Goal: Information Seeking & Learning: Compare options

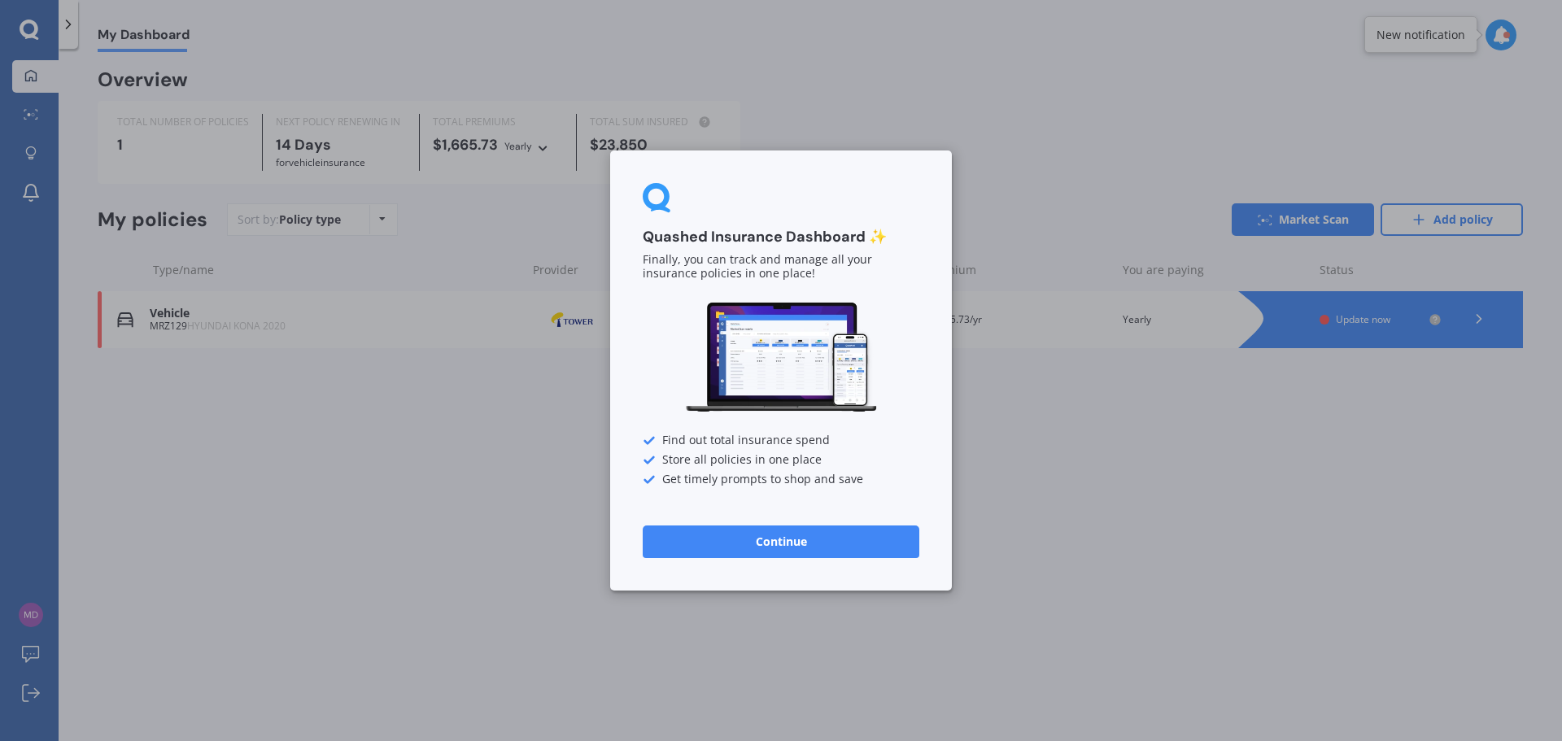
click at [795, 544] on button "Continue" at bounding box center [781, 542] width 277 height 33
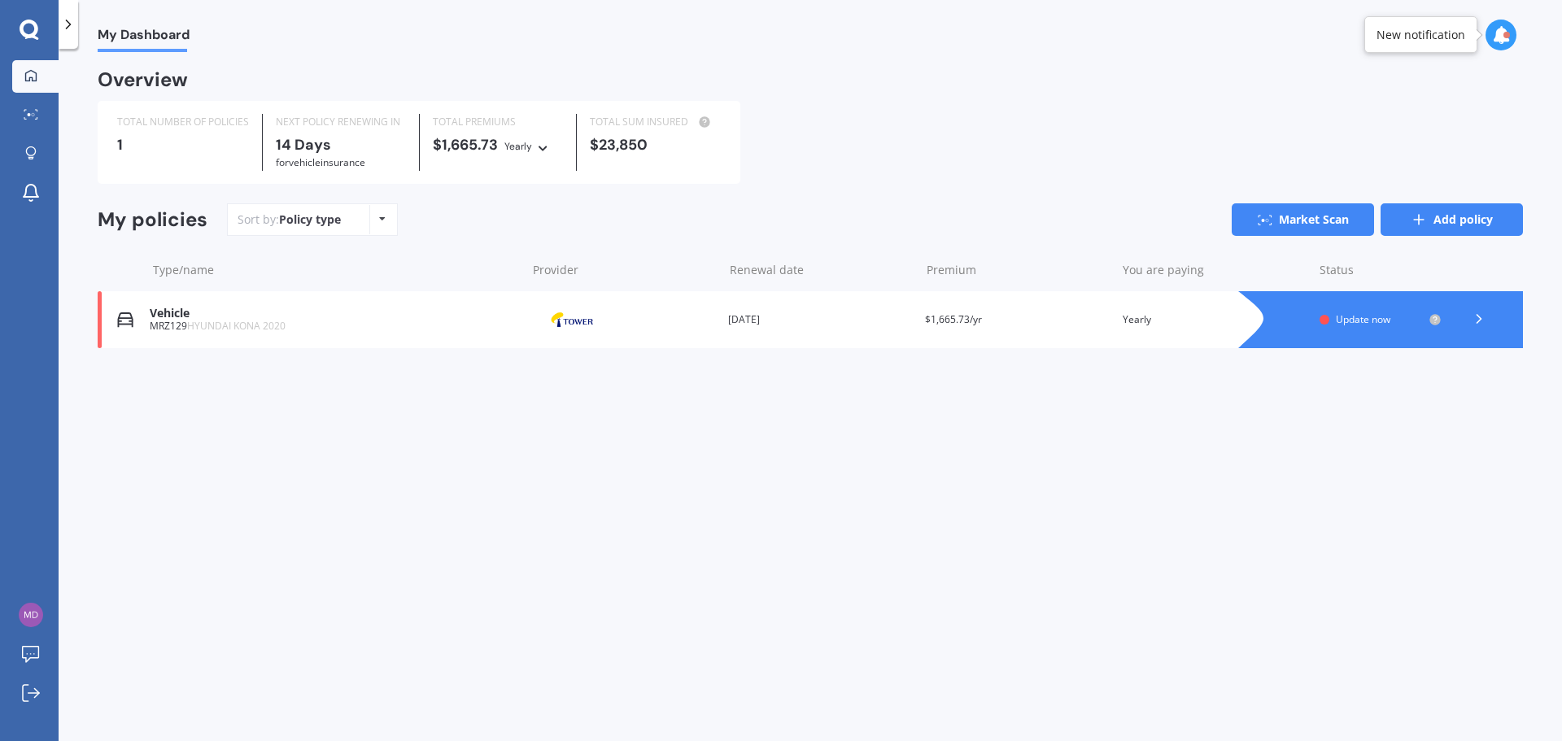
click at [1464, 220] on link "Add policy" at bounding box center [1452, 219] width 142 height 33
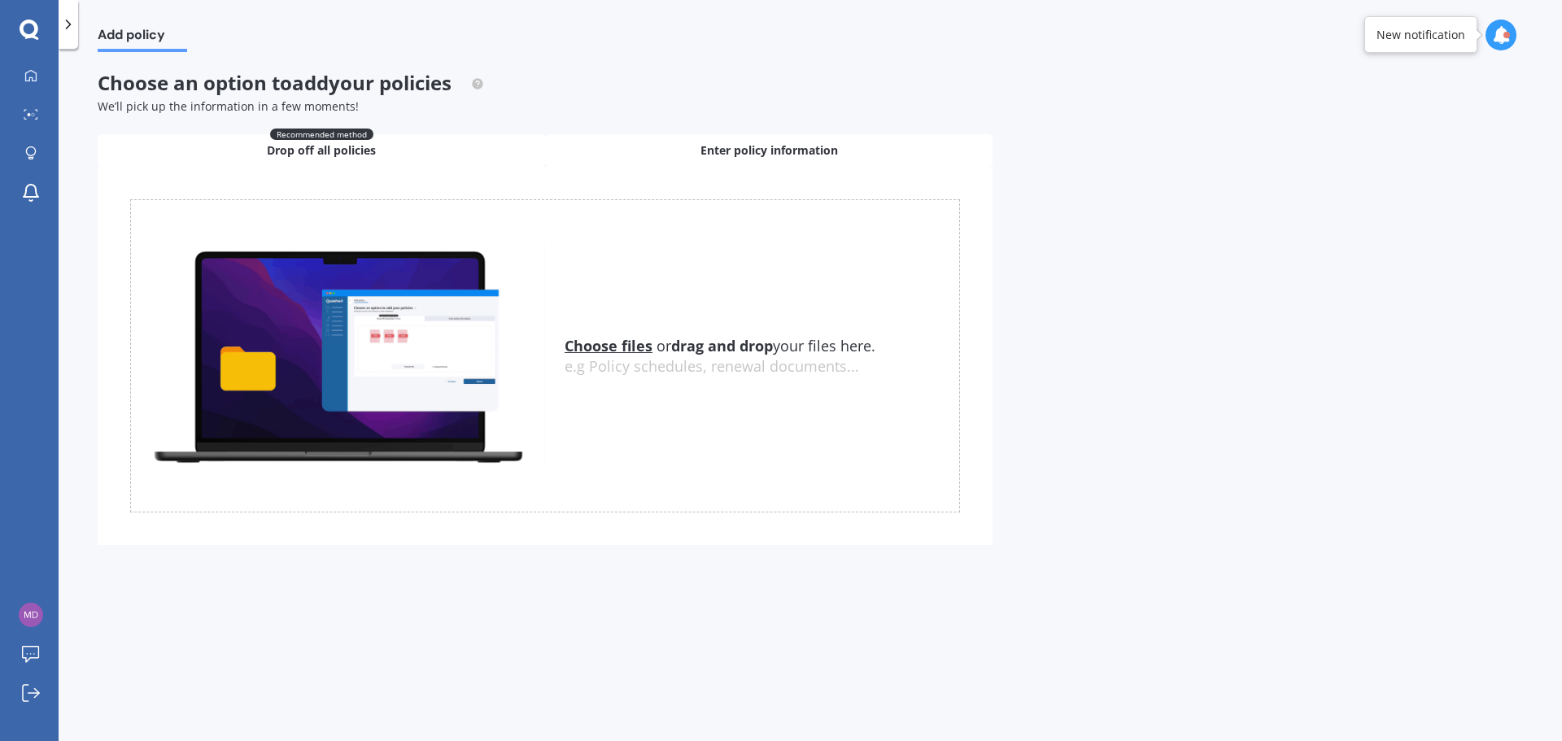
click at [730, 148] on span "Enter policy information" at bounding box center [768, 150] width 137 height 16
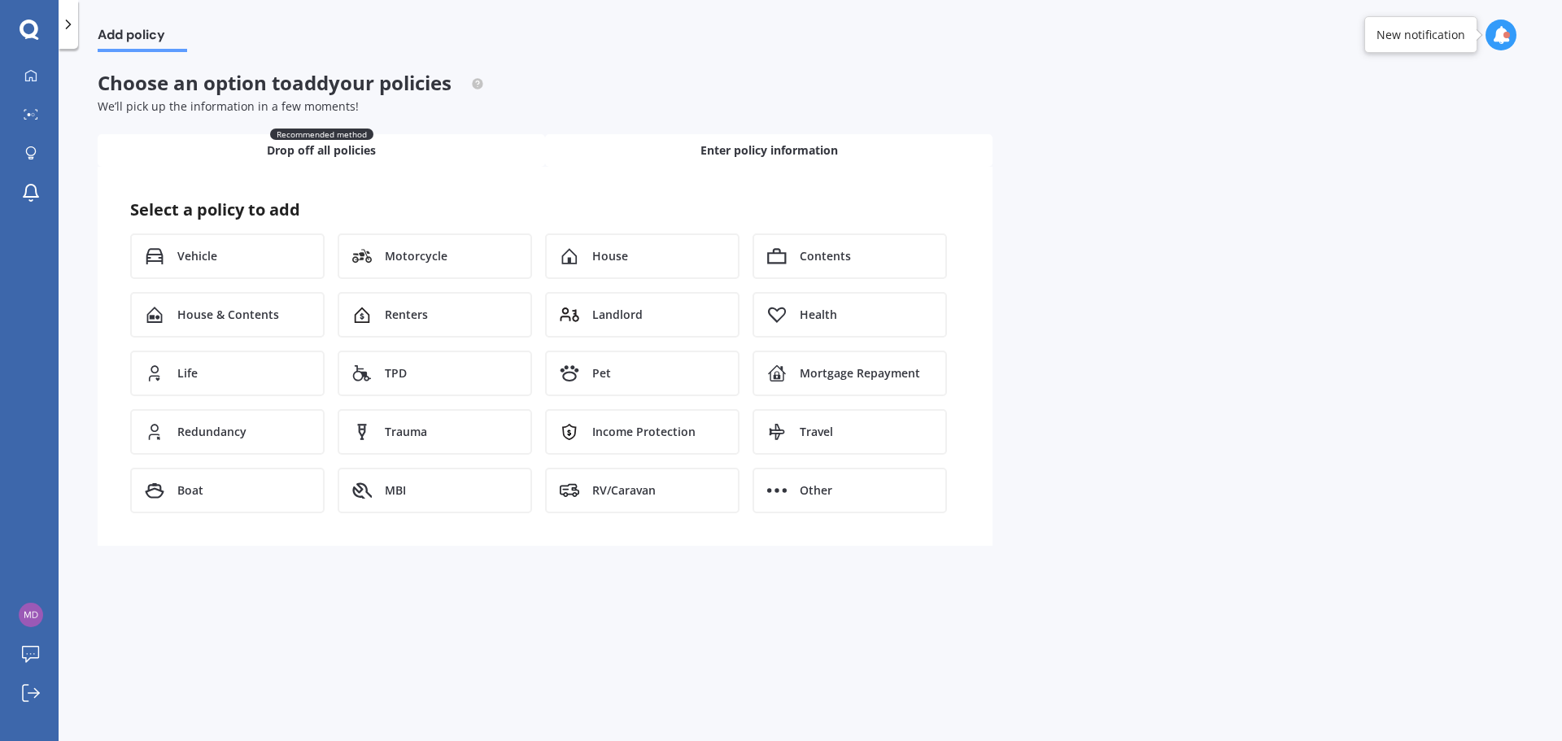
click at [302, 150] on span "Drop off all policies" at bounding box center [321, 150] width 109 height 16
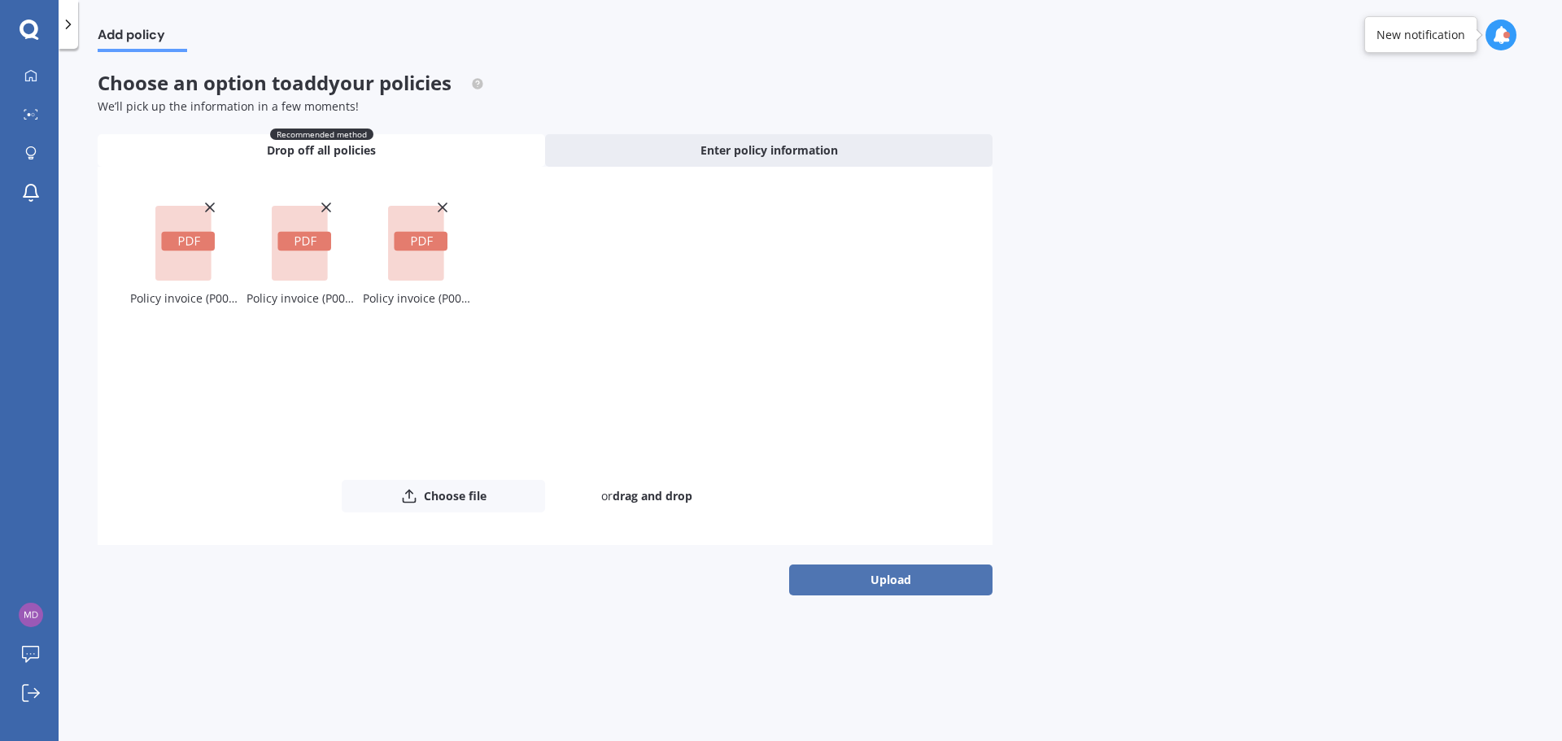
click at [913, 582] on button "Upload" at bounding box center [890, 580] width 203 height 31
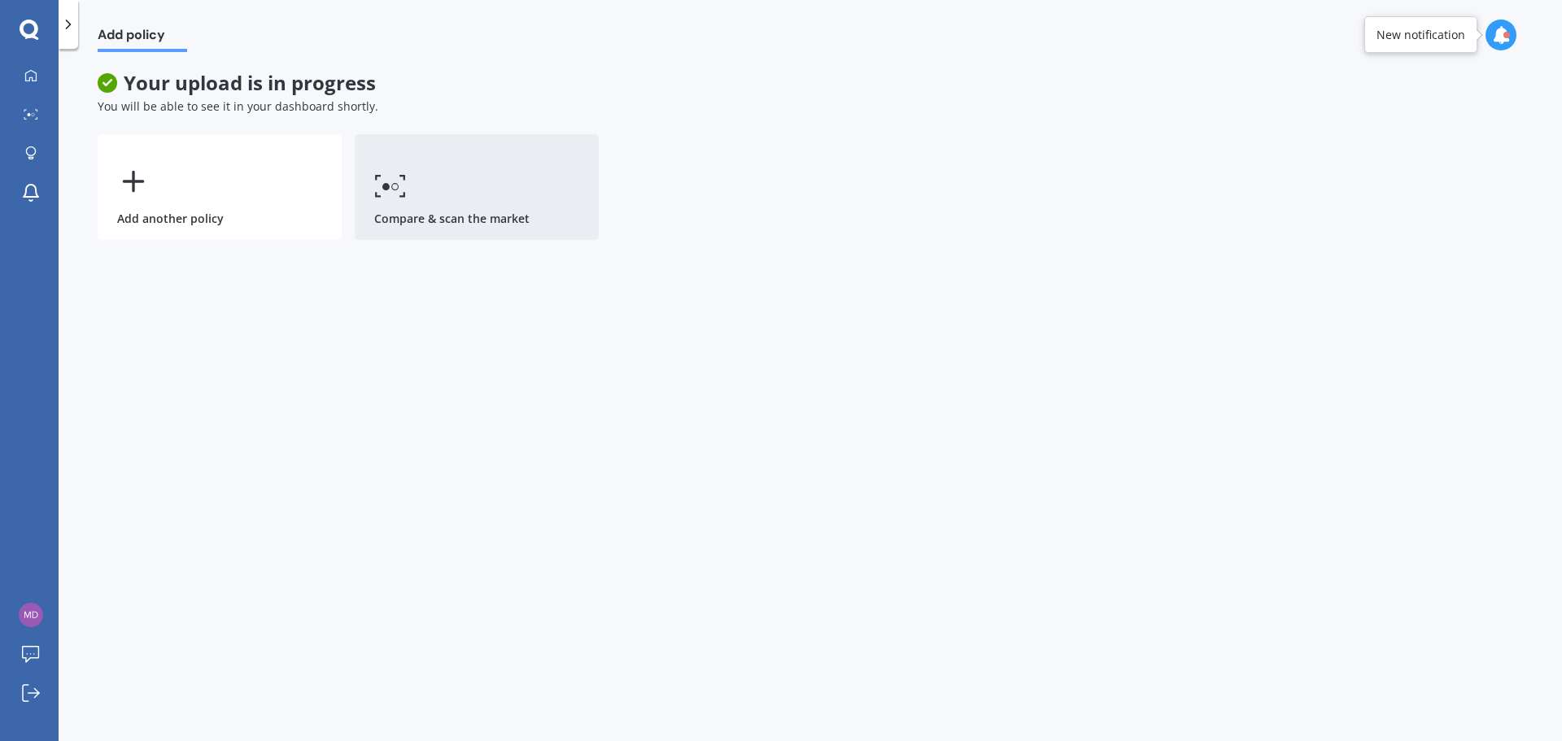
click at [476, 156] on link "Compare & scan the market" at bounding box center [477, 187] width 244 height 106
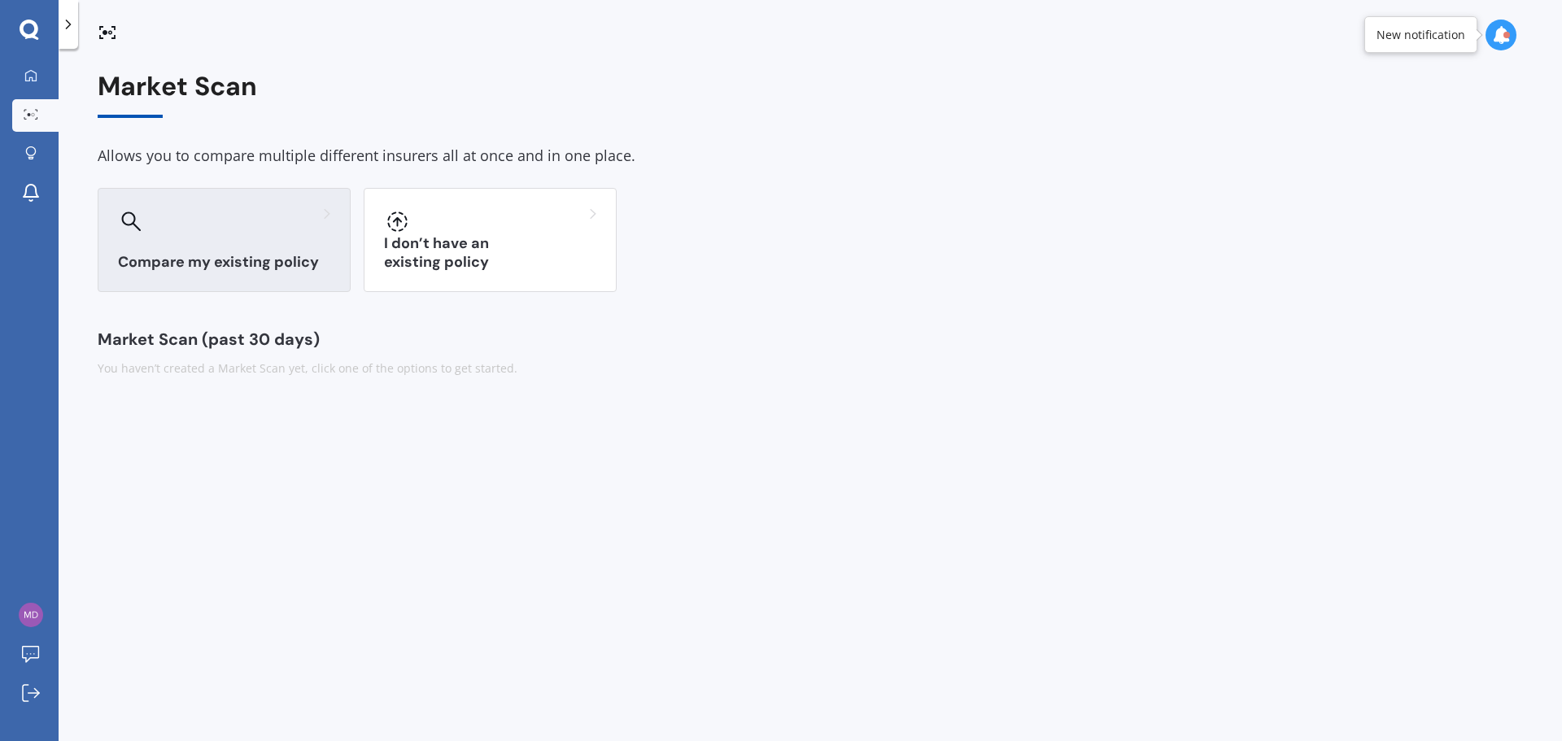
click at [203, 253] on h3 "Compare my existing policy" at bounding box center [224, 262] width 212 height 19
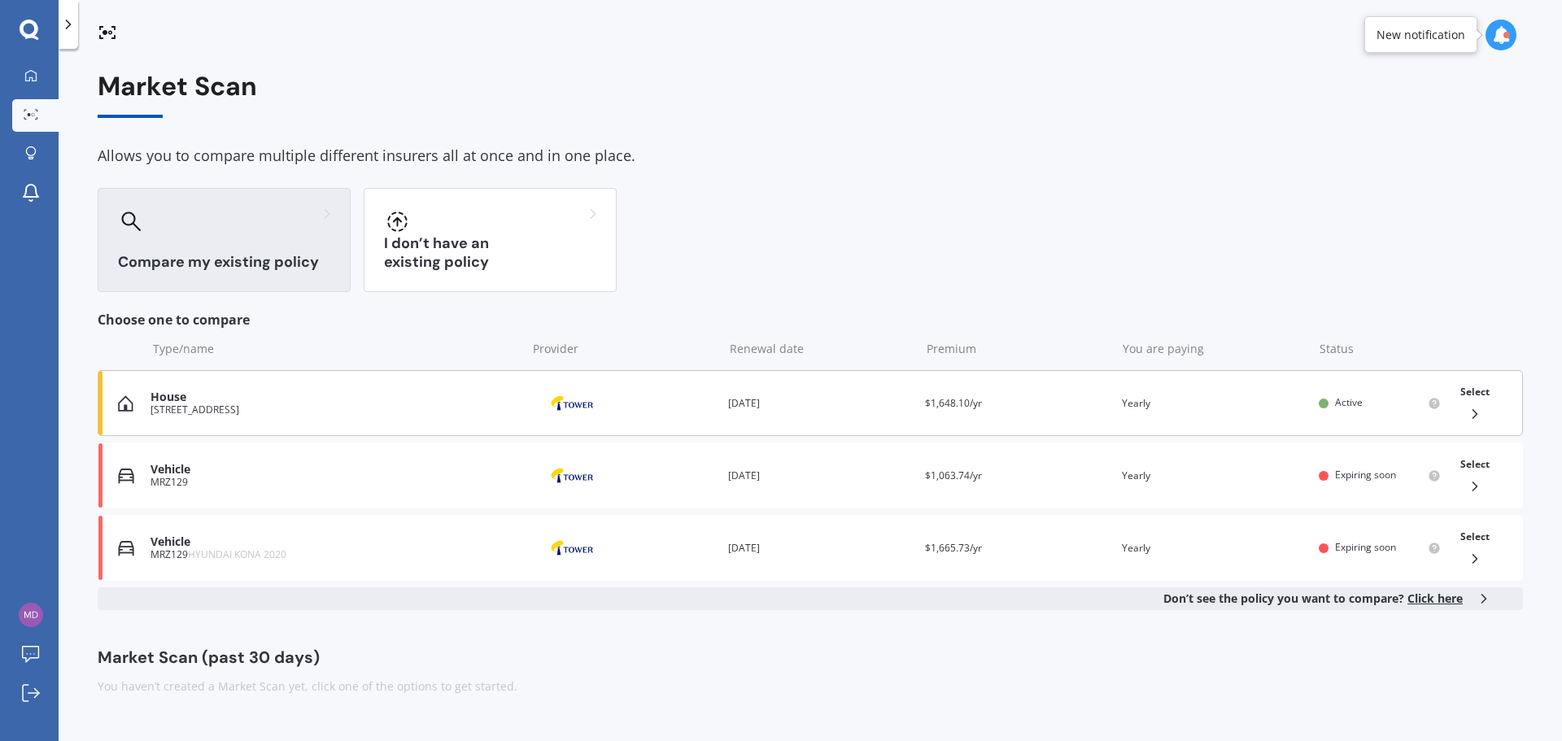
click at [1486, 428] on div "Select" at bounding box center [1475, 402] width 42 height 51
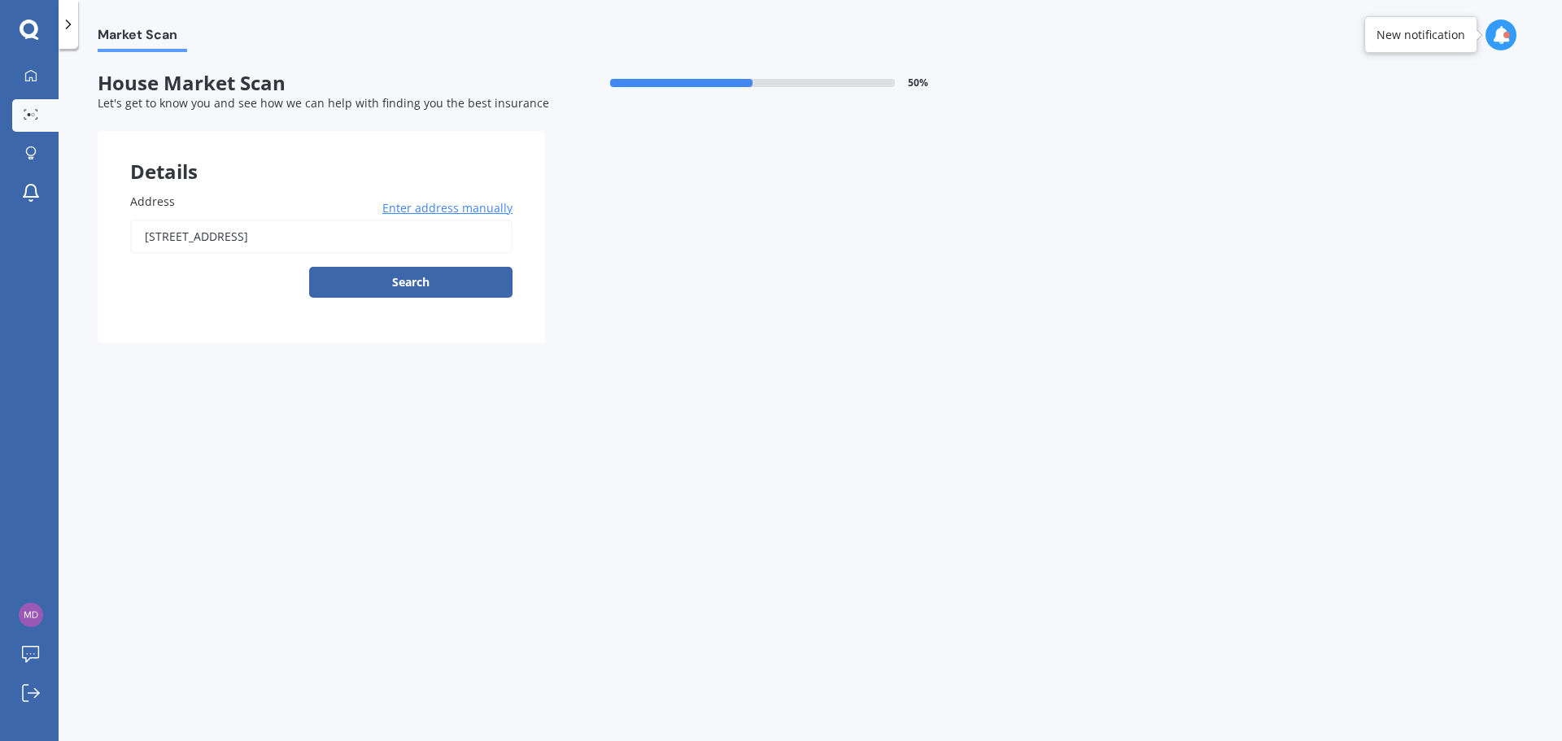
click at [255, 238] on input "35 Sapphire Street, Casebrook, Christchurch 8051" at bounding box center [321, 237] width 382 height 34
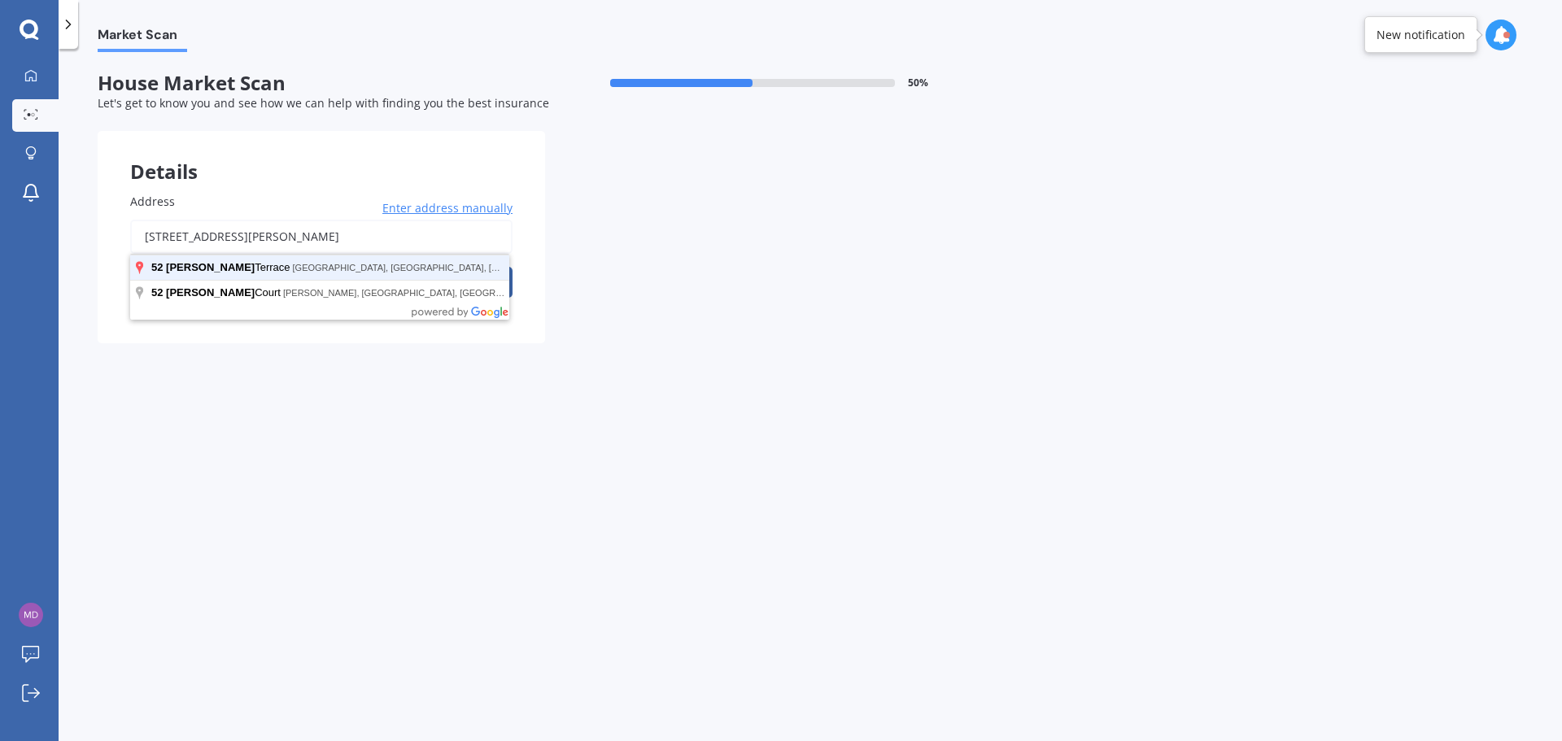
click at [309, 267] on button "Search" at bounding box center [410, 282] width 203 height 31
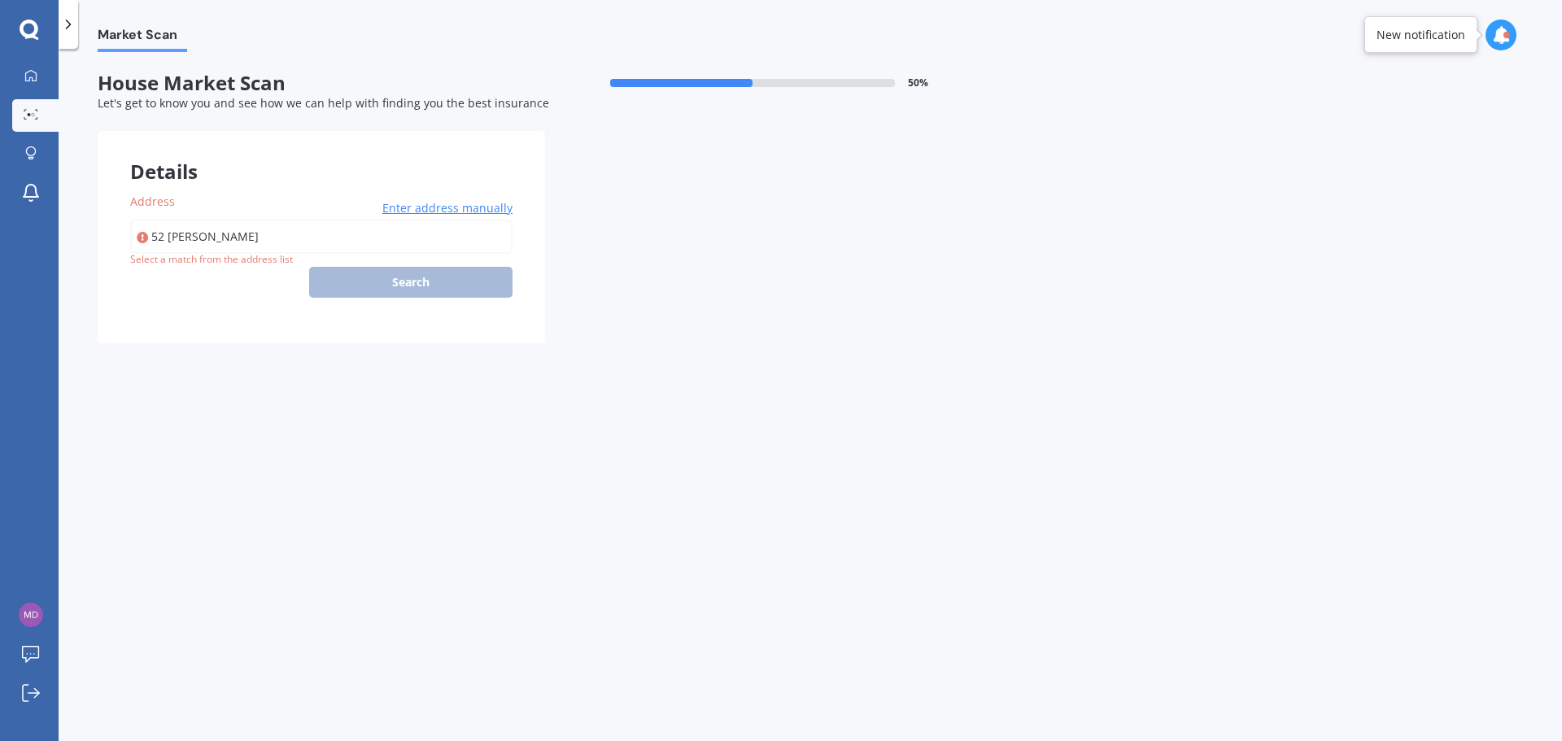
type input "52 Jarrett Terrace, Leamington, Cambridge 3432"
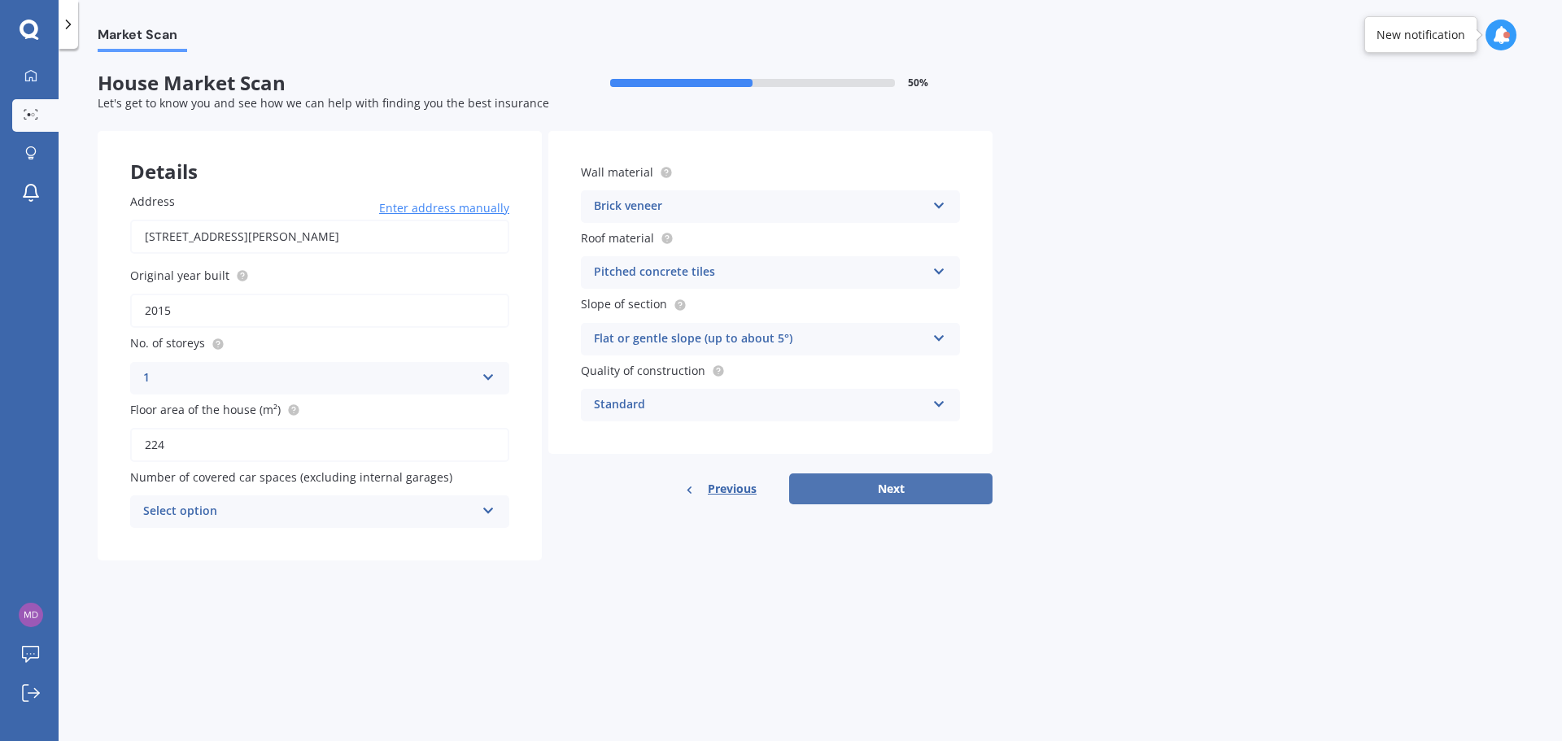
click at [891, 491] on button "Next" at bounding box center [890, 488] width 203 height 31
click at [360, 505] on div "Select option" at bounding box center [313, 512] width 324 height 18
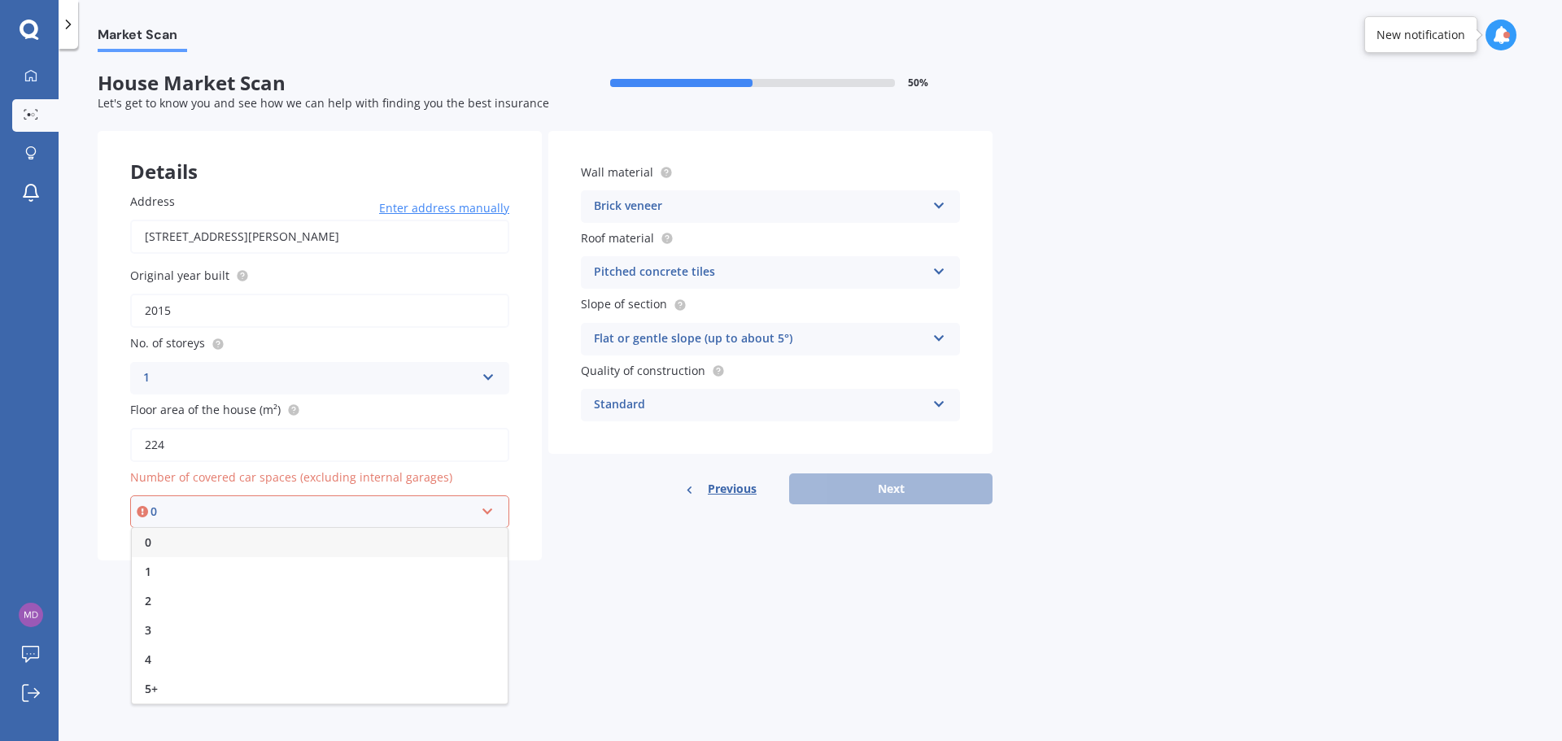
click at [260, 548] on div "0" at bounding box center [320, 542] width 376 height 29
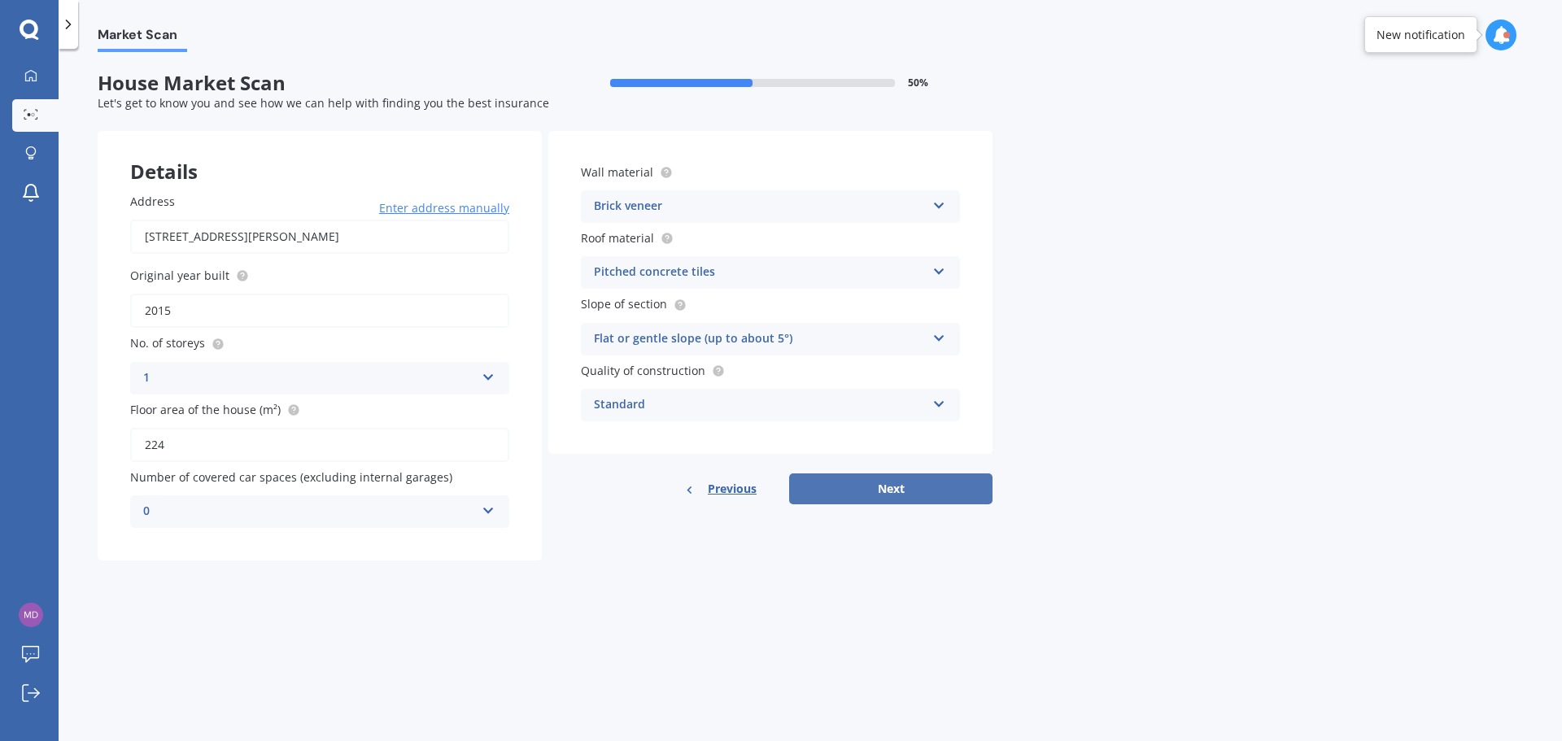
click at [891, 486] on button "Next" at bounding box center [890, 488] width 203 height 31
select select "11"
select select "02"
select select "1992"
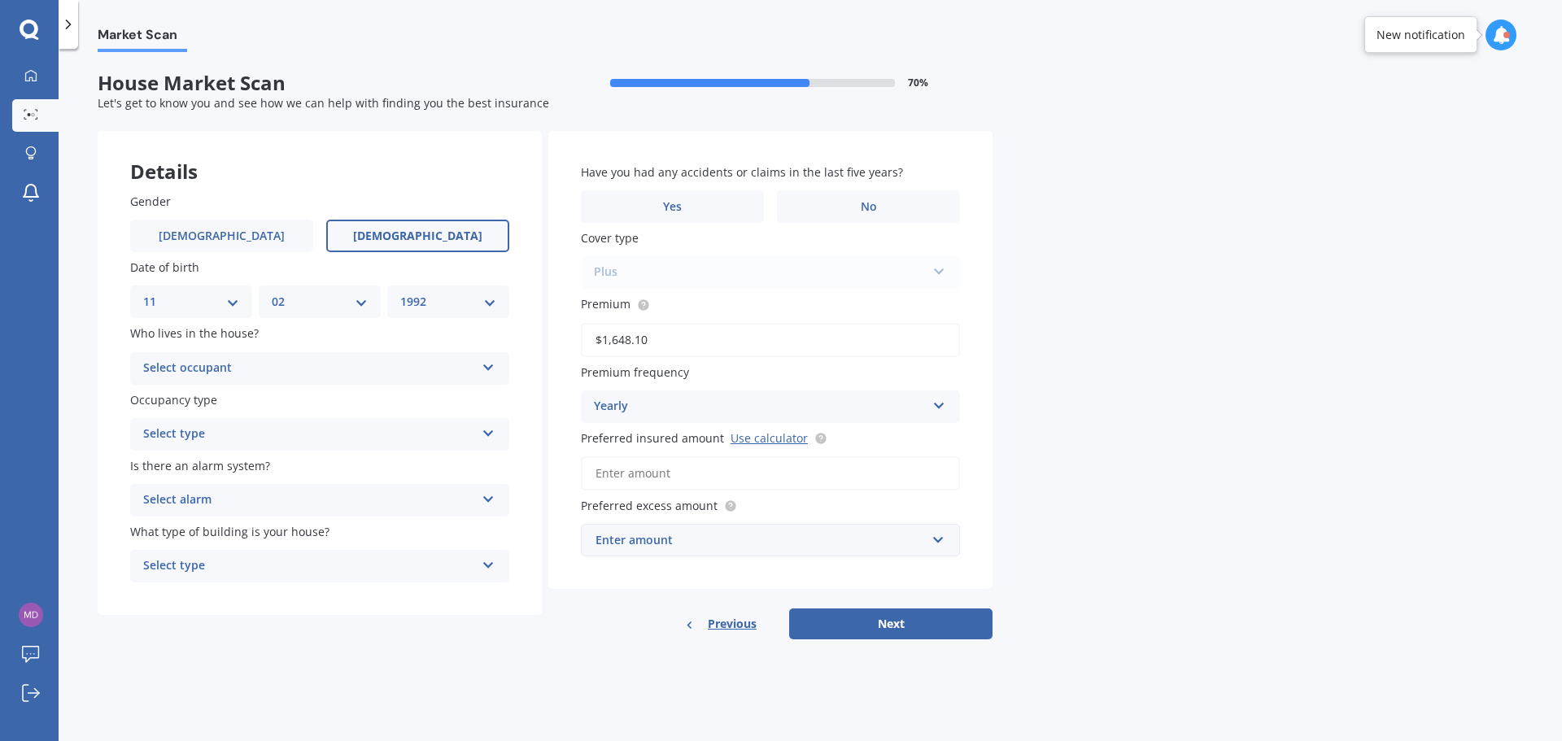
click at [229, 295] on select "DD 01 02 03 04 05 06 07 08 09 10 11 12 13 14 15 16 17 18 19 20 21 22 23 24 25 2…" at bounding box center [191, 302] width 96 height 18
select select "14"
click at [143, 293] on select "DD 01 02 03 04 05 06 07 08 09 10 11 12 13 14 15 16 17 18 19 20 21 22 23 24 25 2…" at bounding box center [191, 302] width 96 height 18
click at [313, 360] on div "Select occupant" at bounding box center [309, 369] width 332 height 20
click at [206, 397] on div "Owner" at bounding box center [319, 400] width 377 height 29
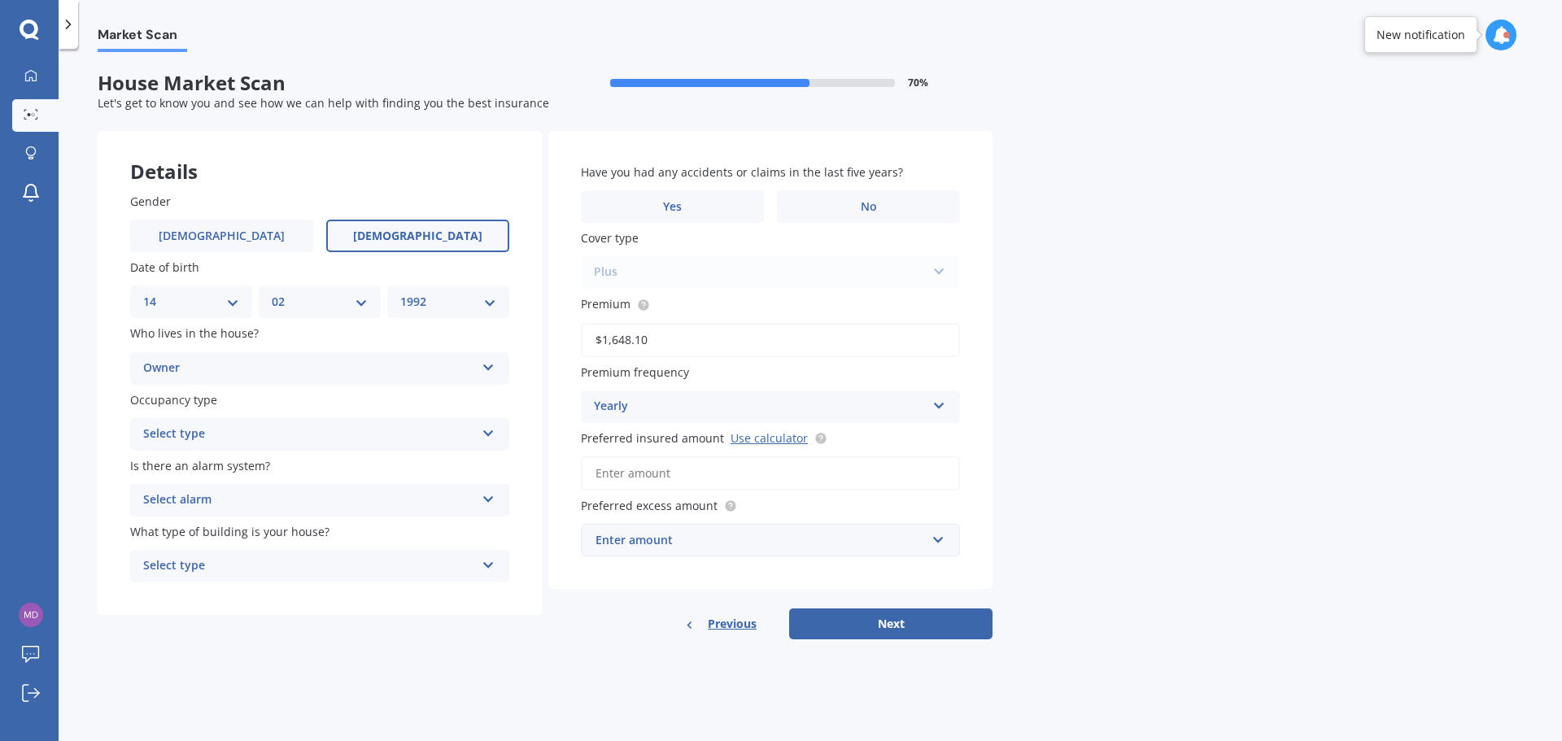
click at [218, 441] on div "Select type" at bounding box center [309, 435] width 332 height 20
click at [192, 466] on span "Permanent" at bounding box center [175, 465] width 62 height 15
click at [222, 503] on div "Select alarm" at bounding box center [309, 501] width 332 height 20
click at [199, 531] on span "Yes, monitored" at bounding box center [186, 531] width 85 height 15
click at [208, 501] on div "Yes, monitored" at bounding box center [309, 501] width 332 height 20
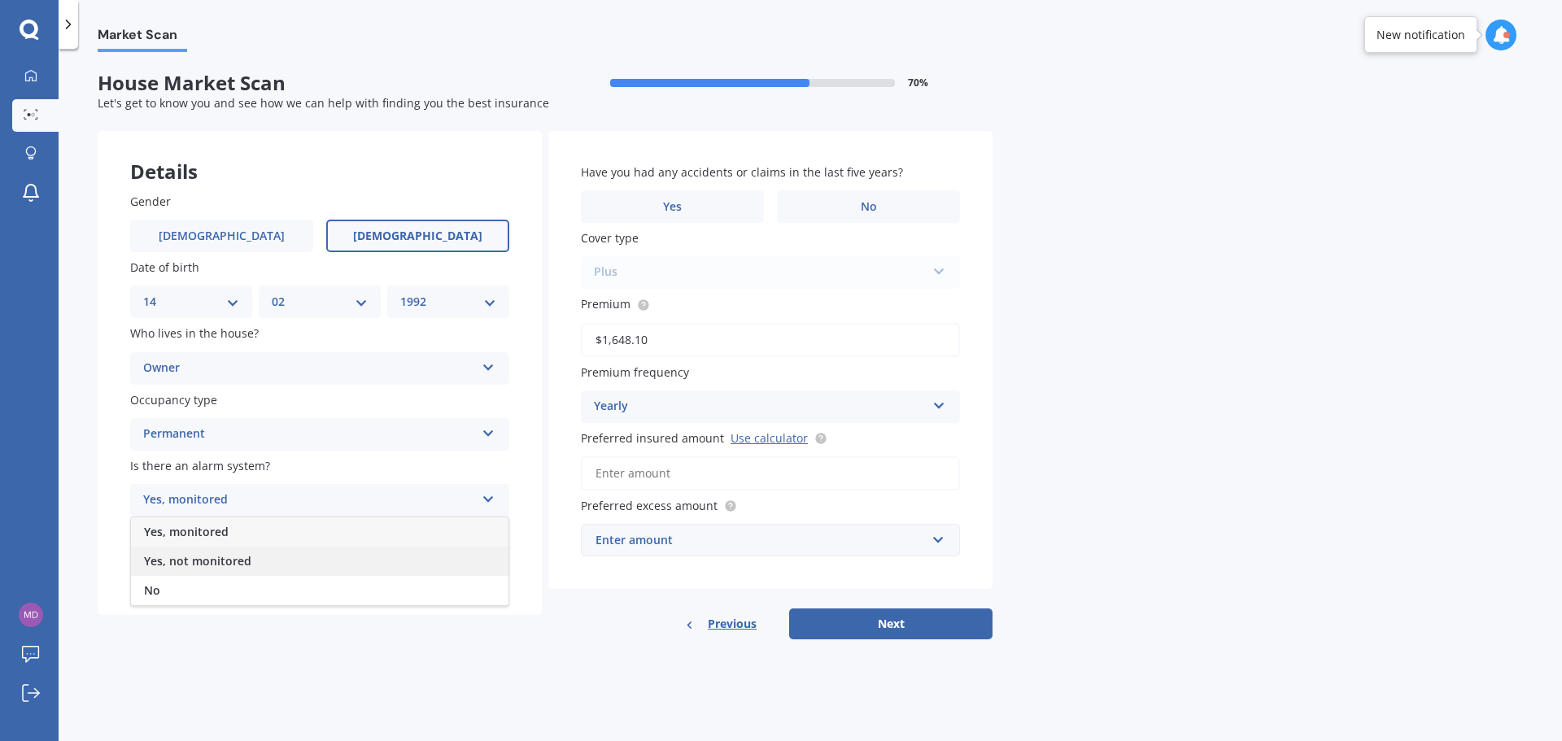
click at [194, 556] on span "Yes, not monitored" at bounding box center [197, 560] width 107 height 15
click at [252, 565] on div "Select type" at bounding box center [309, 566] width 332 height 20
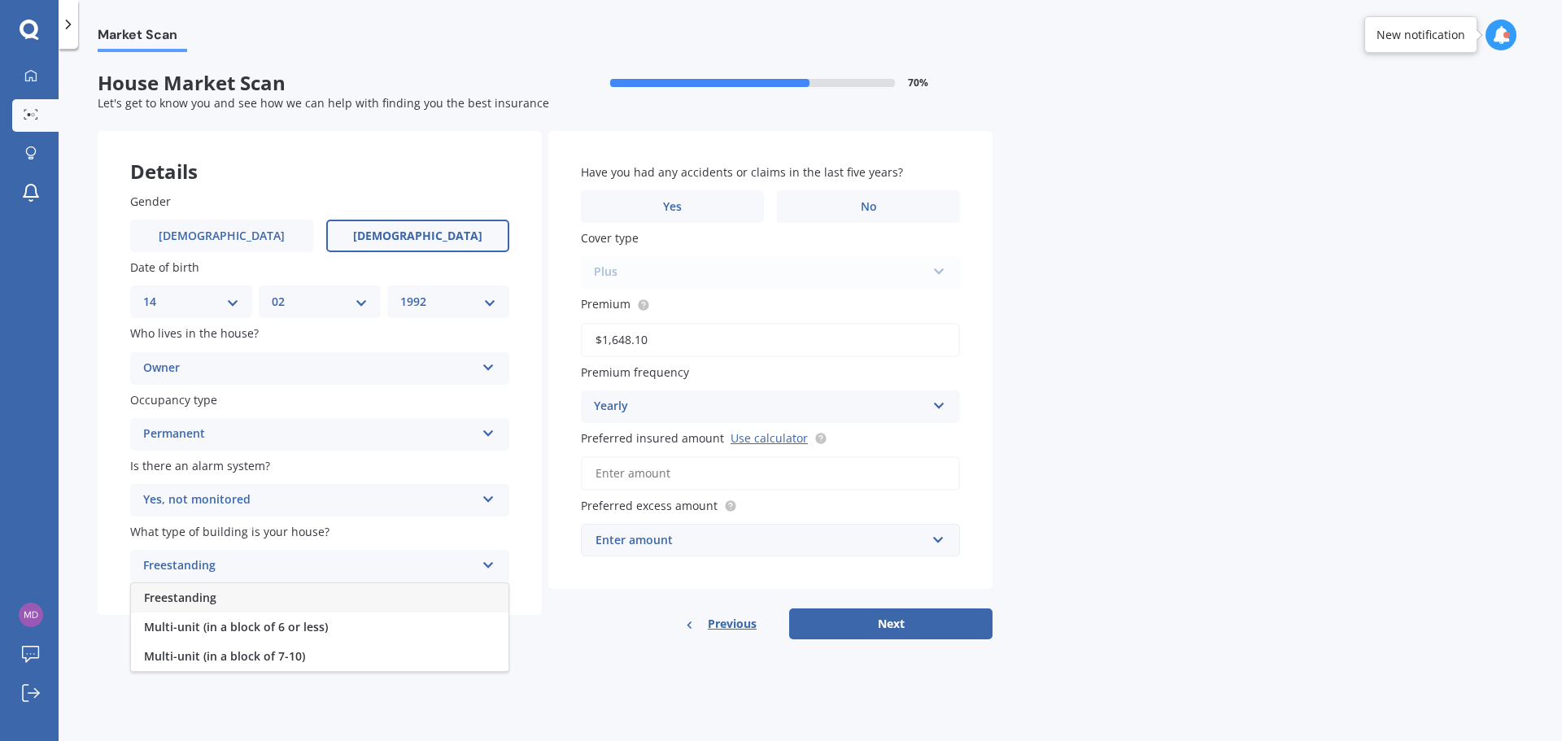
click at [203, 597] on span "Freestanding" at bounding box center [180, 597] width 72 height 15
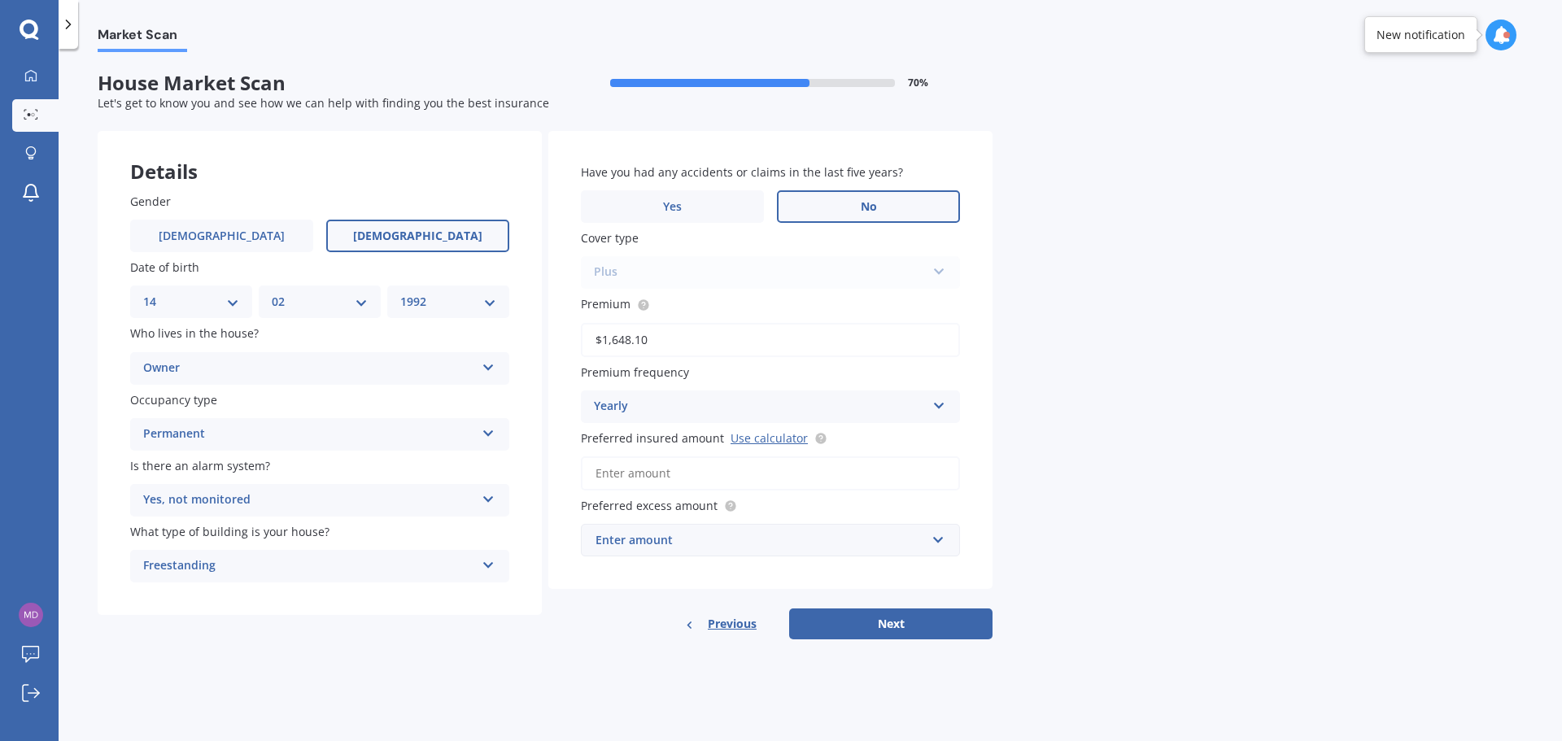
click at [862, 201] on span "No" at bounding box center [869, 207] width 16 height 14
click at [0, 0] on input "No" at bounding box center [0, 0] width 0 height 0
click at [657, 202] on label "Yes" at bounding box center [672, 206] width 183 height 33
click at [0, 0] on input "Yes" at bounding box center [0, 0] width 0 height 0
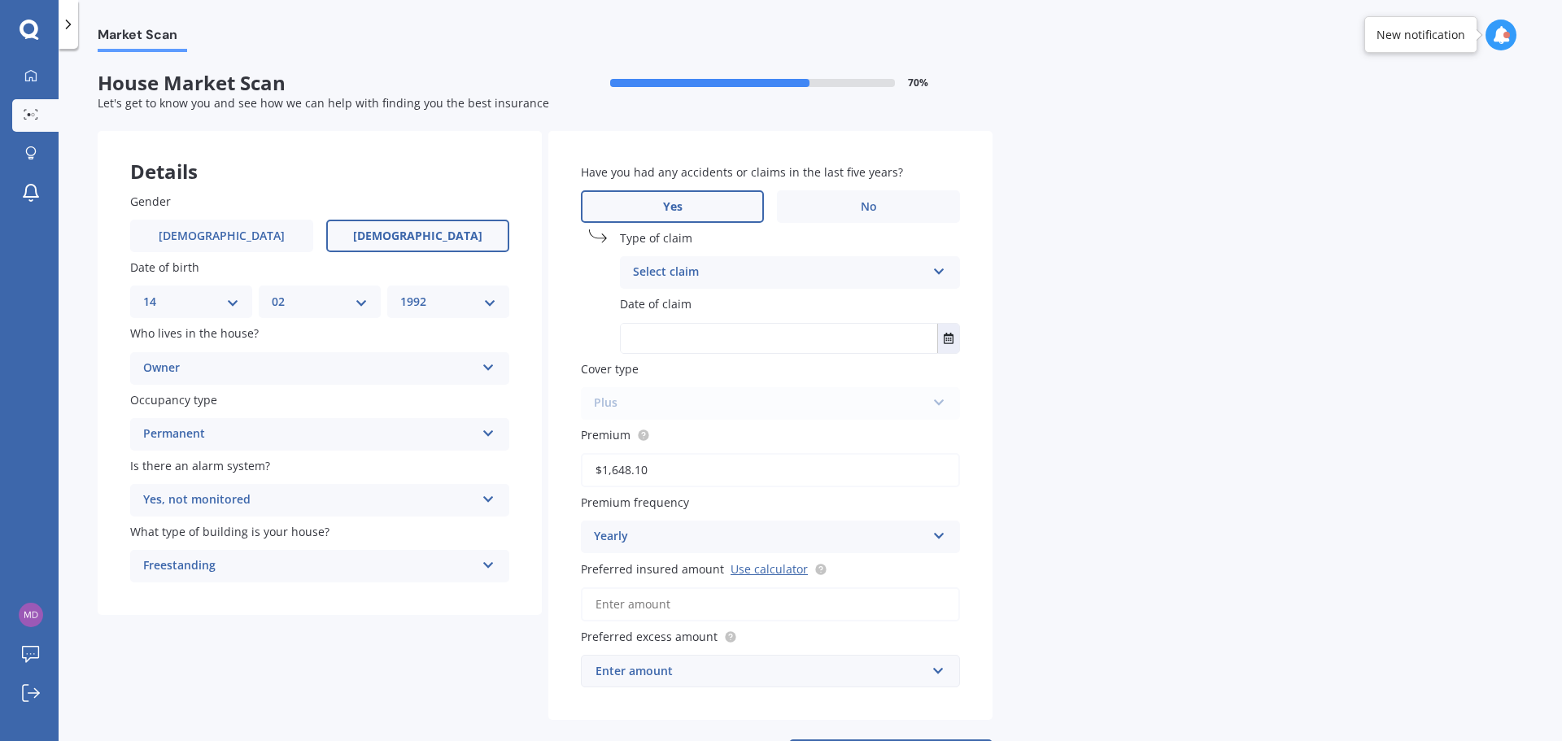
click at [875, 273] on div "Select claim" at bounding box center [779, 273] width 293 height 20
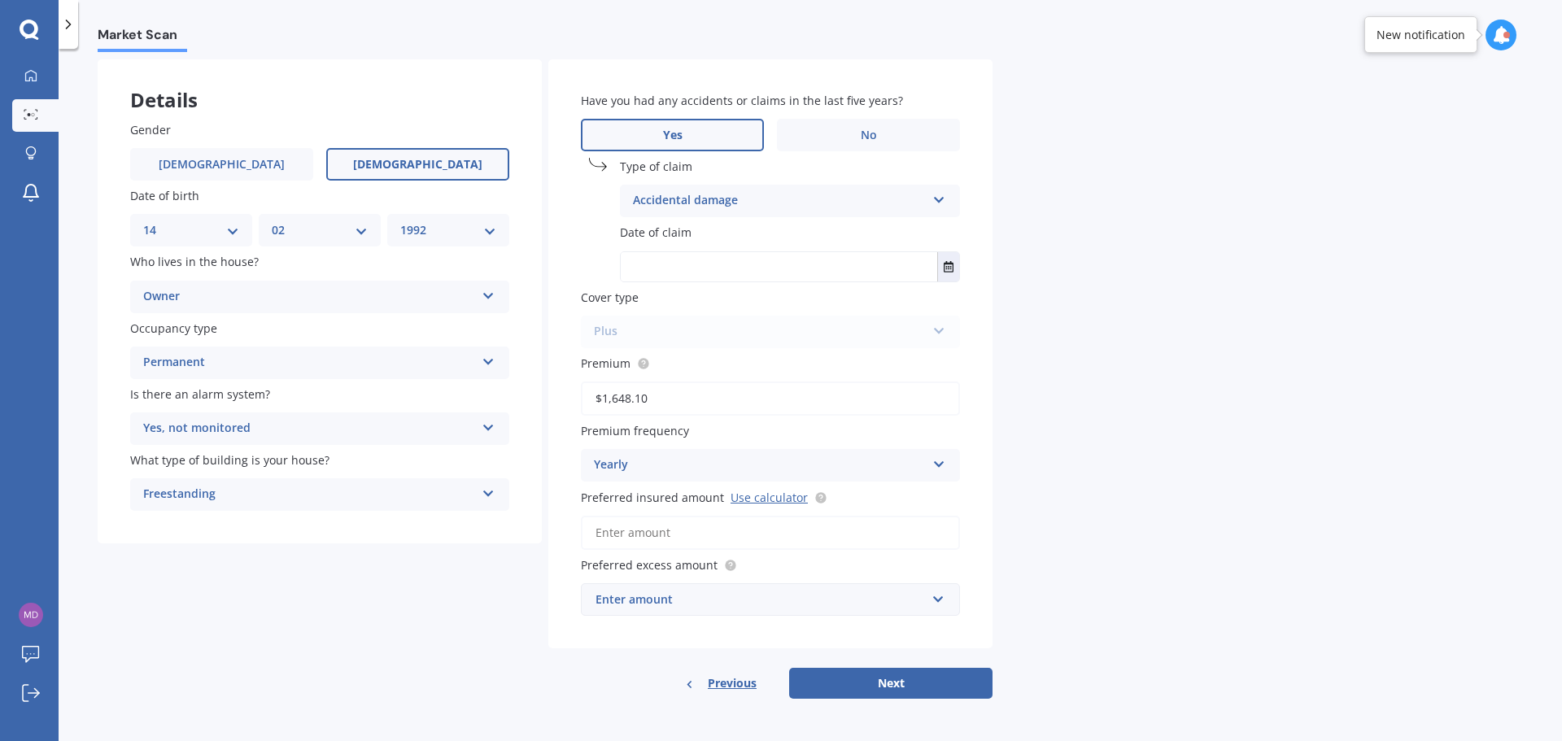
click at [1095, 180] on div "Market Scan House Market Scan 70 % Let's get to know you and see how we can hel…" at bounding box center [810, 398] width 1503 height 692
click at [696, 198] on div "Accidental damage" at bounding box center [779, 201] width 293 height 20
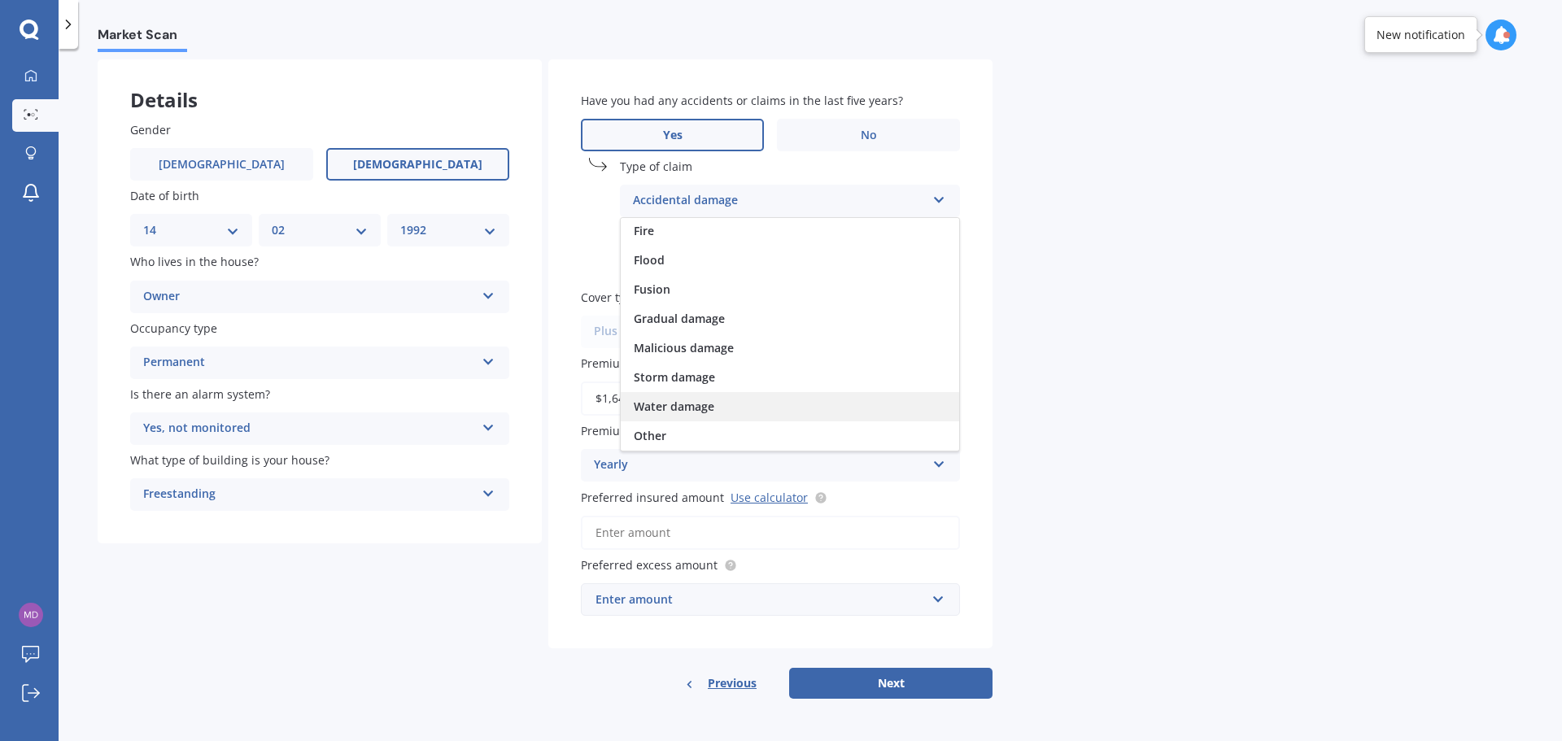
click at [669, 411] on span "Water damage" at bounding box center [674, 406] width 81 height 15
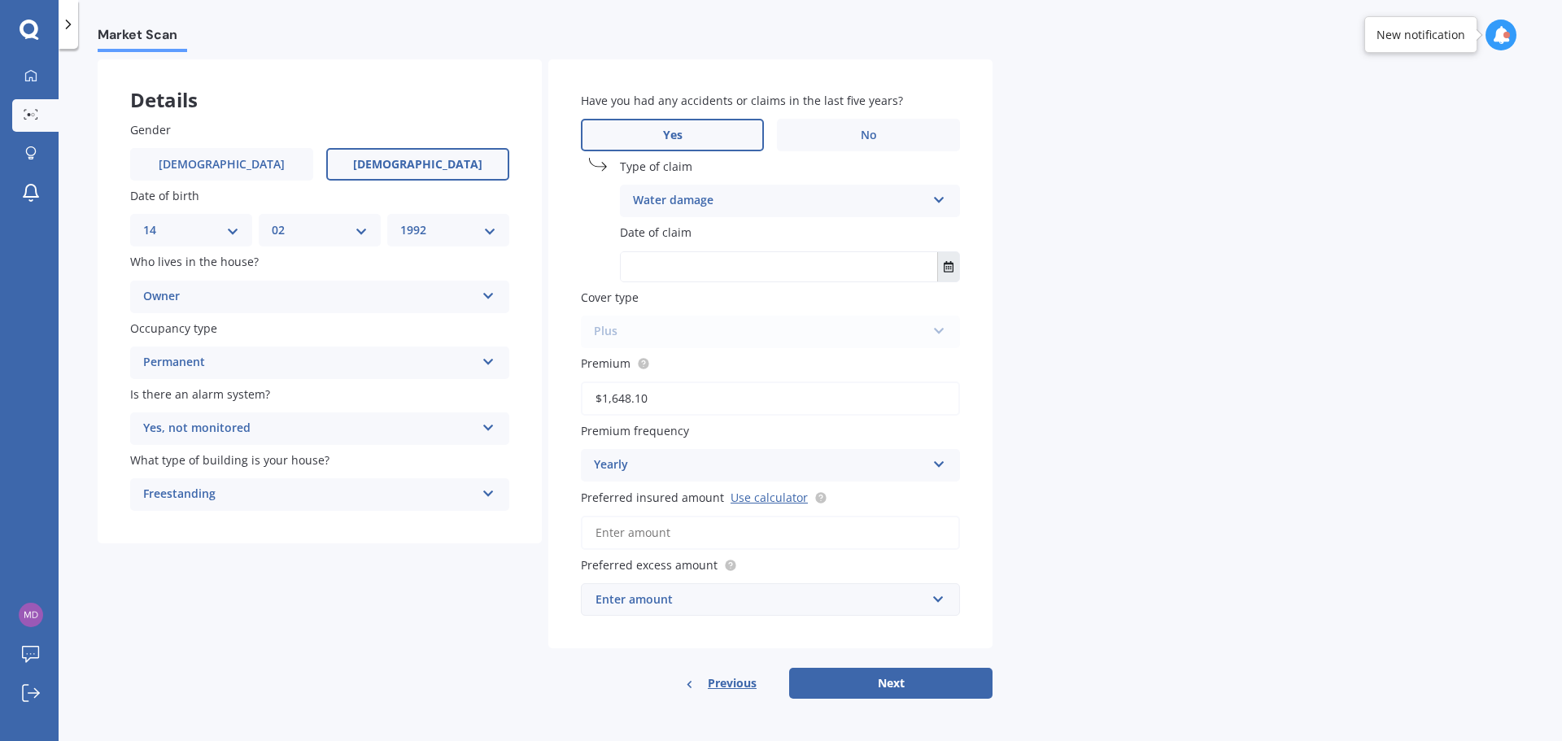
click at [949, 266] on icon "Select date" at bounding box center [949, 266] width 10 height 11
click at [748, 259] on input "text" at bounding box center [779, 266] width 316 height 29
paste input "16 Mar 2024"
type input "16 Mar 2024"
click at [1223, 360] on div "Market Scan House Market Scan 70 % Let's get to know you and see how we can hel…" at bounding box center [810, 398] width 1503 height 692
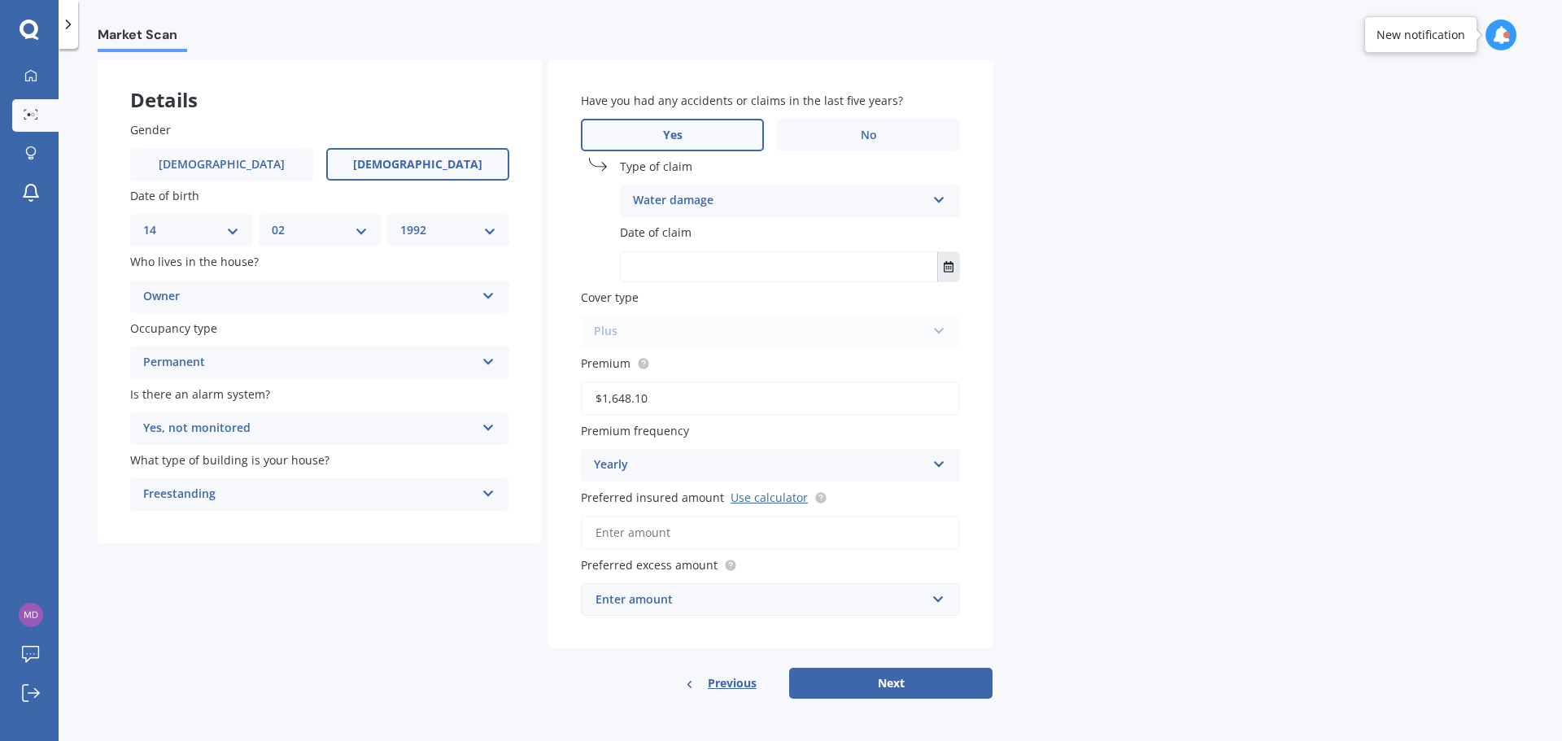
click at [948, 264] on icon "Select date" at bounding box center [949, 266] width 10 height 11
click at [683, 308] on button "Sep 2025" at bounding box center [665, 307] width 70 height 29
click at [683, 308] on button "2025" at bounding box center [659, 307] width 59 height 29
click at [705, 426] on span "2024" at bounding box center [707, 433] width 26 height 15
click at [759, 358] on span "Mar" at bounding box center [763, 358] width 22 height 15
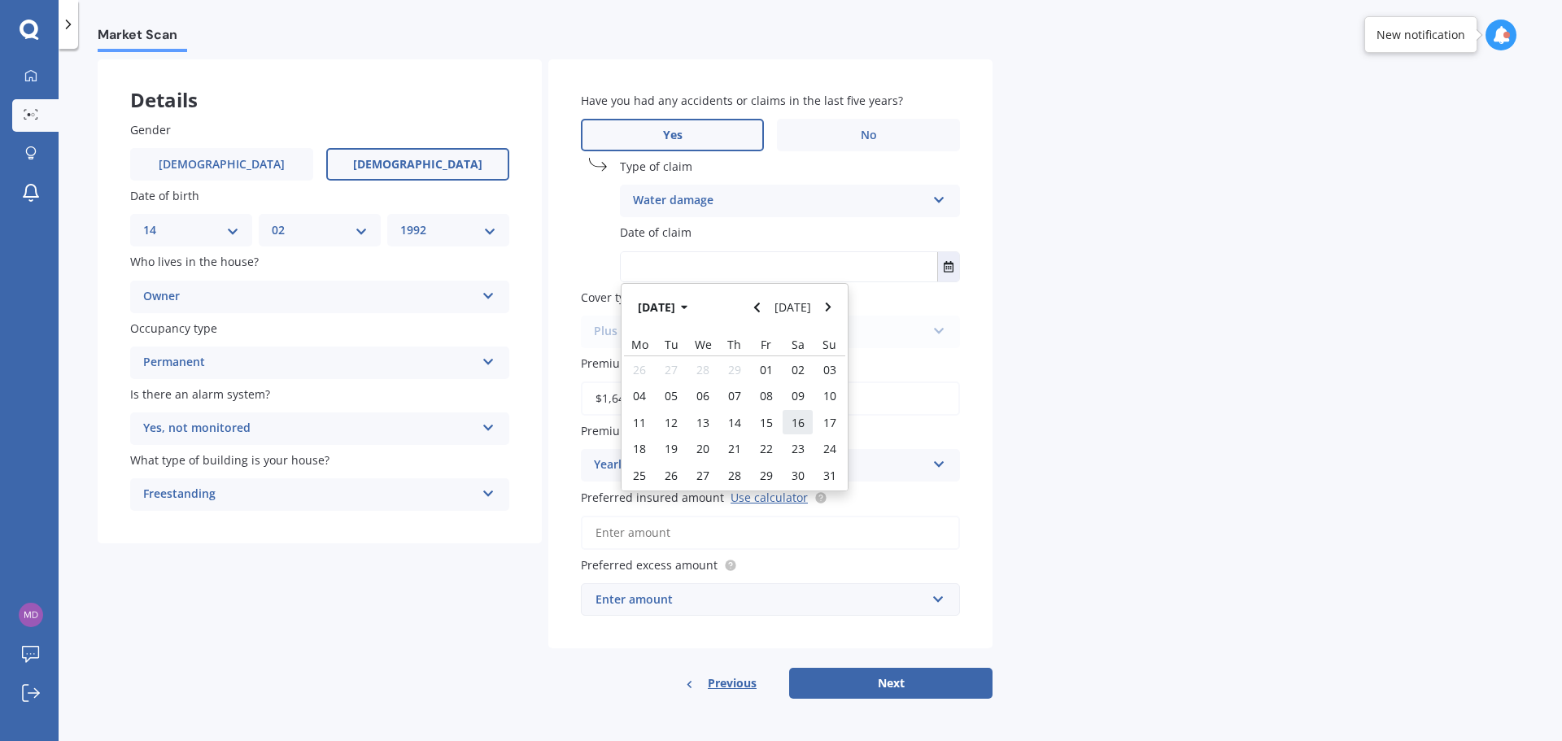
click at [795, 419] on span "16" at bounding box center [798, 422] width 13 height 15
type input "16/03/2024"
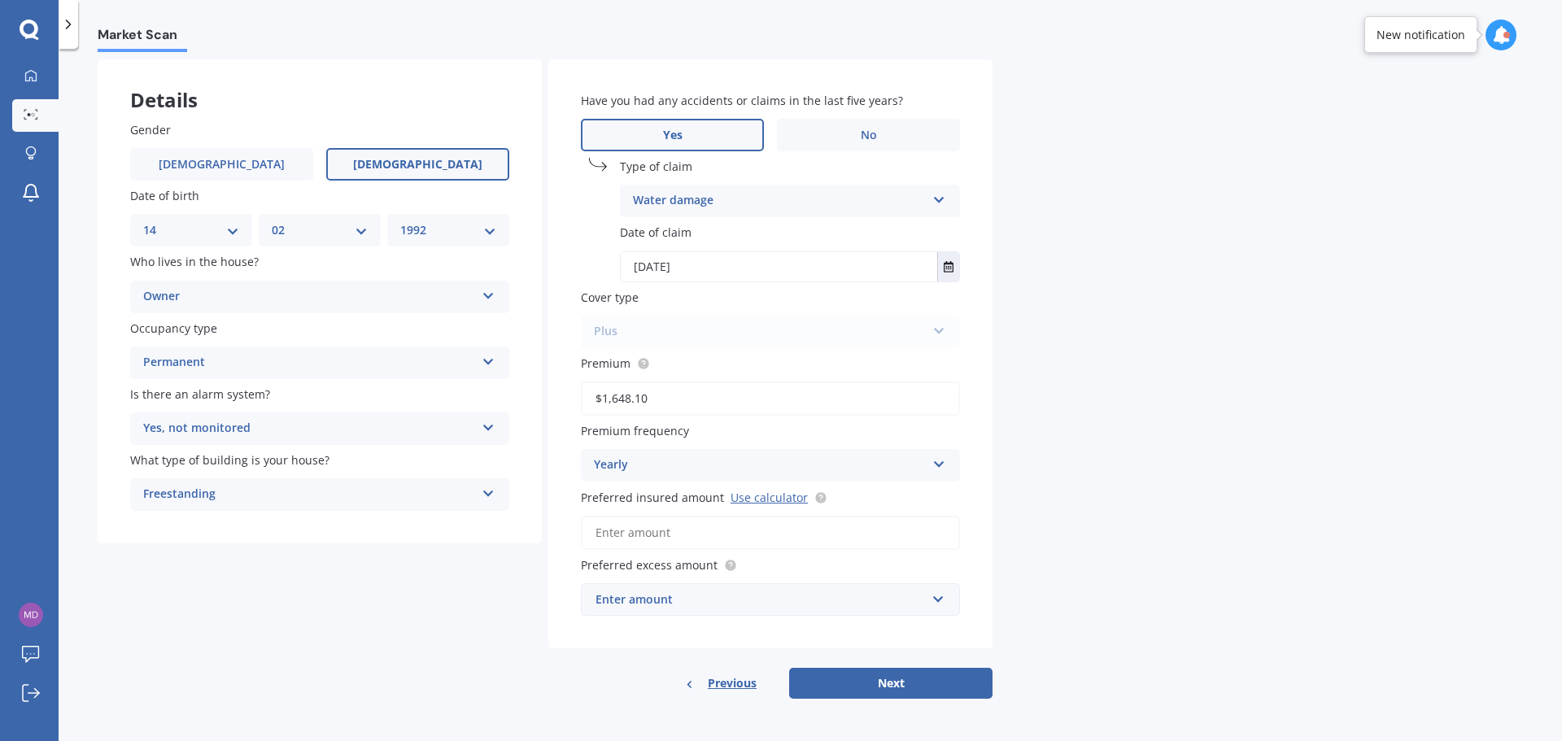
click at [910, 332] on div "Plus Standard Cover Premium Cover Plus" at bounding box center [770, 332] width 379 height 33
click at [1192, 328] on div "Market Scan House Market Scan 70 % Let's get to know you and see how we can hel…" at bounding box center [810, 398] width 1503 height 692
click at [762, 450] on div "Yearly Yearly Six-Monthly Quarterly Monthly Fortnightly Weekly" at bounding box center [770, 465] width 379 height 33
click at [751, 437] on label "Premium frequency" at bounding box center [767, 430] width 373 height 17
click at [756, 496] on link "Use calculator" at bounding box center [769, 497] width 77 height 15
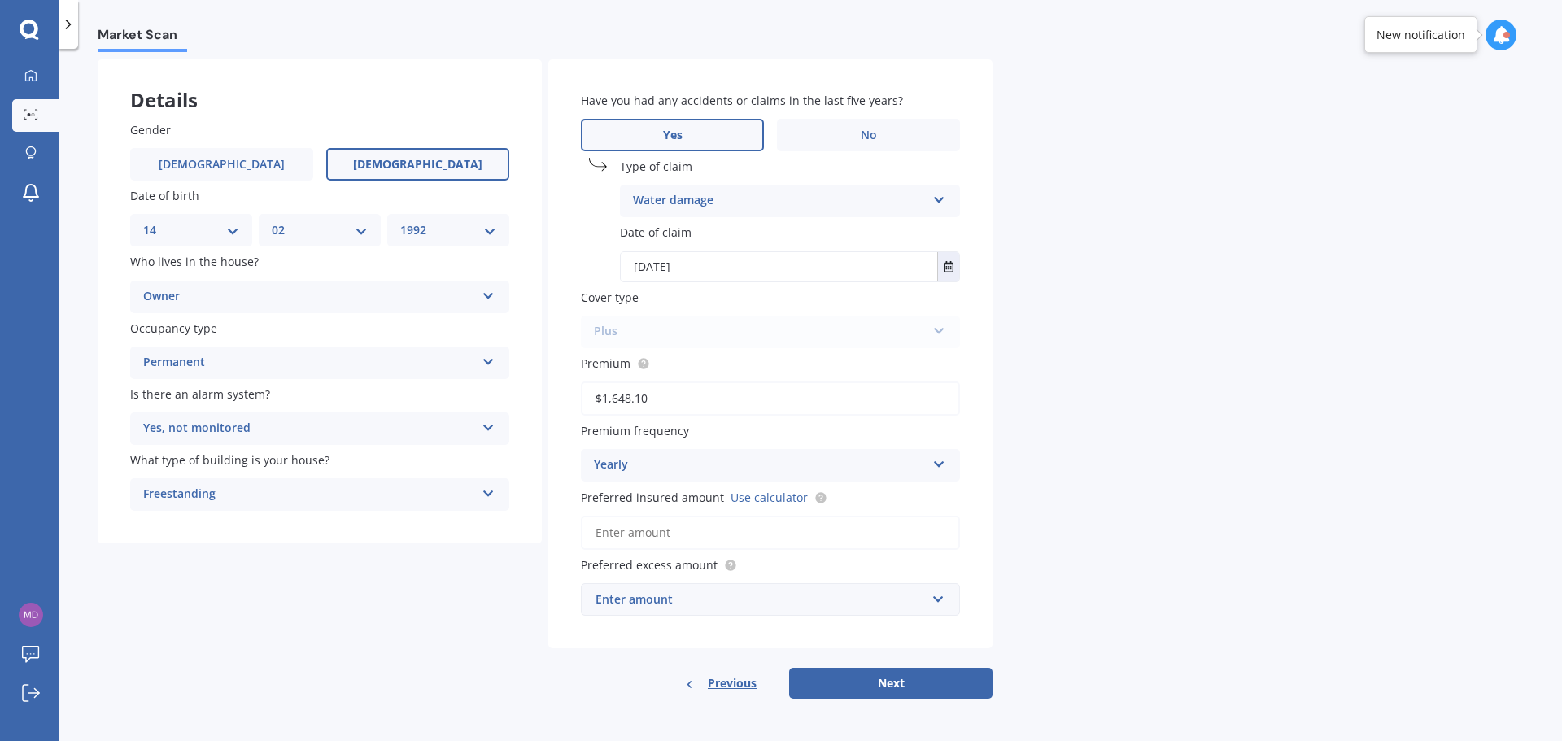
click at [629, 537] on input "Preferred insured amount Use calculator" at bounding box center [770, 533] width 379 height 34
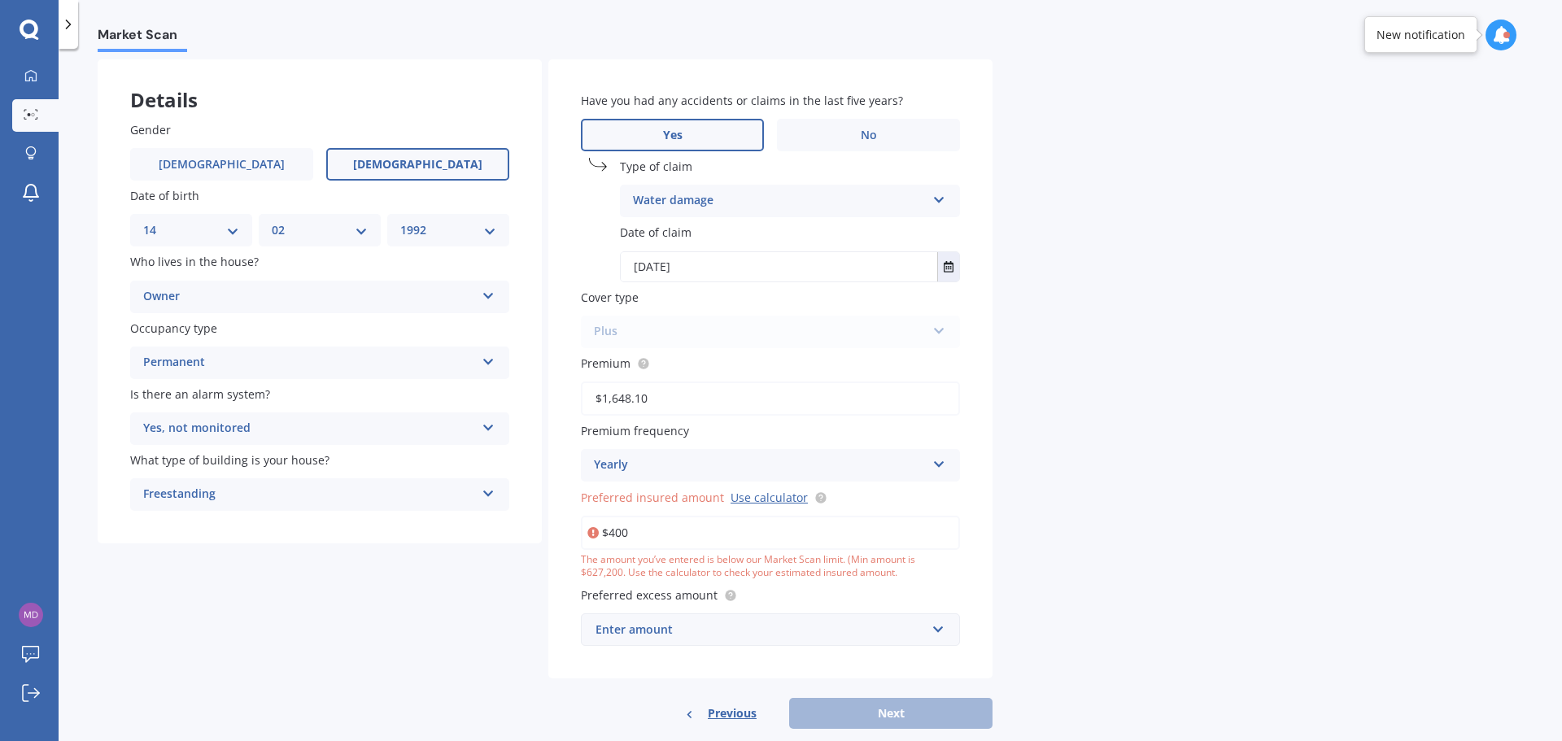
drag, startPoint x: 648, startPoint y: 533, endPoint x: 609, endPoint y: 534, distance: 39.1
click at [609, 534] on input "$400" at bounding box center [770, 533] width 379 height 34
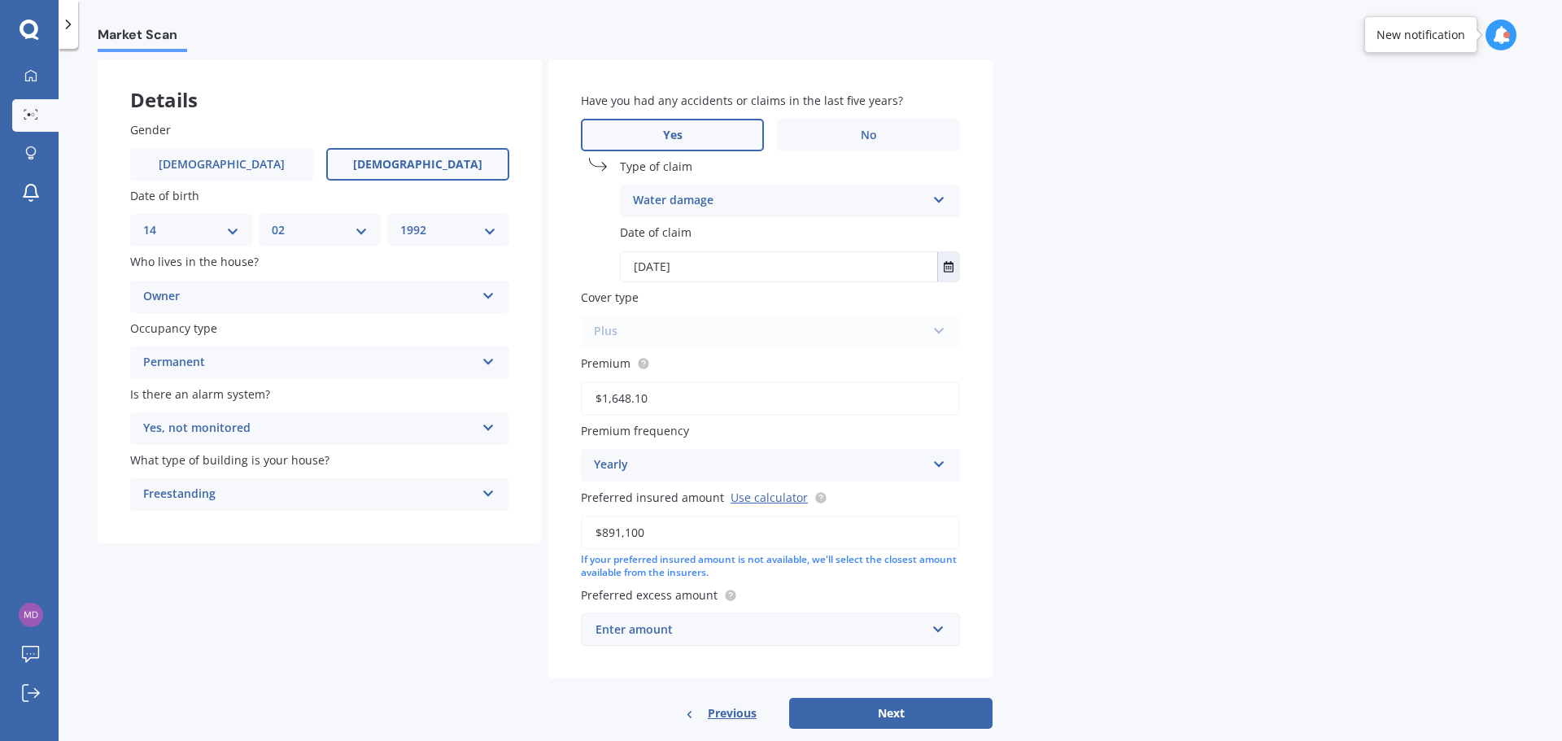
type input "$891,100"
click at [561, 678] on div "Have you had any accidents or claims in the last five years? Yes No Type of cla…" at bounding box center [770, 369] width 444 height 620
click at [648, 622] on div "Enter amount" at bounding box center [761, 630] width 330 height 18
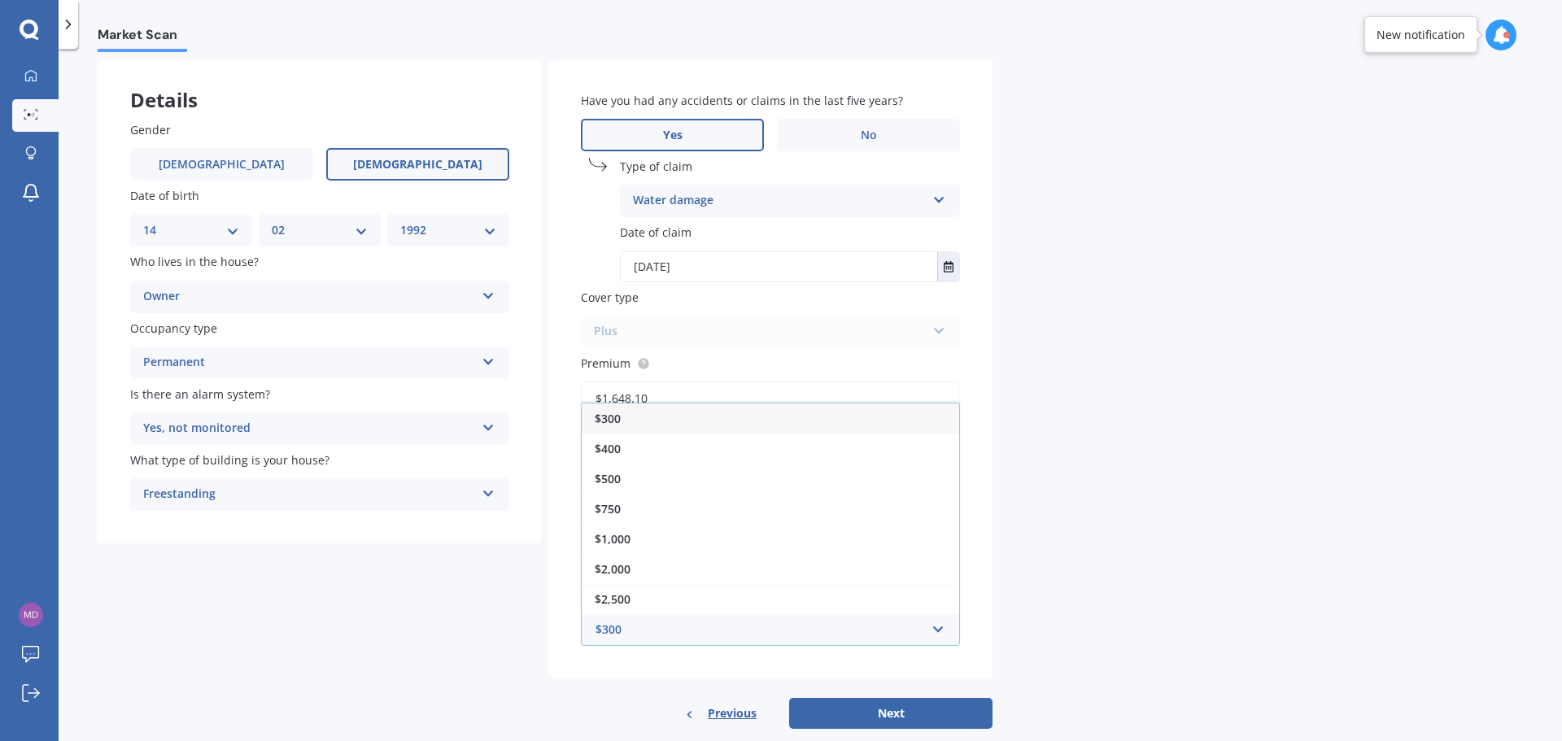
click at [428, 600] on div "Details Gender Male Female Date of birth DD 01 02 03 04 05 06 07 08 09 10 11 12…" at bounding box center [545, 394] width 895 height 670
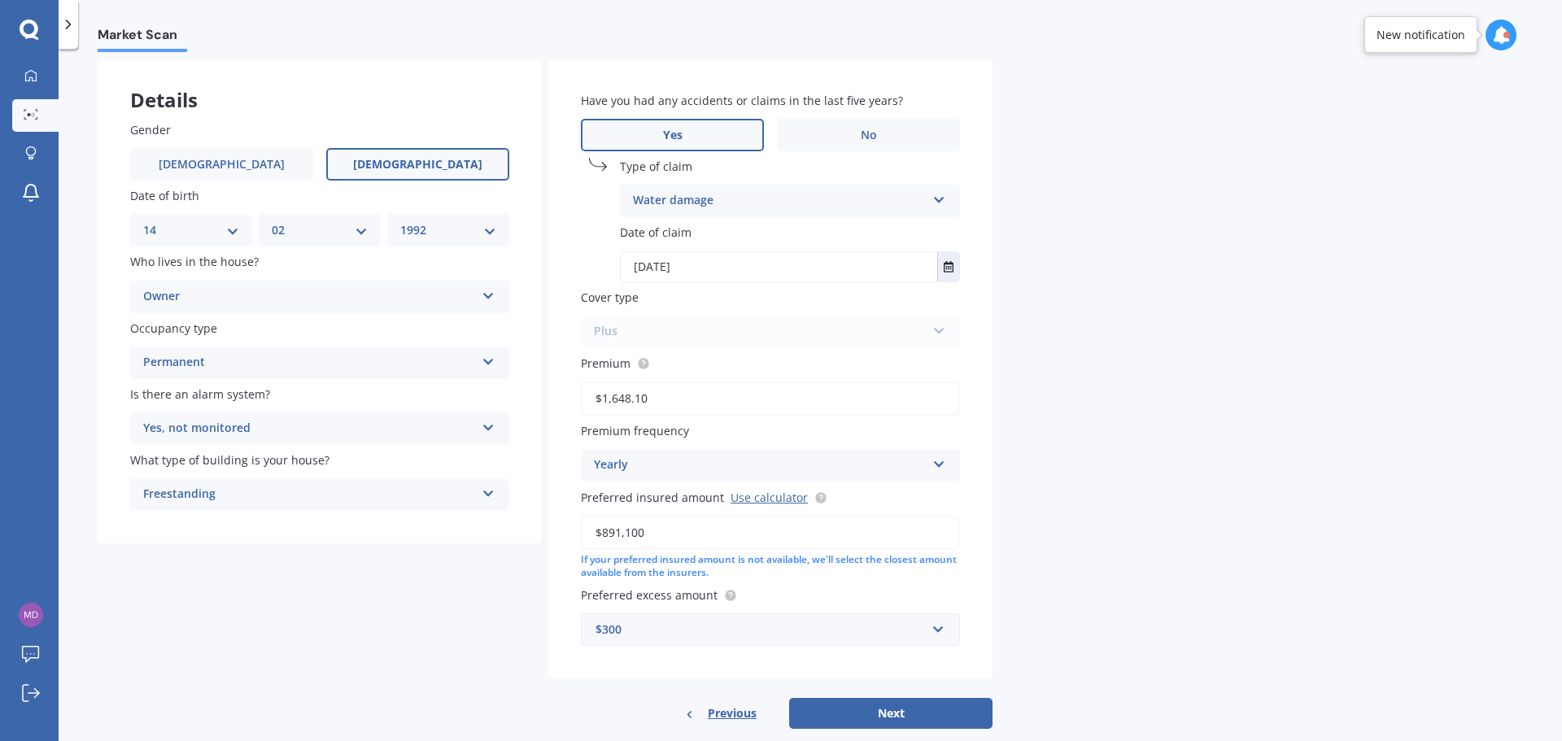
click at [678, 635] on div "$300" at bounding box center [761, 630] width 330 height 18
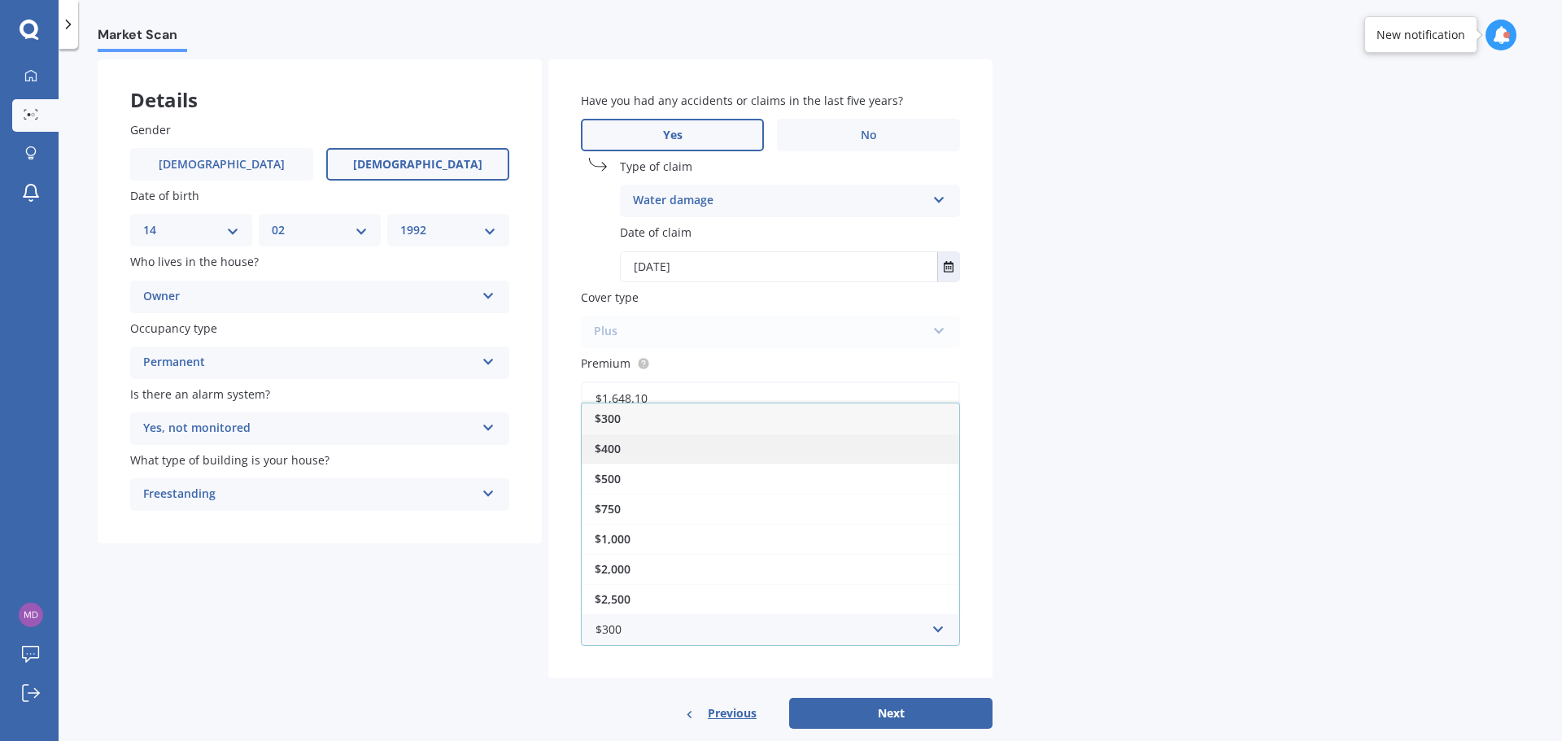
click at [626, 456] on div "$400" at bounding box center [770, 449] width 377 height 30
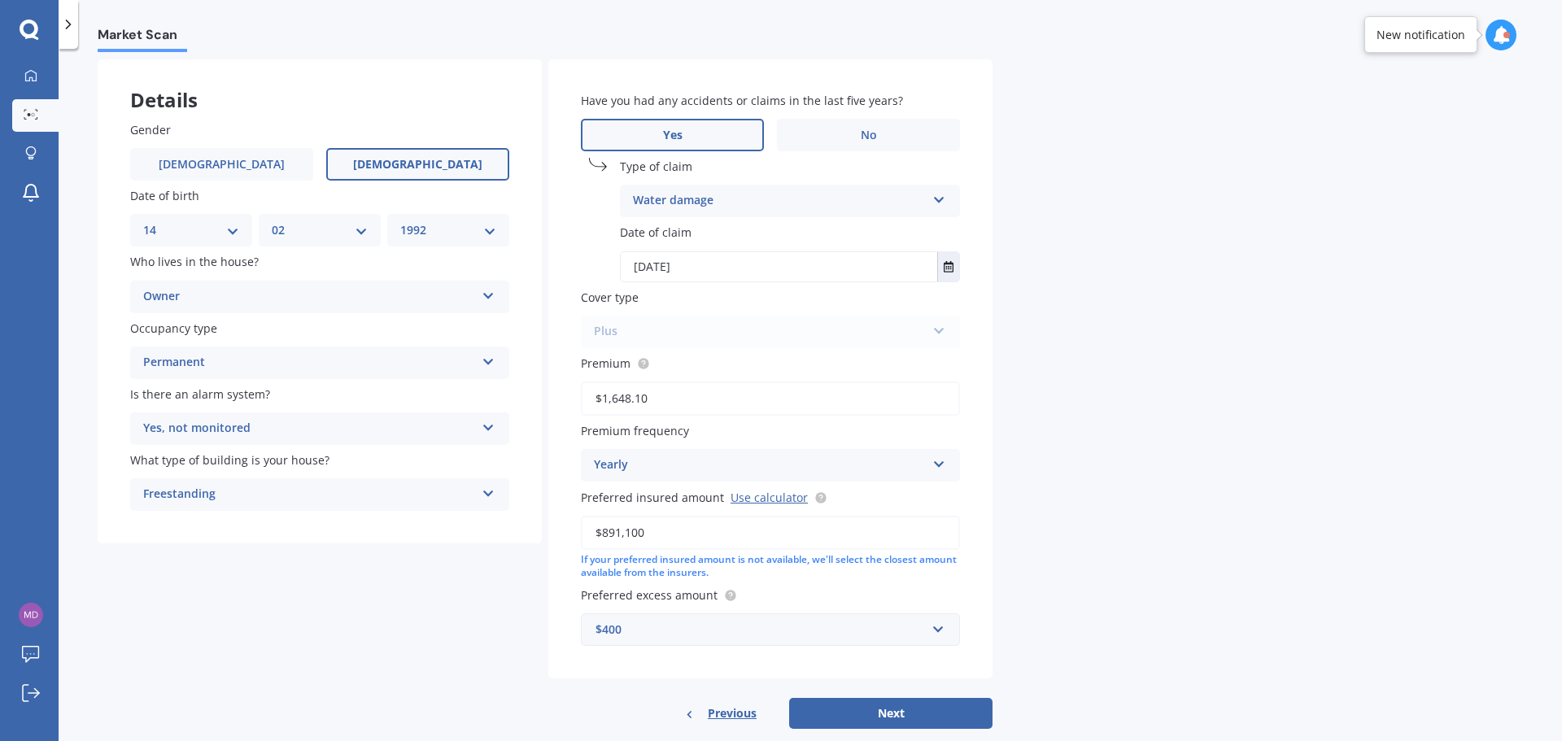
click at [492, 642] on div "Details Gender Male Female Date of birth DD 01 02 03 04 05 06 07 08 09 10 11 12…" at bounding box center [545, 394] width 895 height 670
click at [912, 708] on button "Next" at bounding box center [890, 713] width 203 height 31
select select "14"
select select "02"
select select "1992"
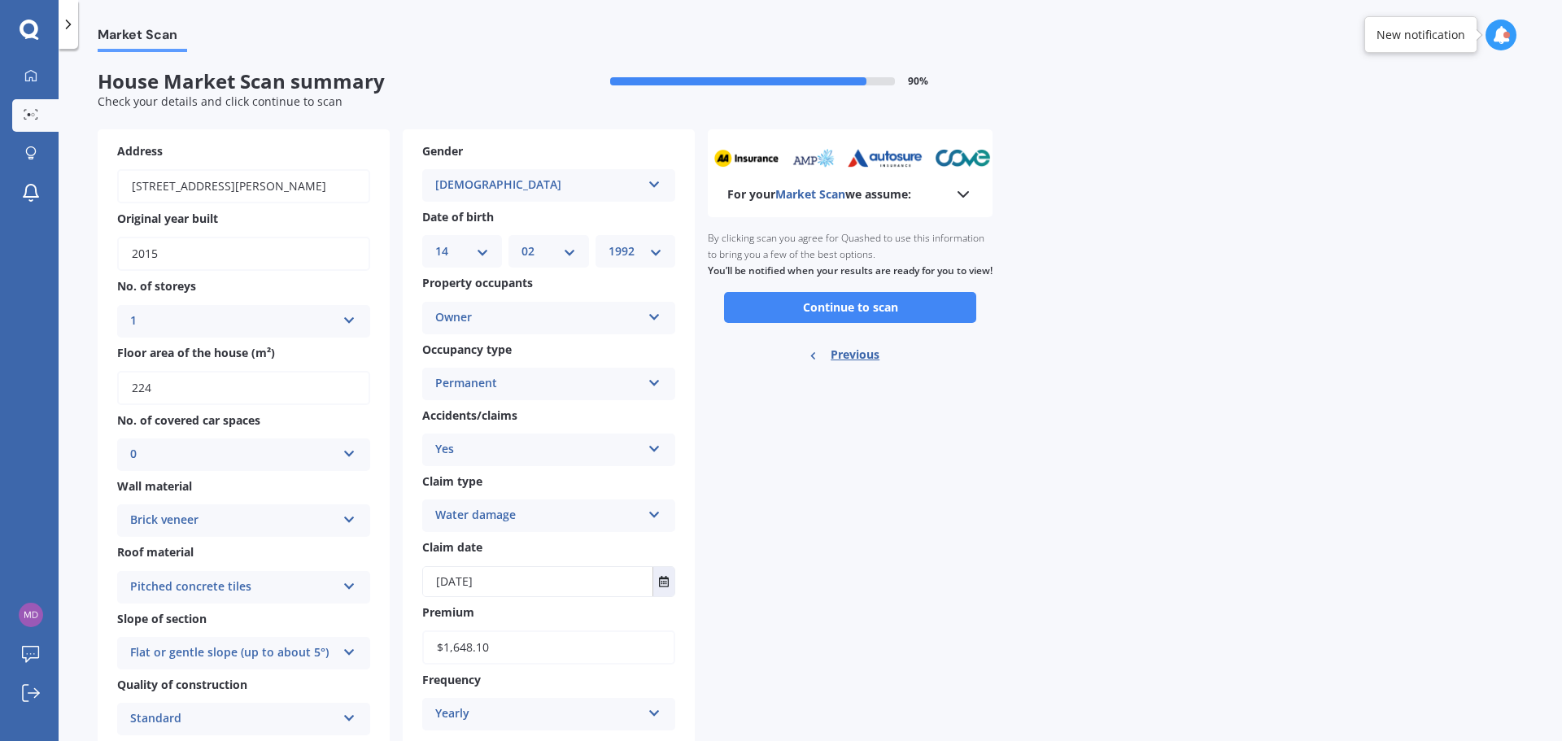
scroll to position [0, 0]
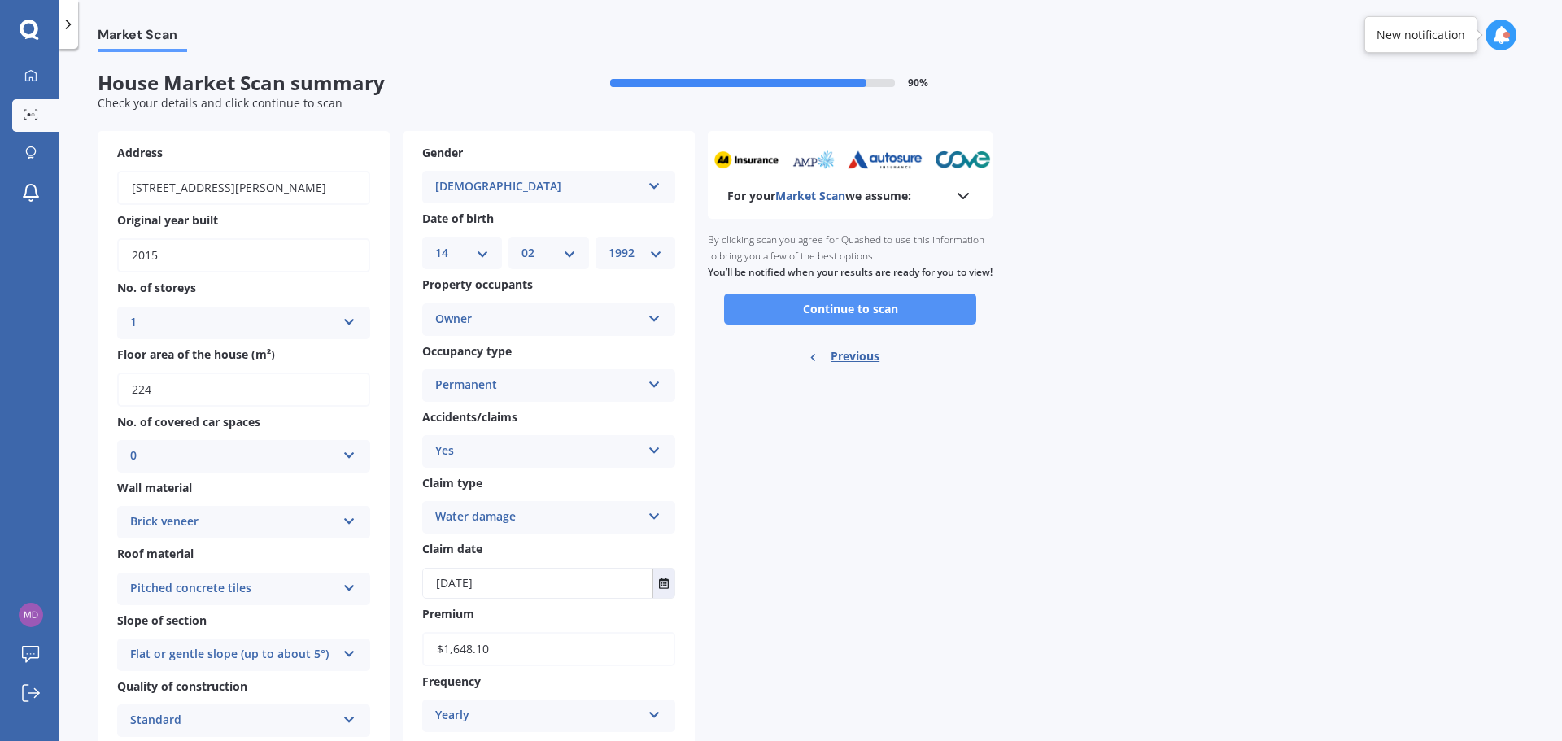
click at [857, 319] on button "Continue to scan" at bounding box center [850, 309] width 252 height 31
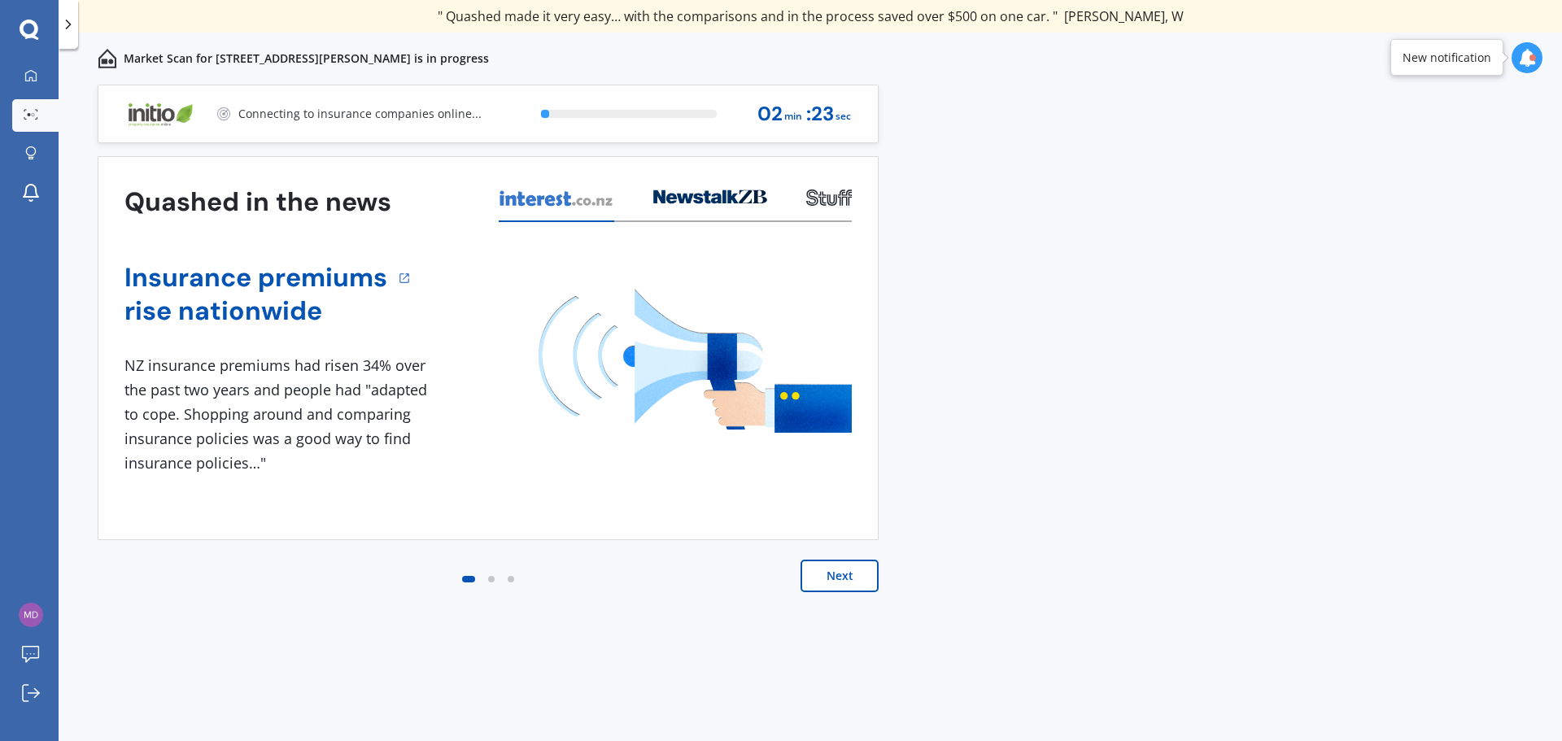
click at [841, 572] on button "Next" at bounding box center [840, 576] width 78 height 33
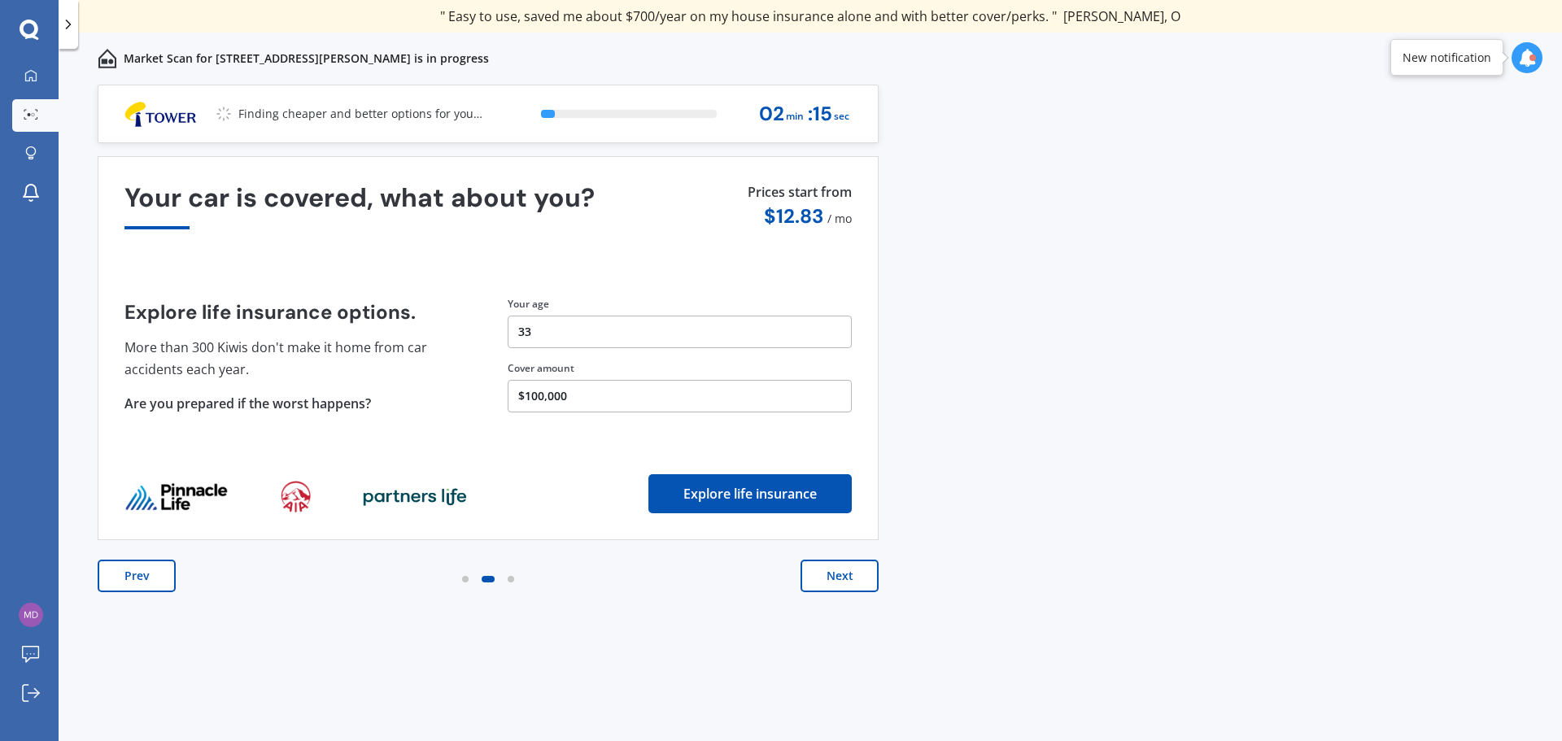
click at [841, 572] on button "Next" at bounding box center [840, 576] width 78 height 33
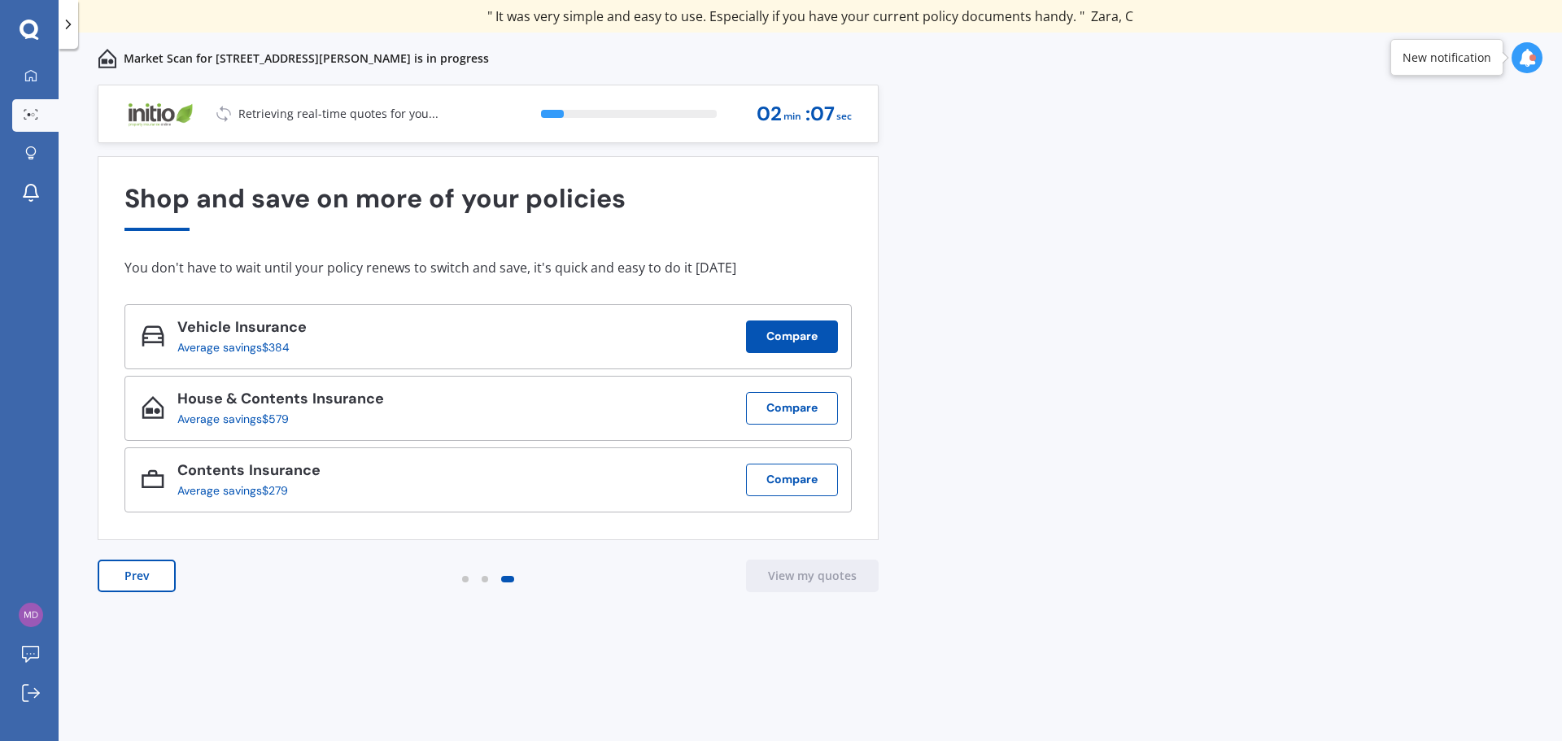
click at [796, 337] on button "Compare" at bounding box center [792, 337] width 92 height 33
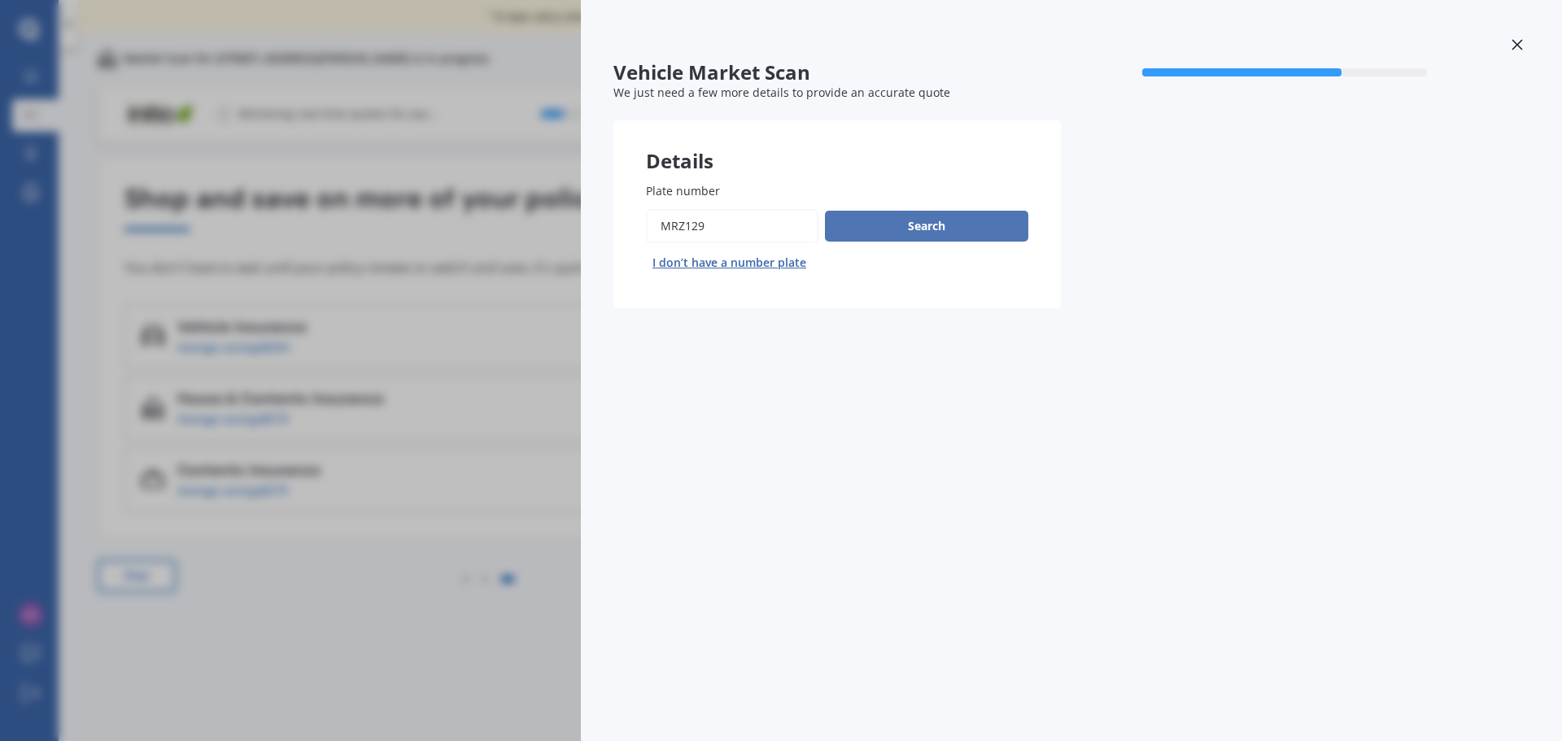
click at [973, 224] on button "Search" at bounding box center [926, 226] width 203 height 31
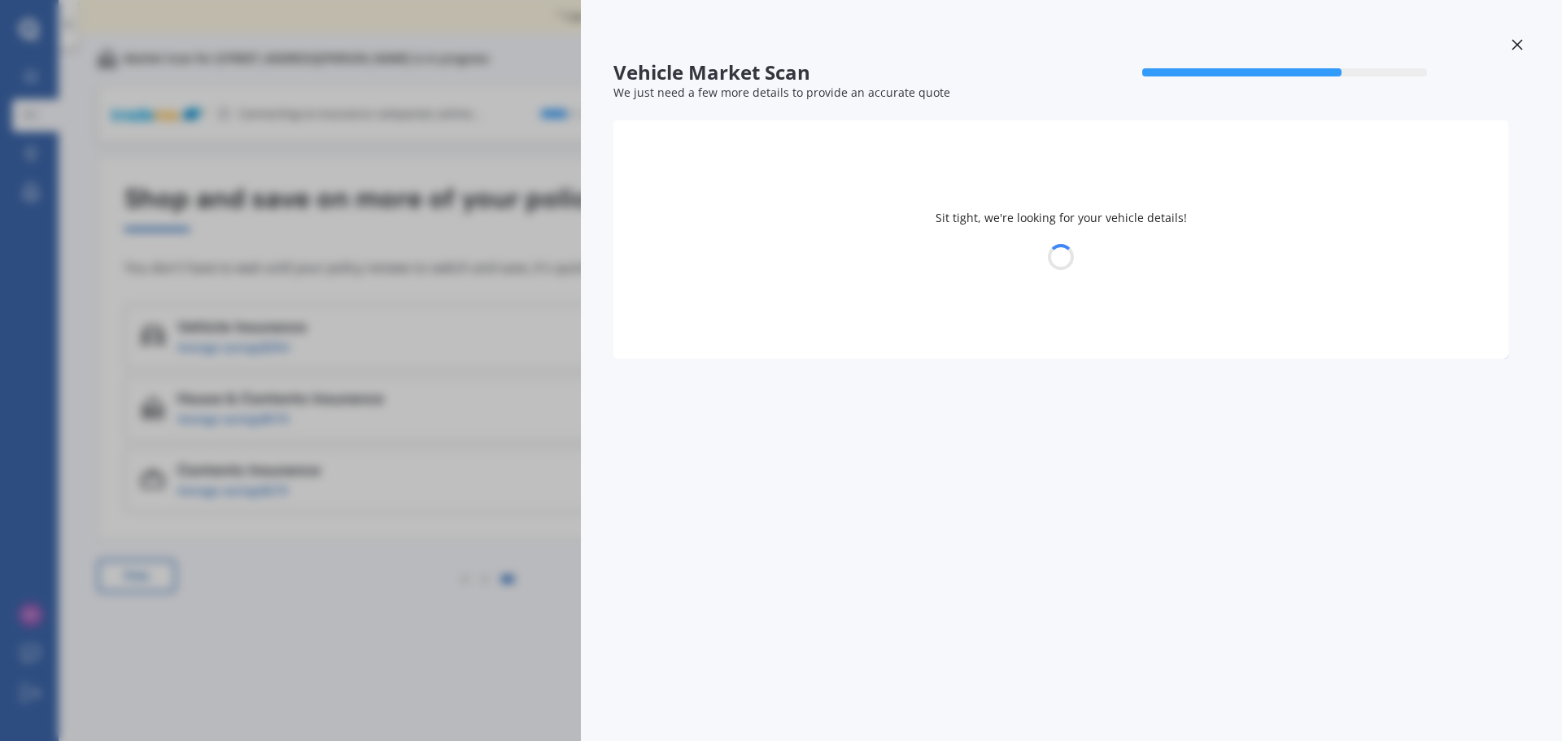
select select "HYUNDAI"
select select "KONA"
select select "14"
select select "02"
select select "1992"
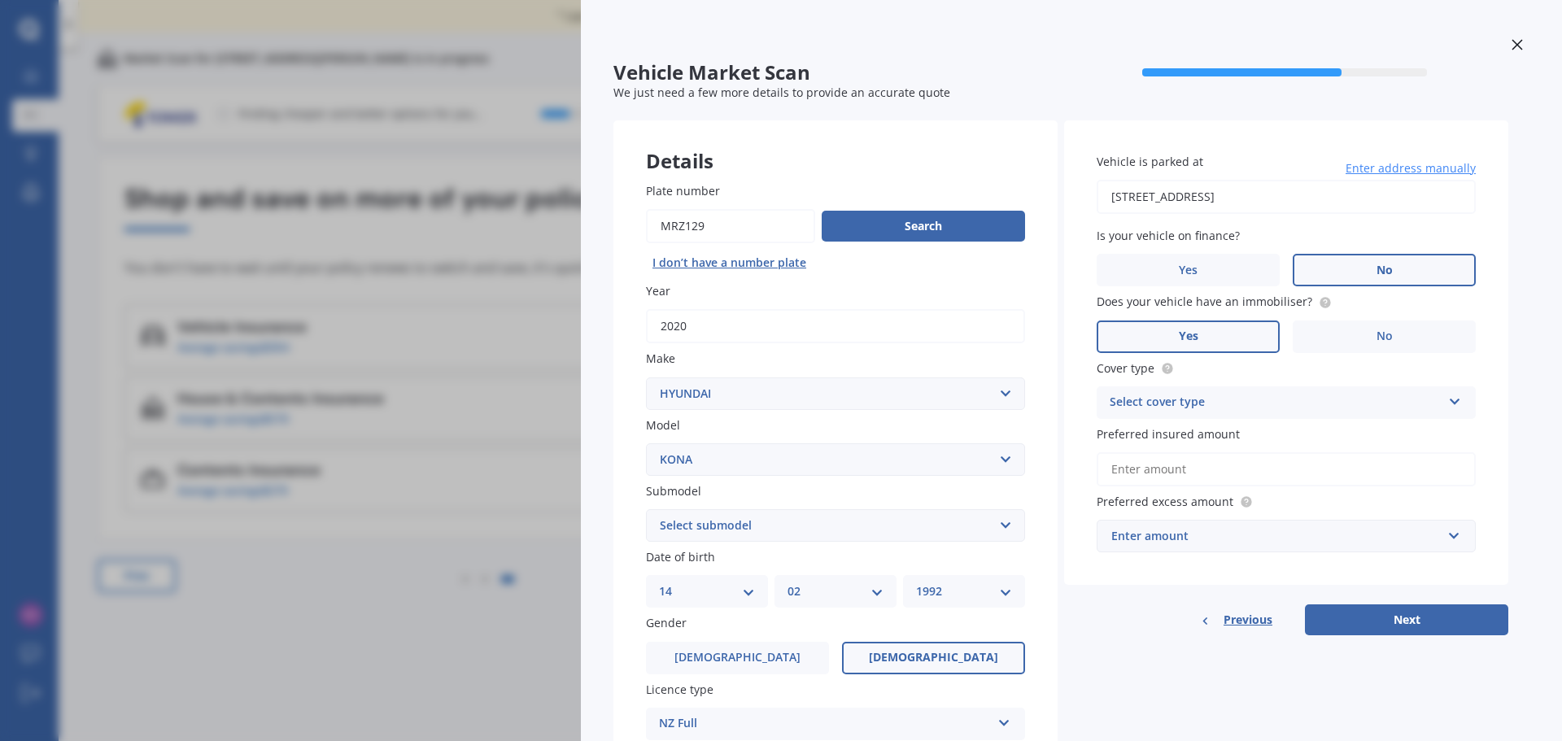
click at [786, 522] on select "Select submodel 1.6 HYBRID Elite 2W 1.6 Hybrid Limited N 1.6 Turbo AWD 2.0 2WD …" at bounding box center [835, 525] width 379 height 33
select select "2.0 ELITE 2WD"
click at [646, 509] on select "Select submodel 1.6 HYBRID Elite 2W 1.6 Hybrid Limited N 1.6 Turbo AWD 2.0 2WD …" at bounding box center [835, 525] width 379 height 33
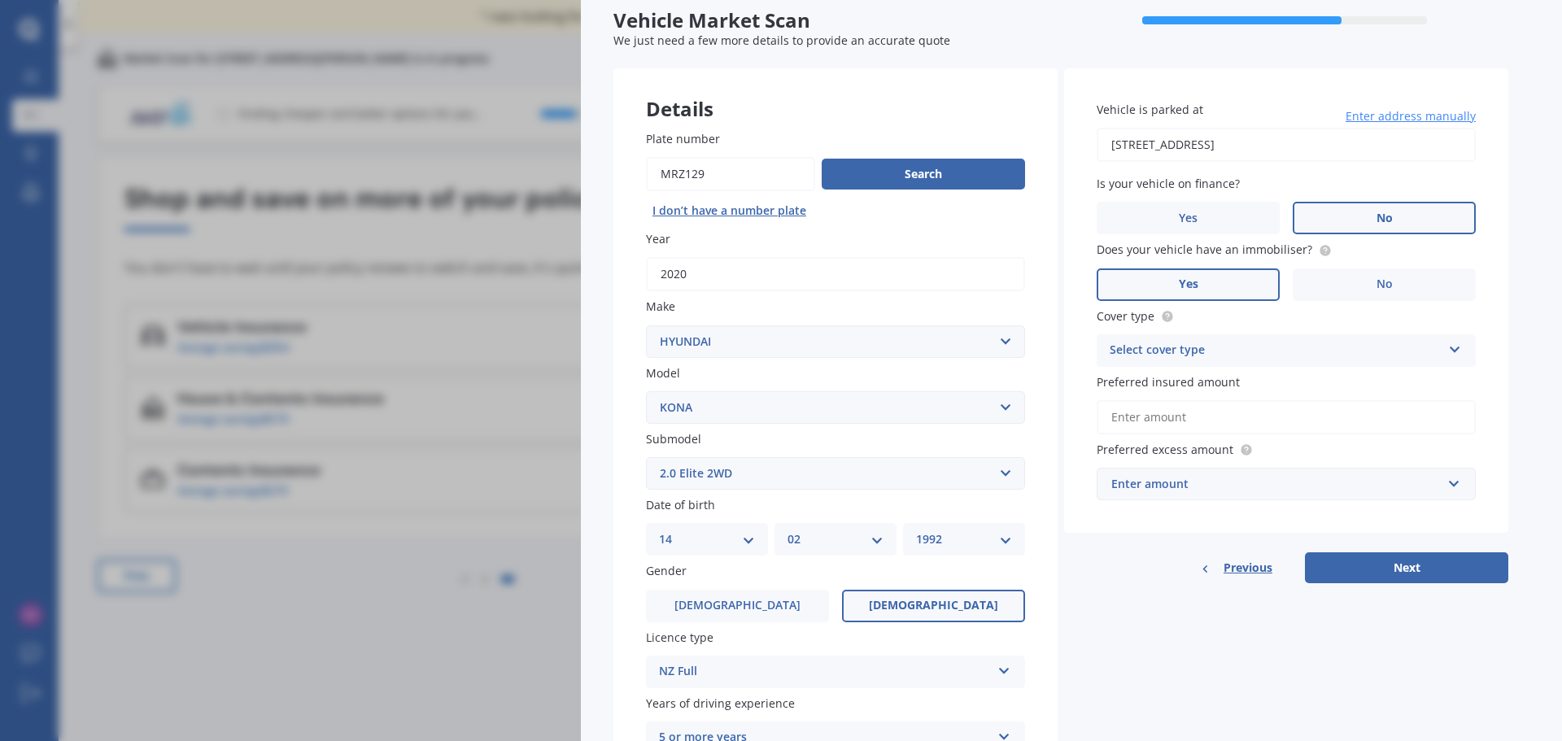
scroll to position [81, 0]
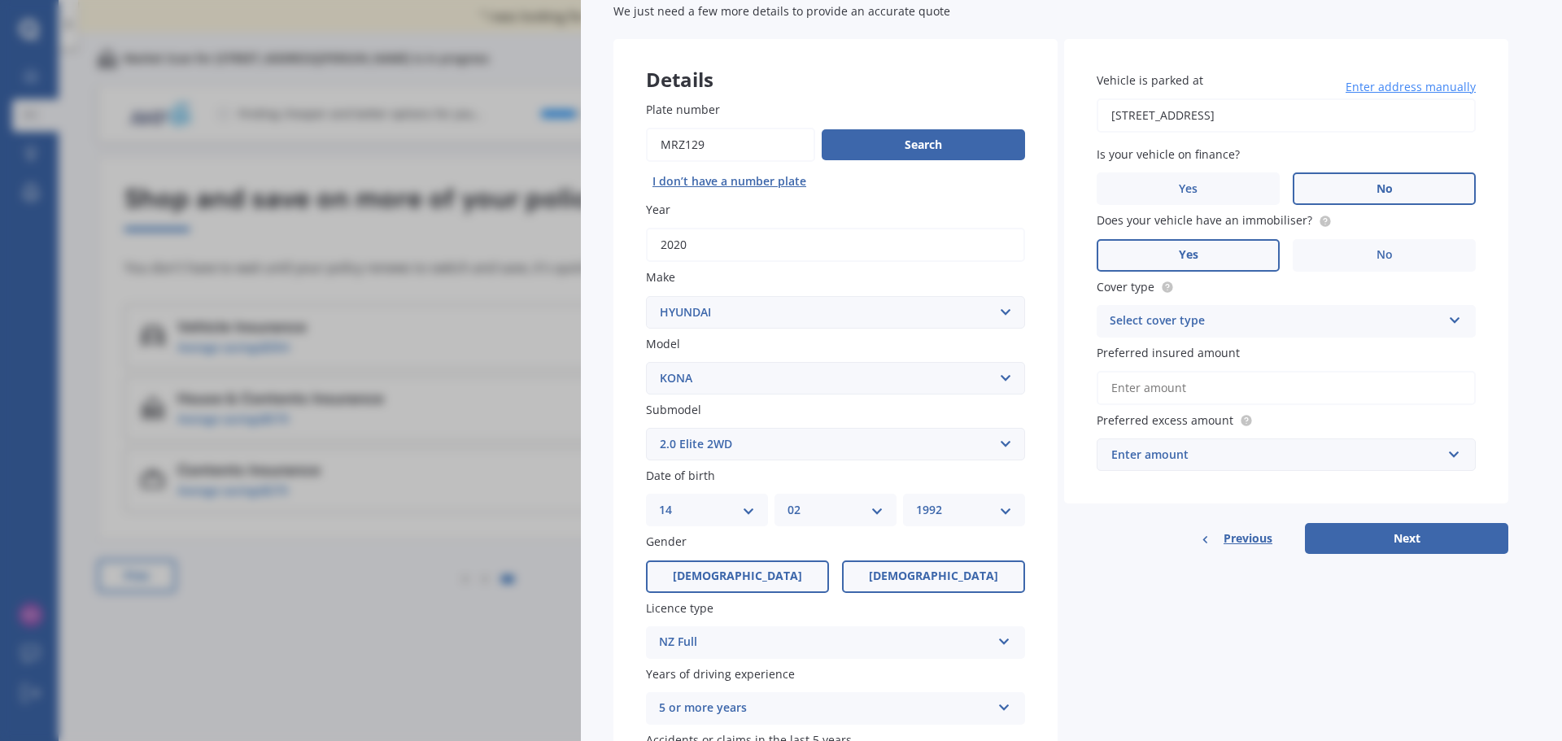
click at [756, 578] on label "Male" at bounding box center [737, 577] width 183 height 33
click at [0, 0] on input "Male" at bounding box center [0, 0] width 0 height 0
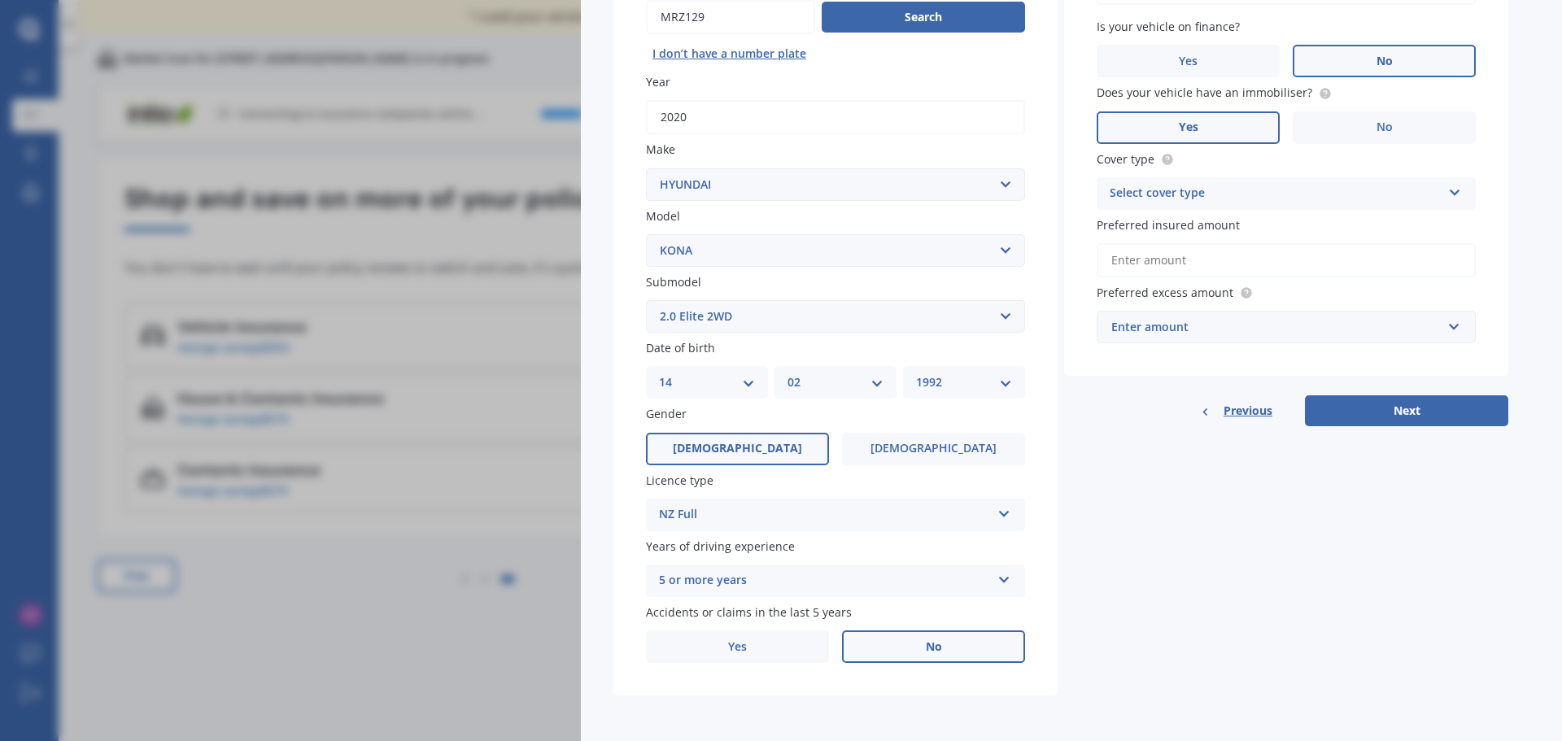
scroll to position [46, 0]
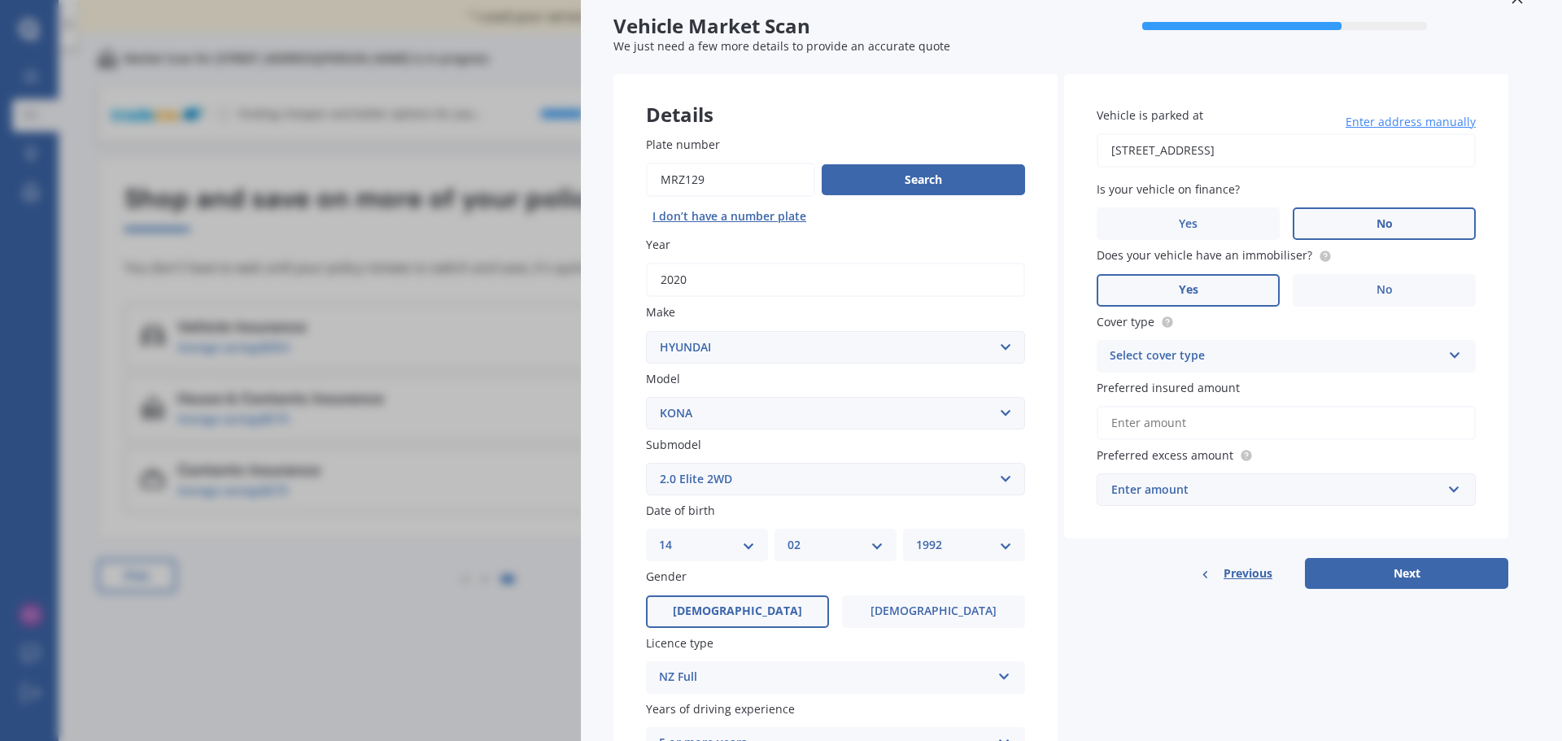
click at [1231, 139] on input "35 Sapphire Street, Casebrook, Christchurch 8051" at bounding box center [1286, 150] width 379 height 34
click at [1232, 151] on input "35 Sapphire Street, Casebrook, Christchurch 8051" at bounding box center [1286, 150] width 379 height 34
type input "52 Jarrett Terrace, Leamington, Cambridge 3432"
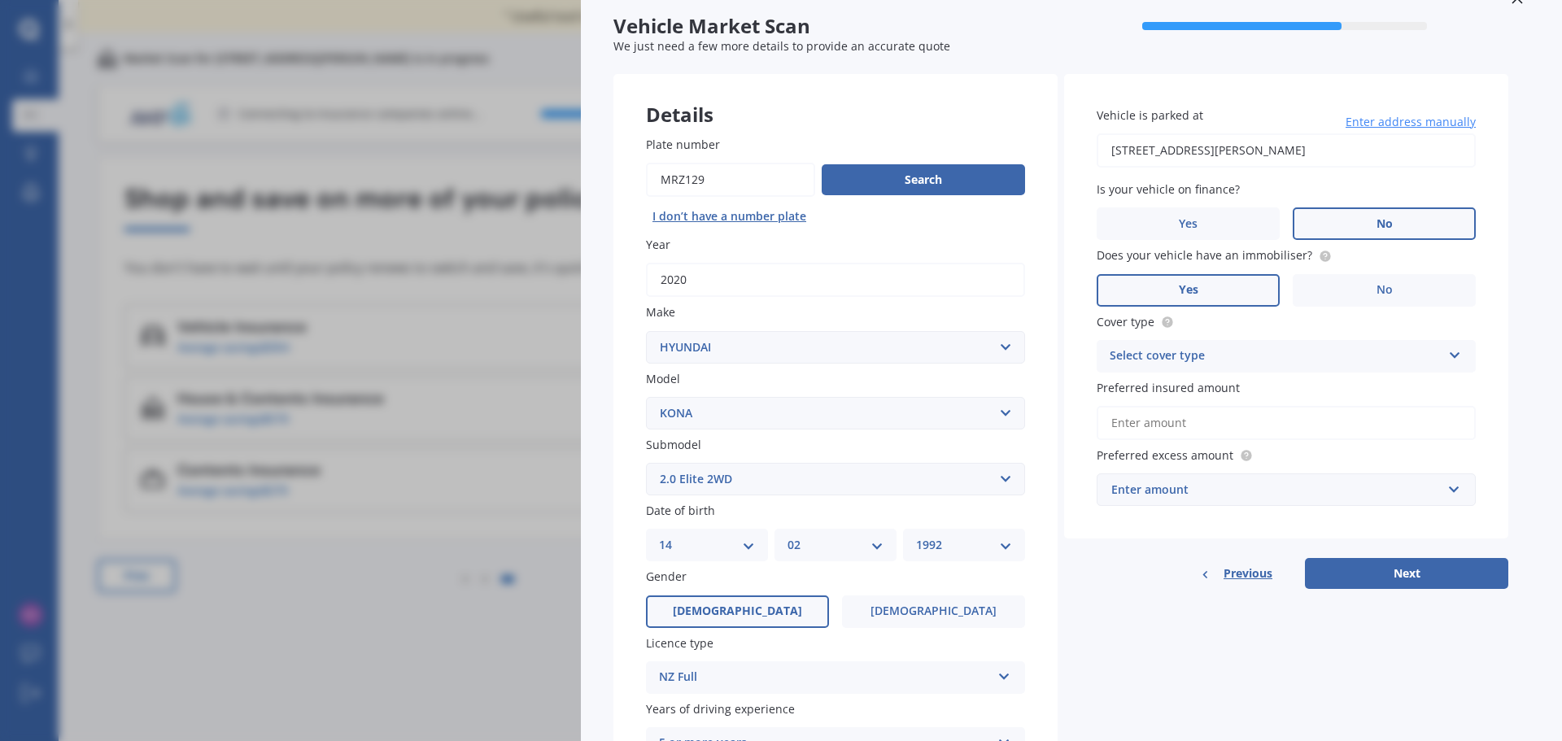
click at [1254, 360] on div "Select cover type" at bounding box center [1276, 357] width 332 height 20
click at [1174, 394] on span "Comprehensive" at bounding box center [1153, 387] width 86 height 15
click at [1189, 426] on input "Preferred insured amount" at bounding box center [1286, 423] width 379 height 34
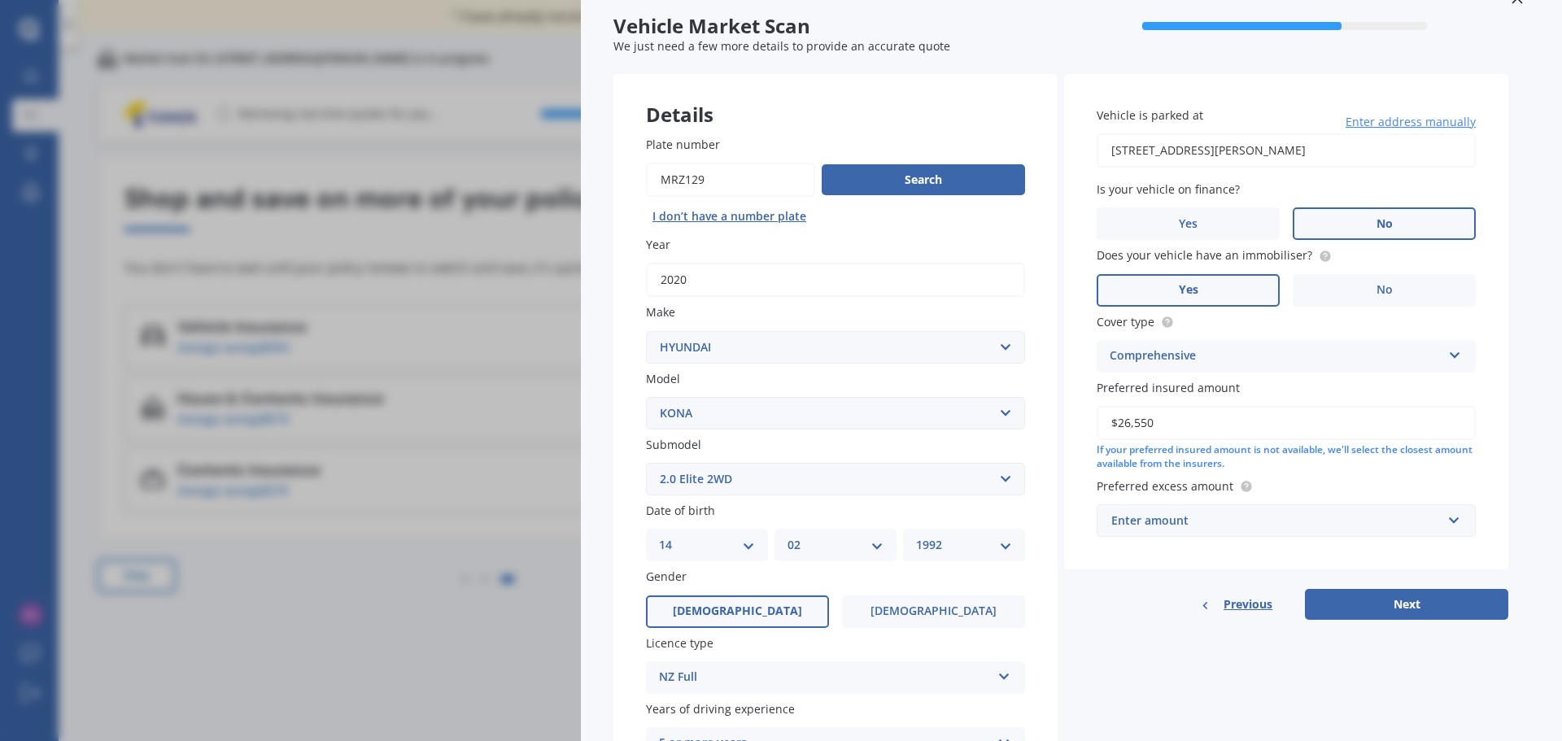
type input "$26,550"
click at [1269, 529] on div "Enter amount" at bounding box center [1276, 521] width 330 height 18
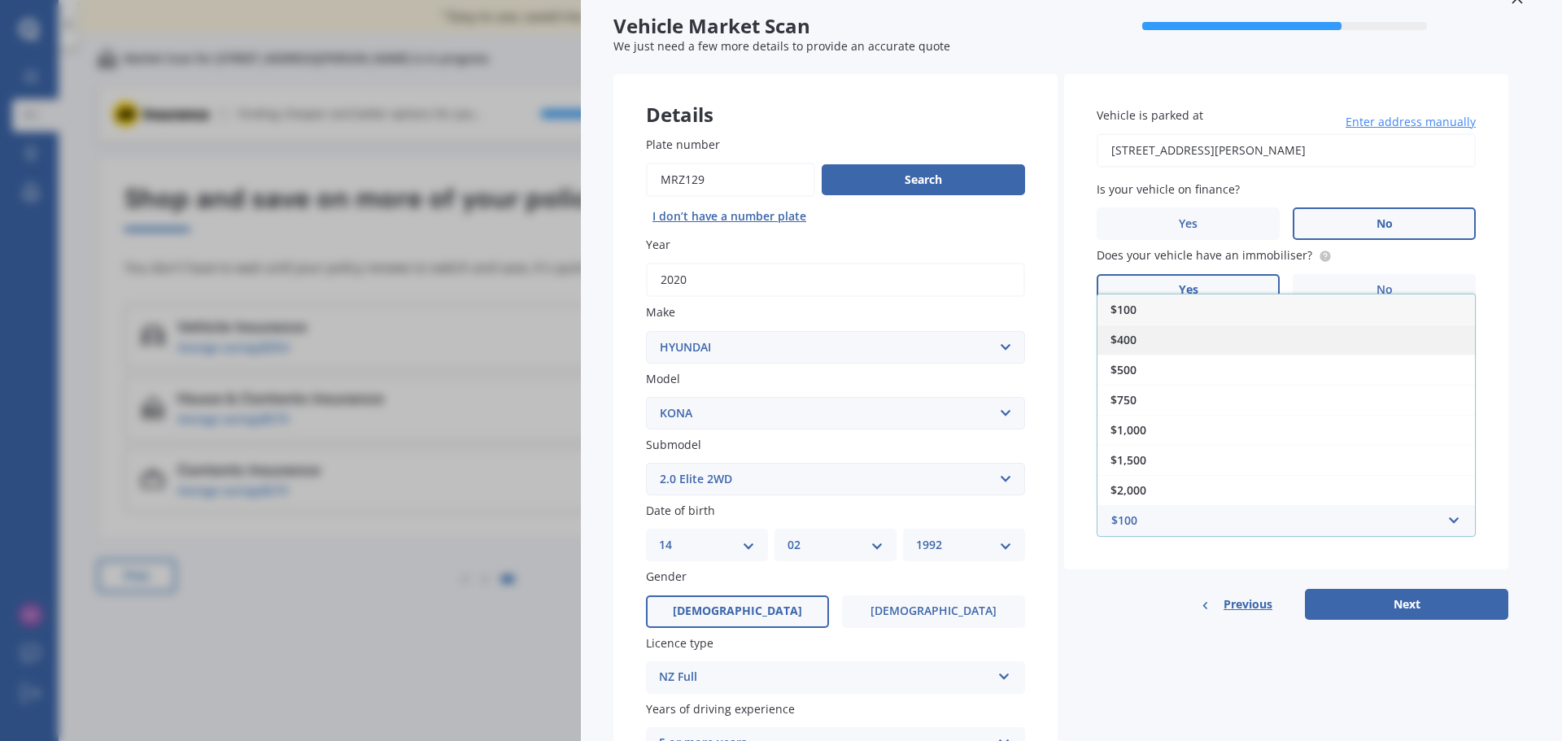
click at [1160, 338] on div "$400" at bounding box center [1285, 340] width 377 height 30
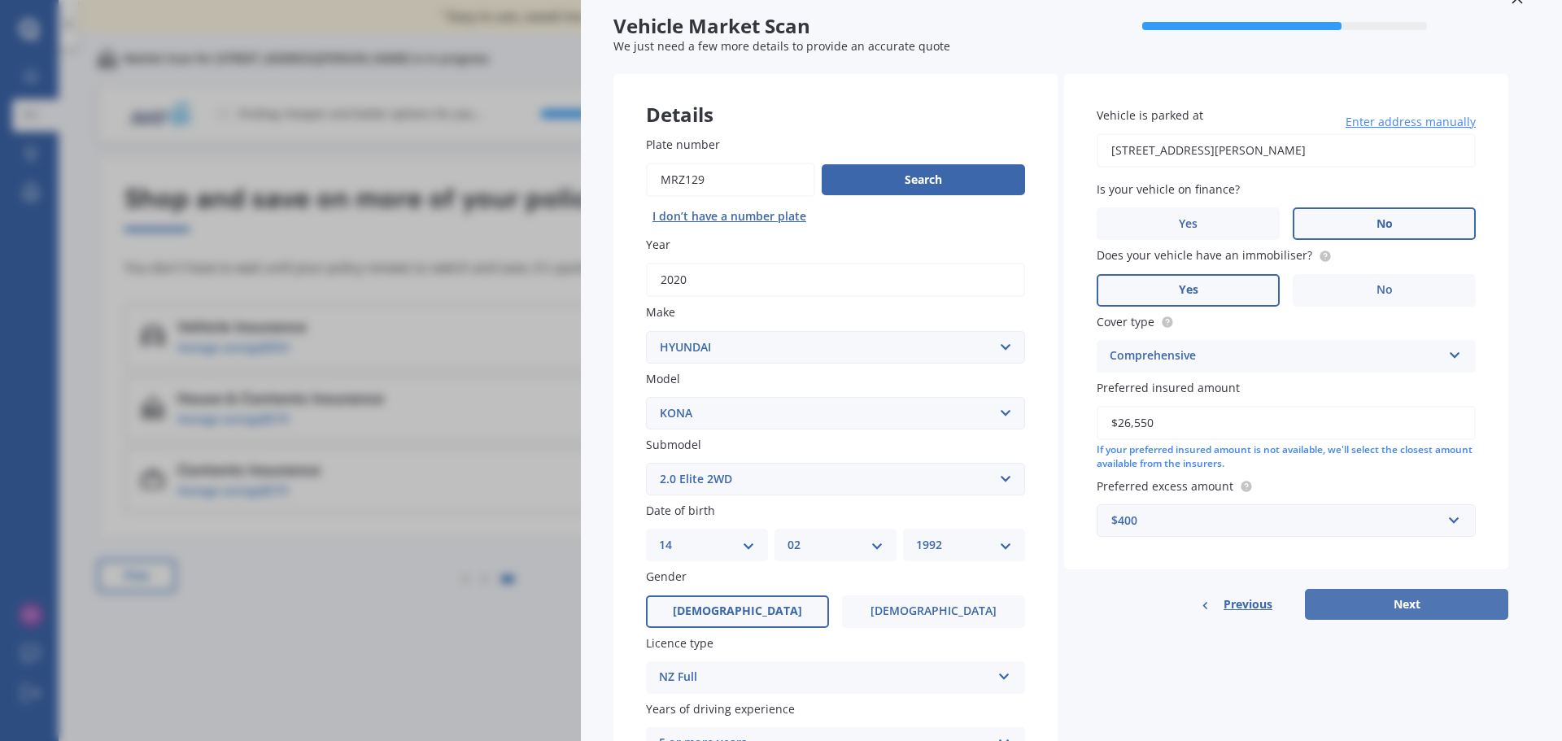
click at [1403, 598] on button "Next" at bounding box center [1406, 604] width 203 height 31
select select "14"
select select "02"
select select "1992"
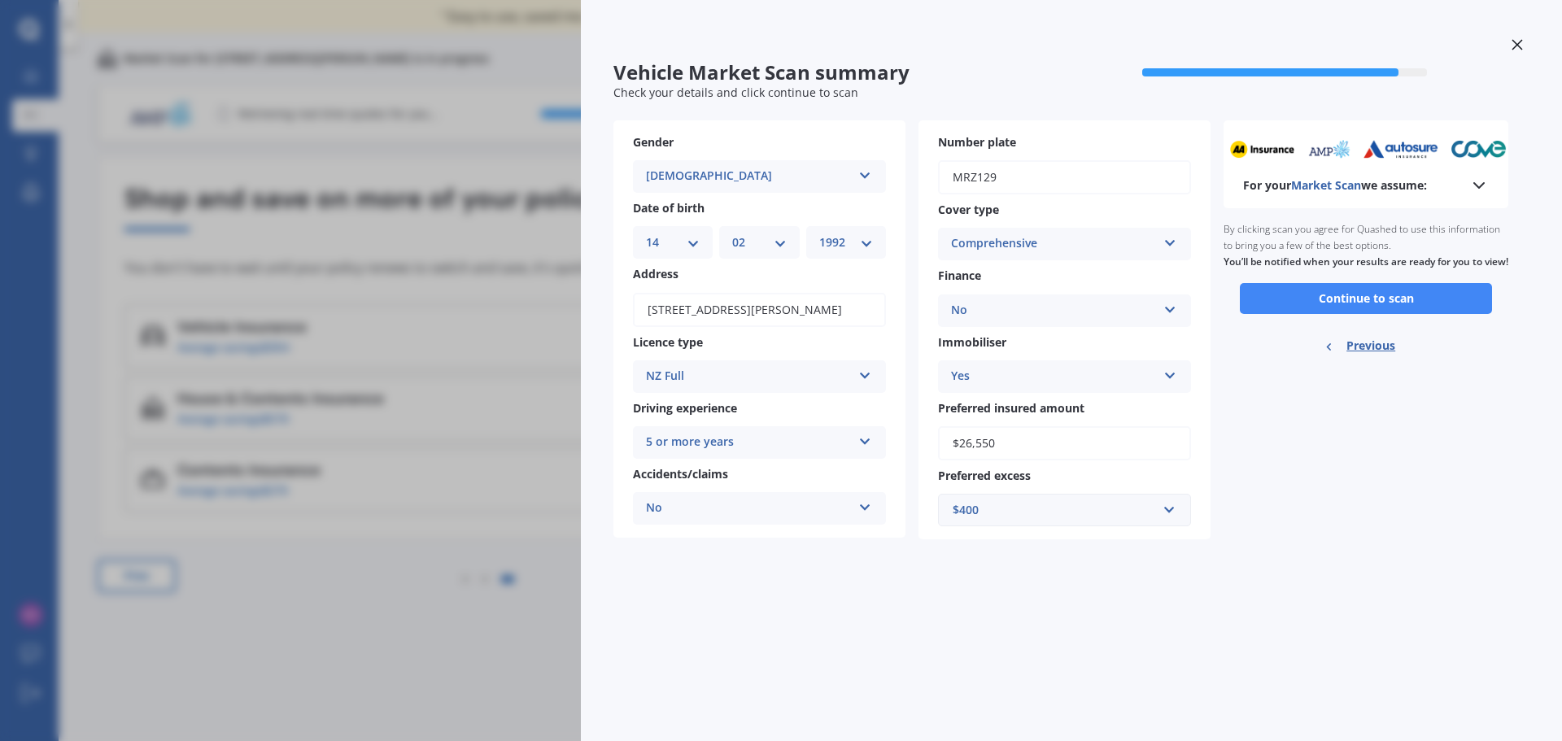
scroll to position [0, 0]
click at [1359, 308] on button "Continue to scan" at bounding box center [1366, 298] width 252 height 31
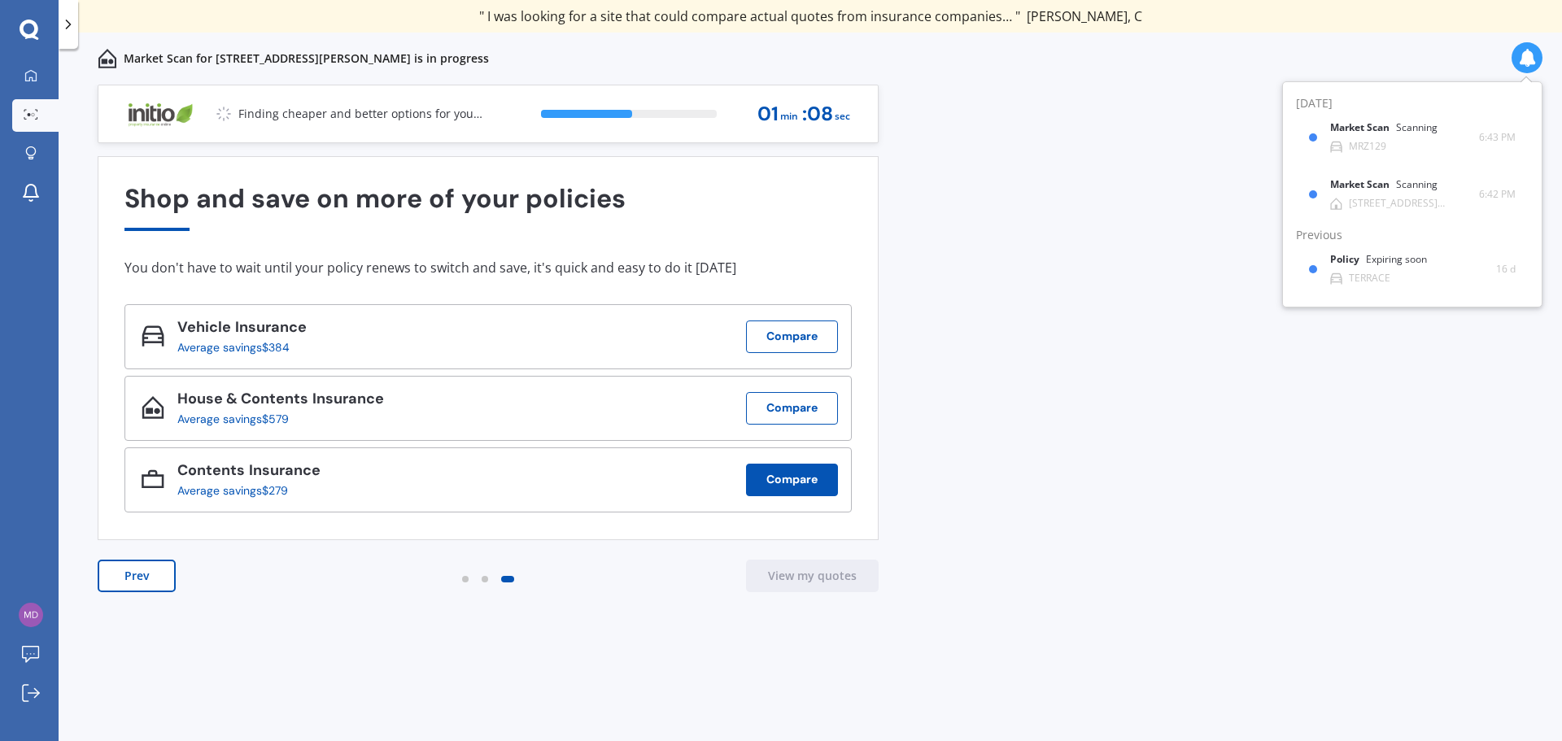
click at [795, 478] on button "Compare" at bounding box center [792, 480] width 92 height 33
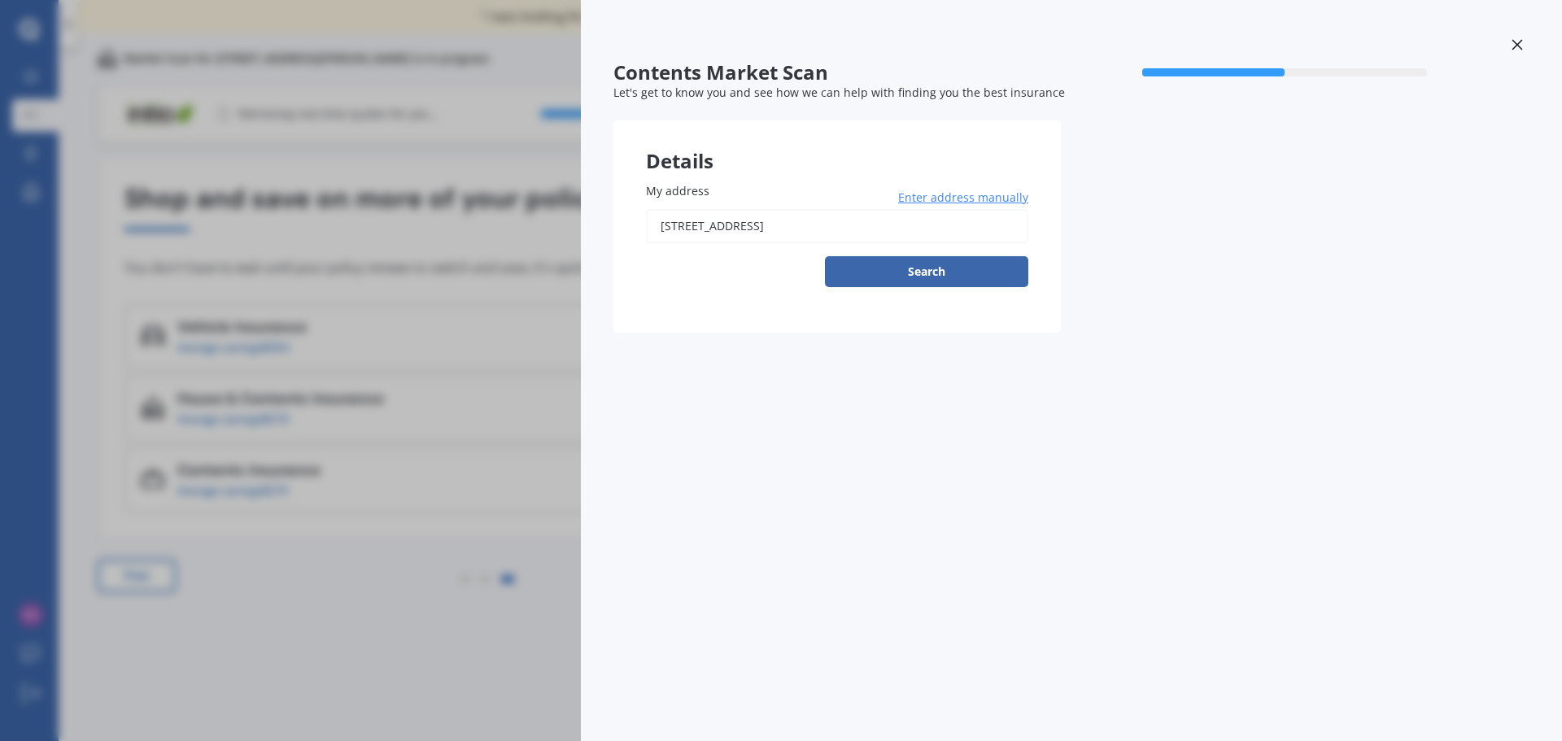
click at [828, 222] on input "35 Sapphire Street, Casebrook, Christchurch 8051" at bounding box center [837, 226] width 382 height 34
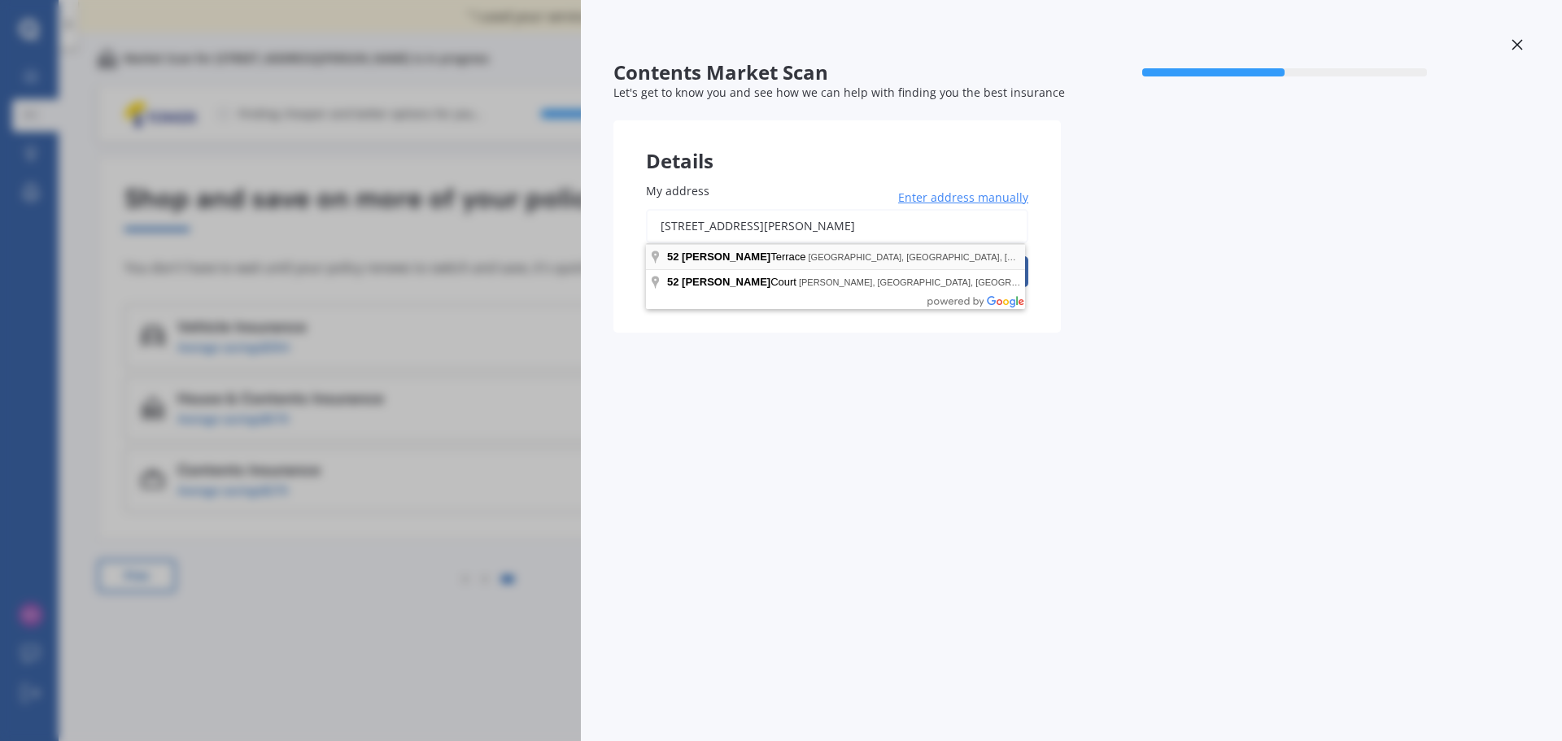
type input "52 Jarrett Terrace, Leamington, Cambridge 3432"
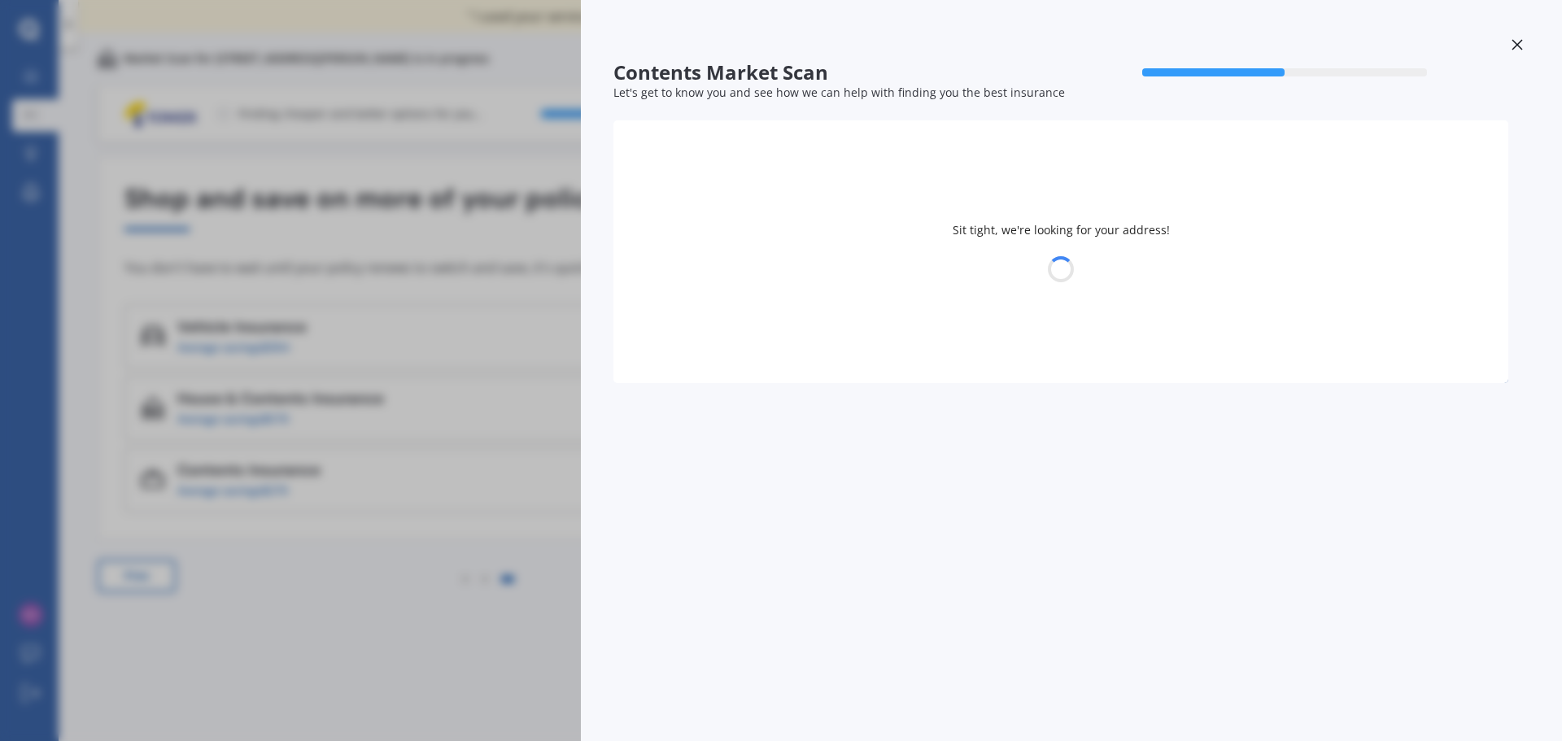
select select "14"
select select "02"
select select "1992"
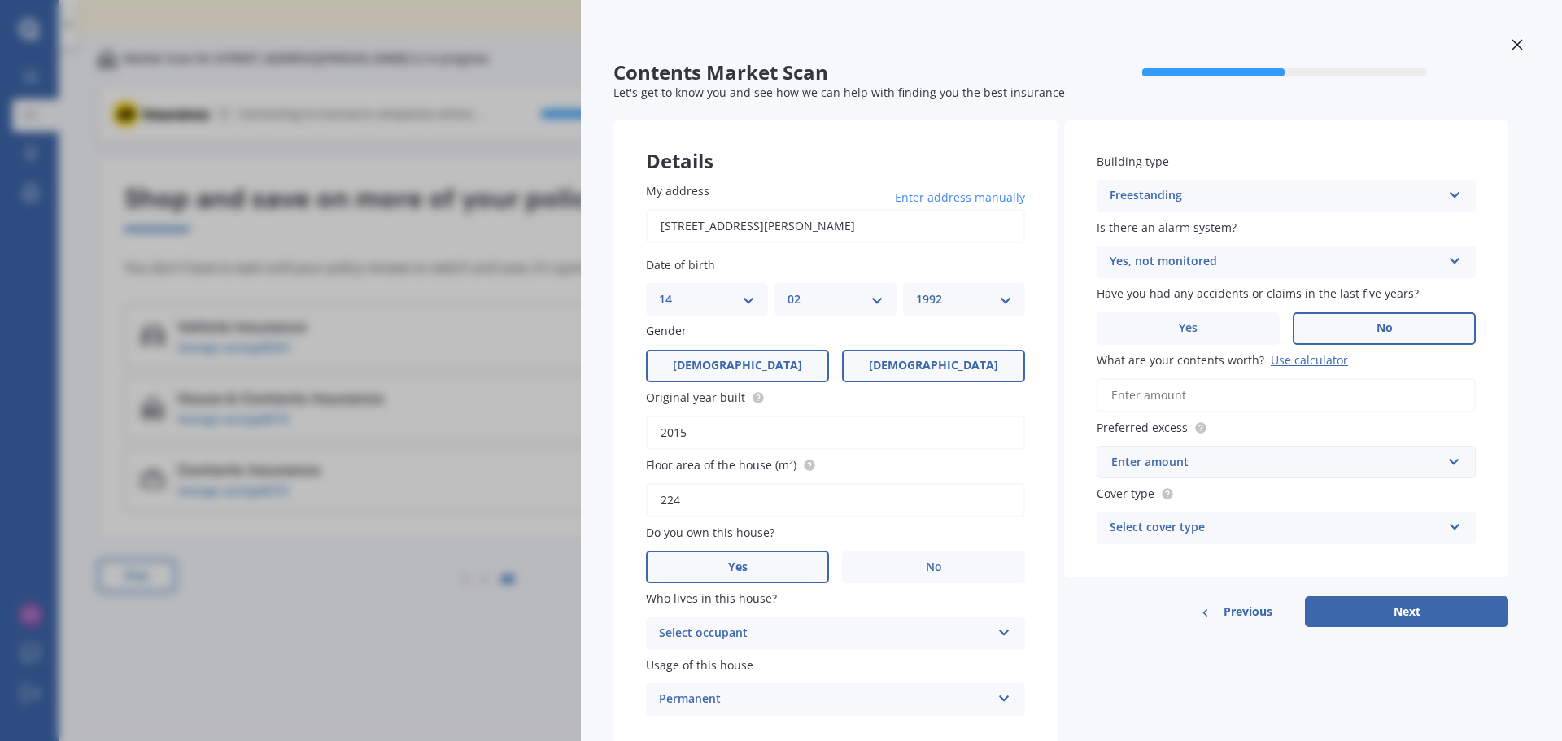
click at [743, 362] on span "Male" at bounding box center [737, 366] width 129 height 14
click at [0, 0] on input "Male" at bounding box center [0, 0] width 0 height 0
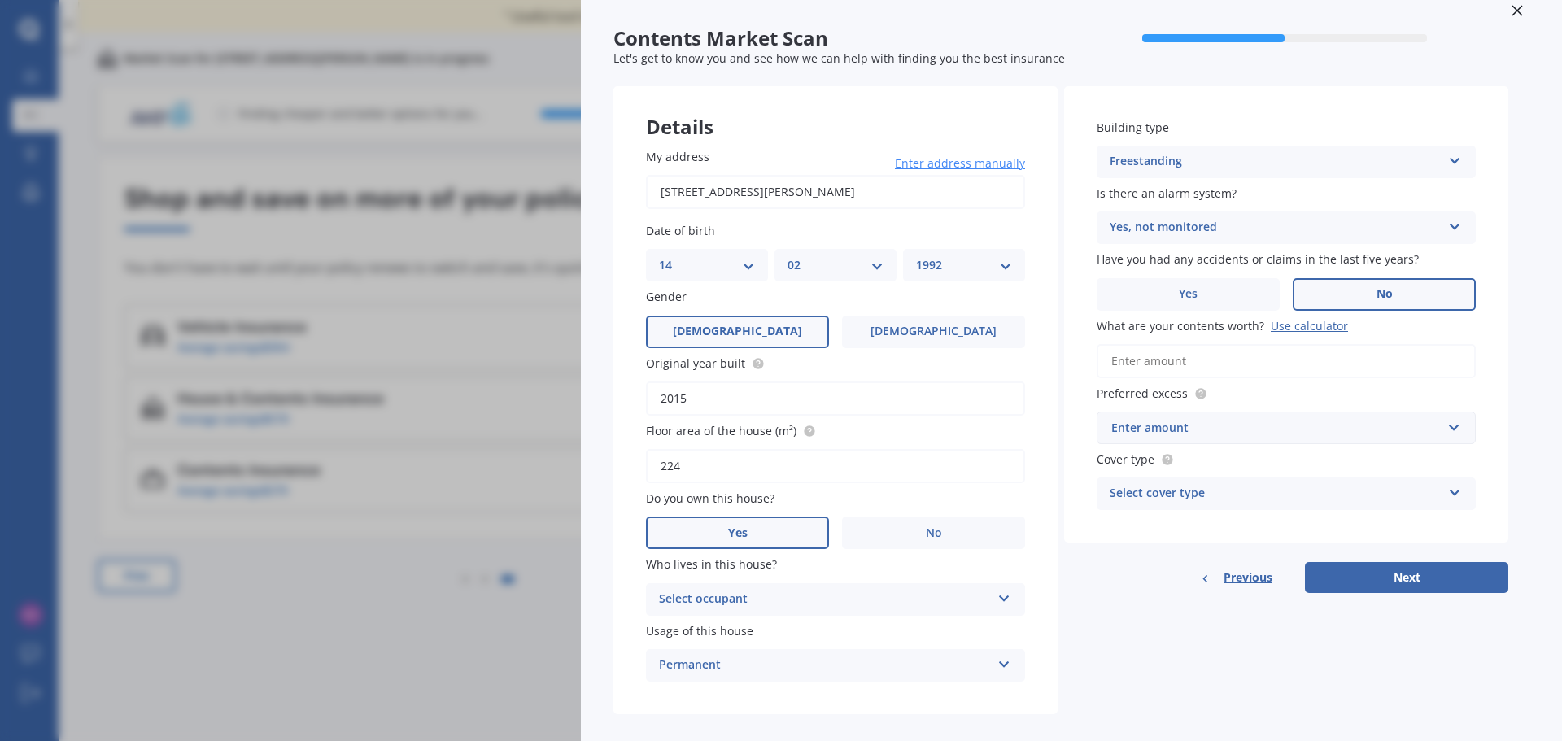
scroll to position [53, 0]
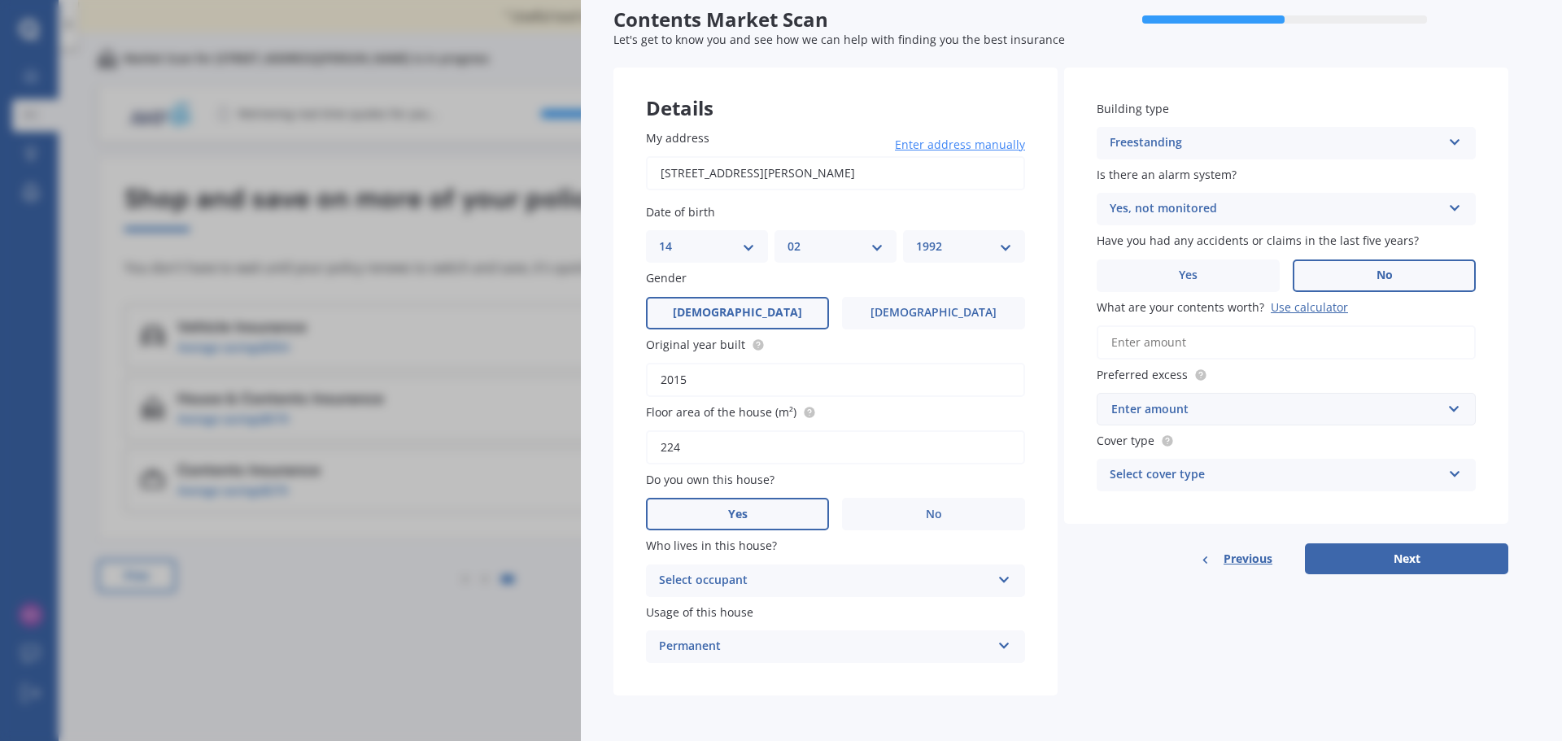
click at [1261, 557] on span "Previous" at bounding box center [1248, 559] width 49 height 24
click at [303, 612] on div "Contents Market Scan 50 % Let's get to know you and see how we can help with fi…" at bounding box center [781, 370] width 1562 height 741
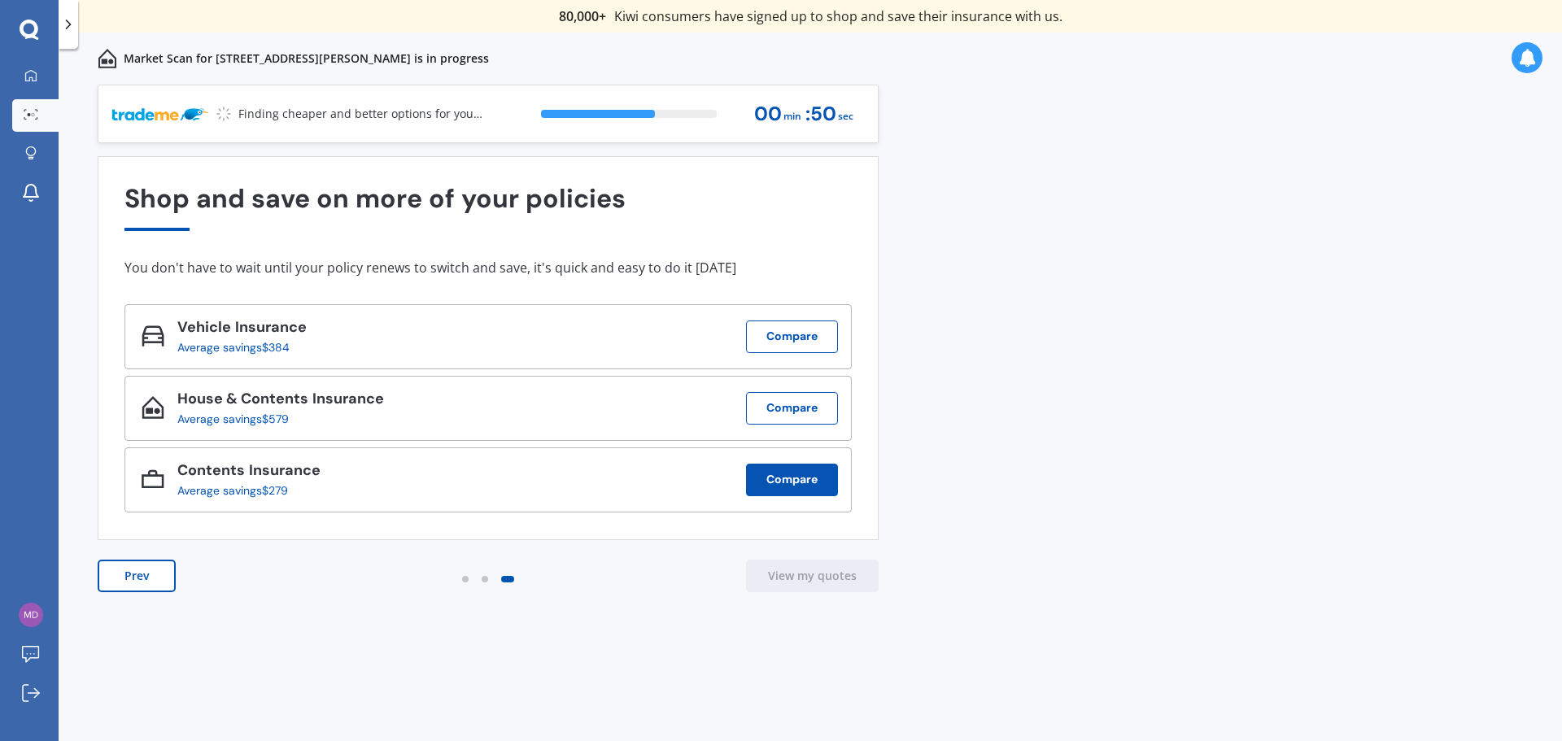
click at [784, 481] on button "Compare" at bounding box center [792, 480] width 92 height 33
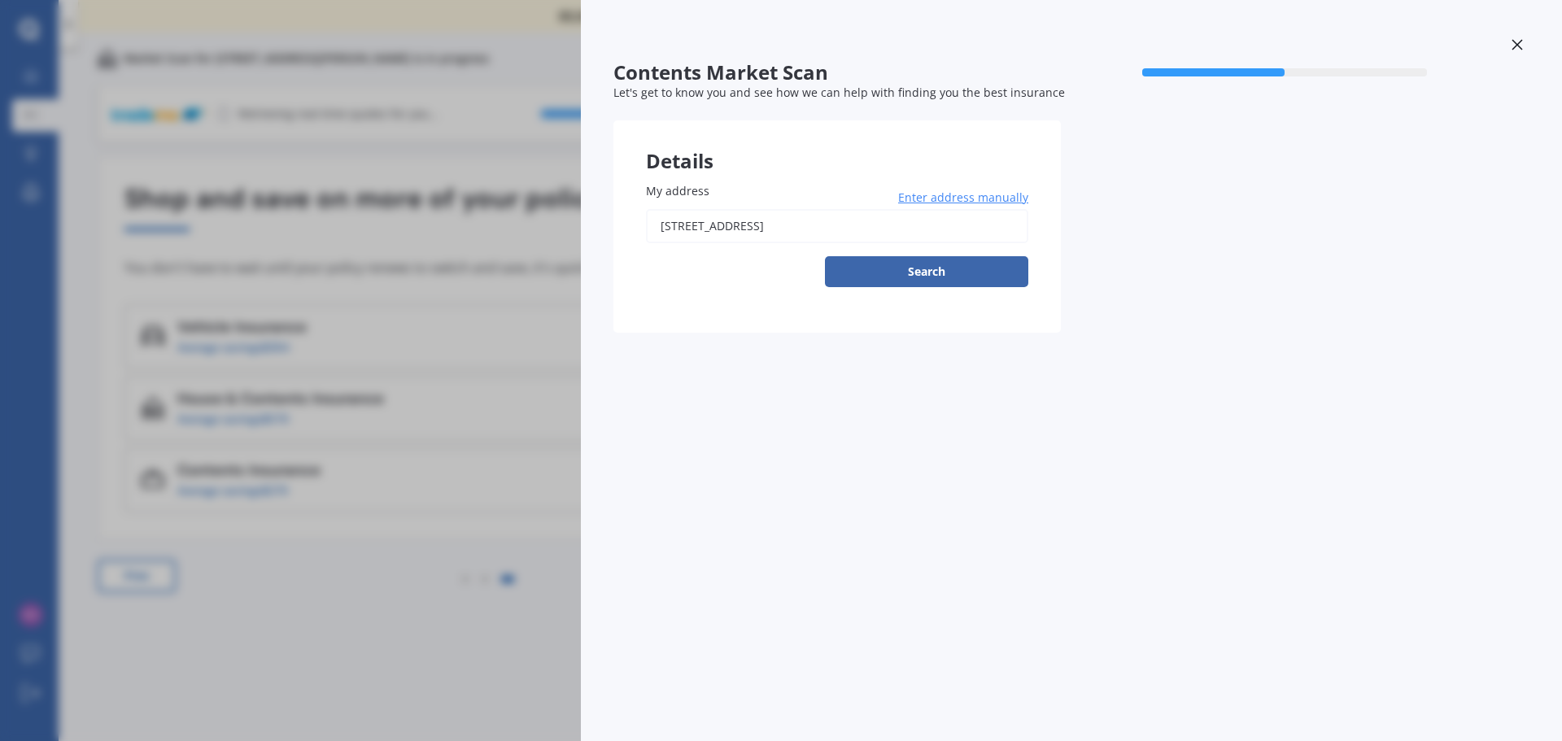
drag, startPoint x: 924, startPoint y: 228, endPoint x: 500, endPoint y: 233, distance: 424.7
click at [500, 233] on div "Contents Market Scan 50 % Let's get to know you and see how we can help with fi…" at bounding box center [781, 370] width 1562 height 741
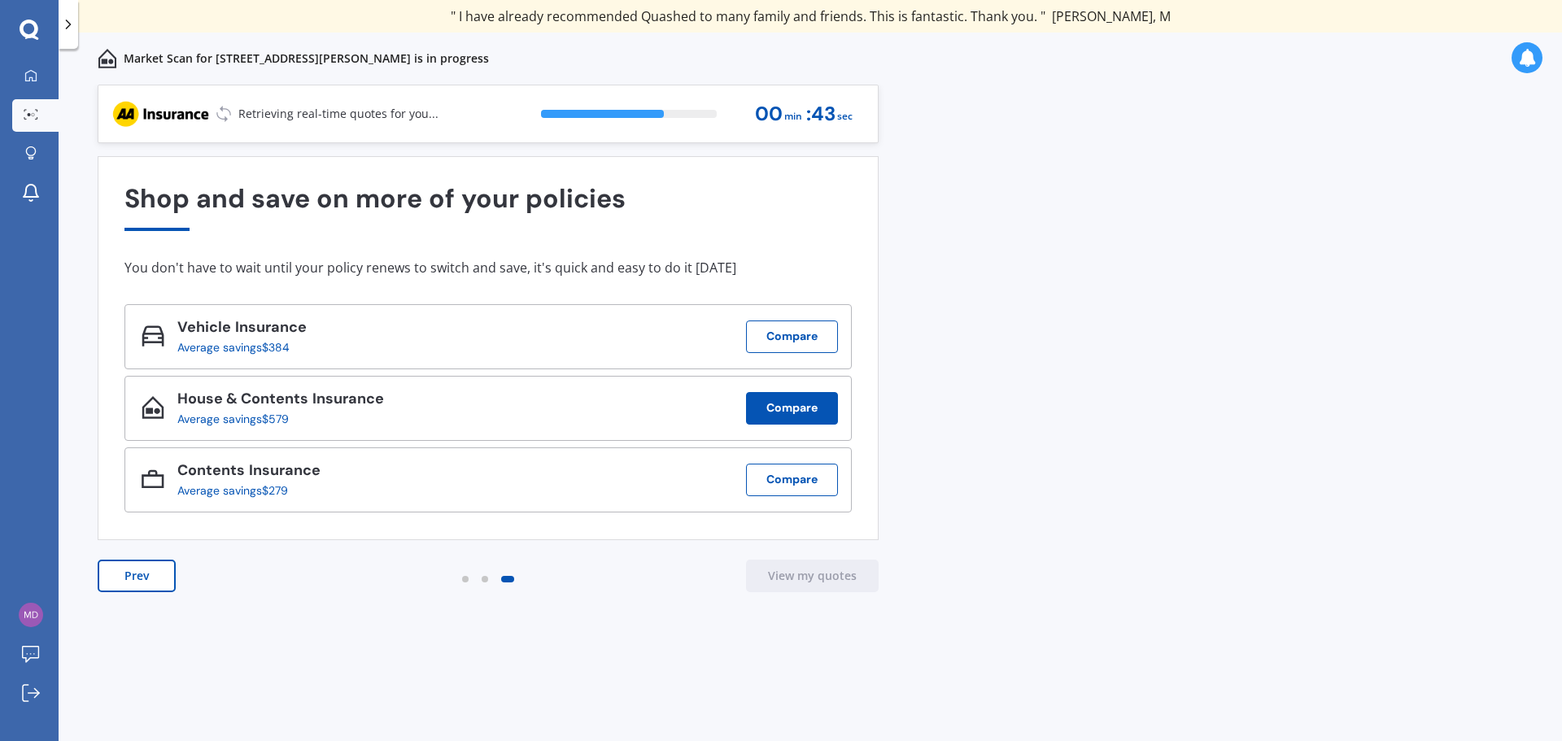
click at [809, 409] on button "Compare" at bounding box center [792, 408] width 92 height 33
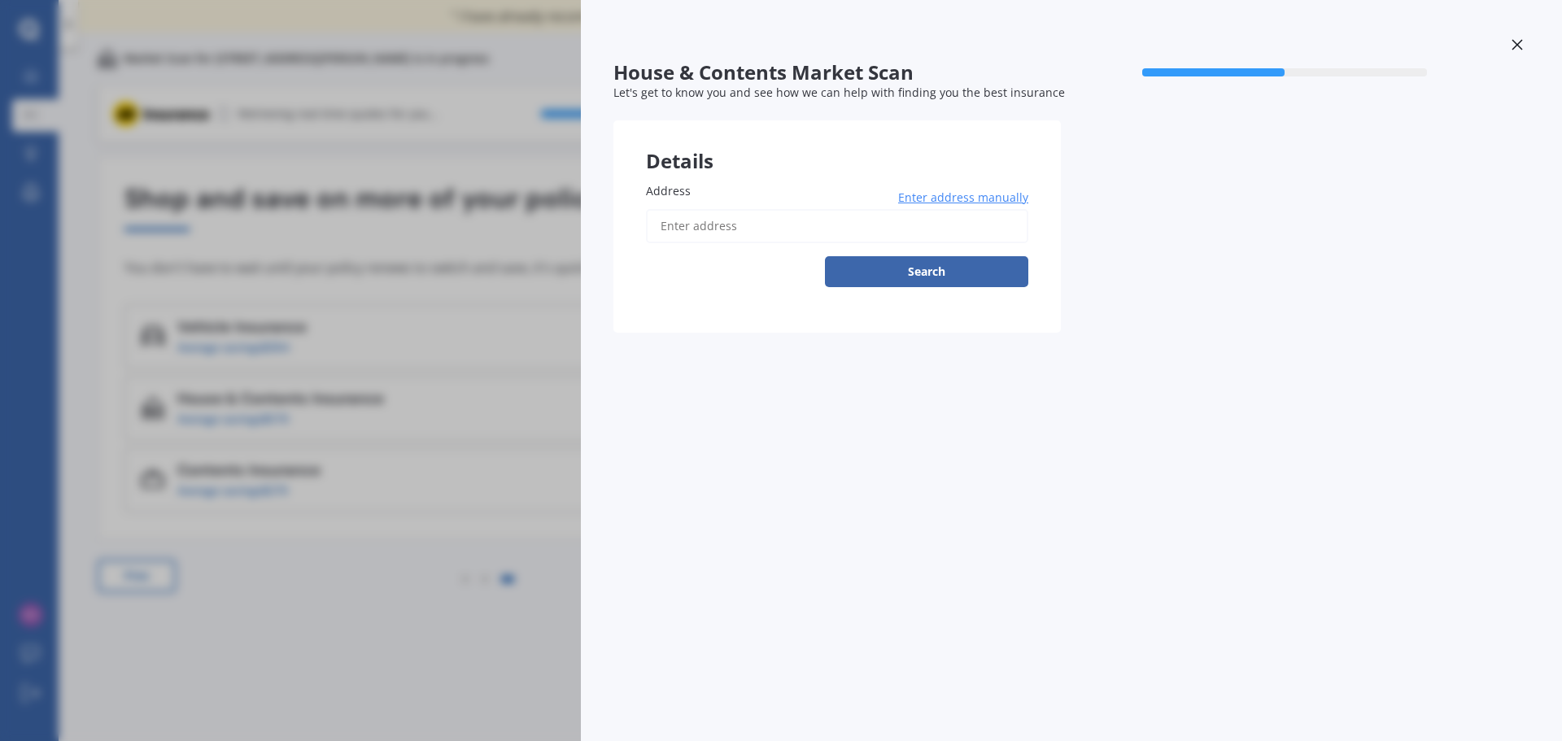
click at [810, 225] on input "Address" at bounding box center [837, 226] width 382 height 34
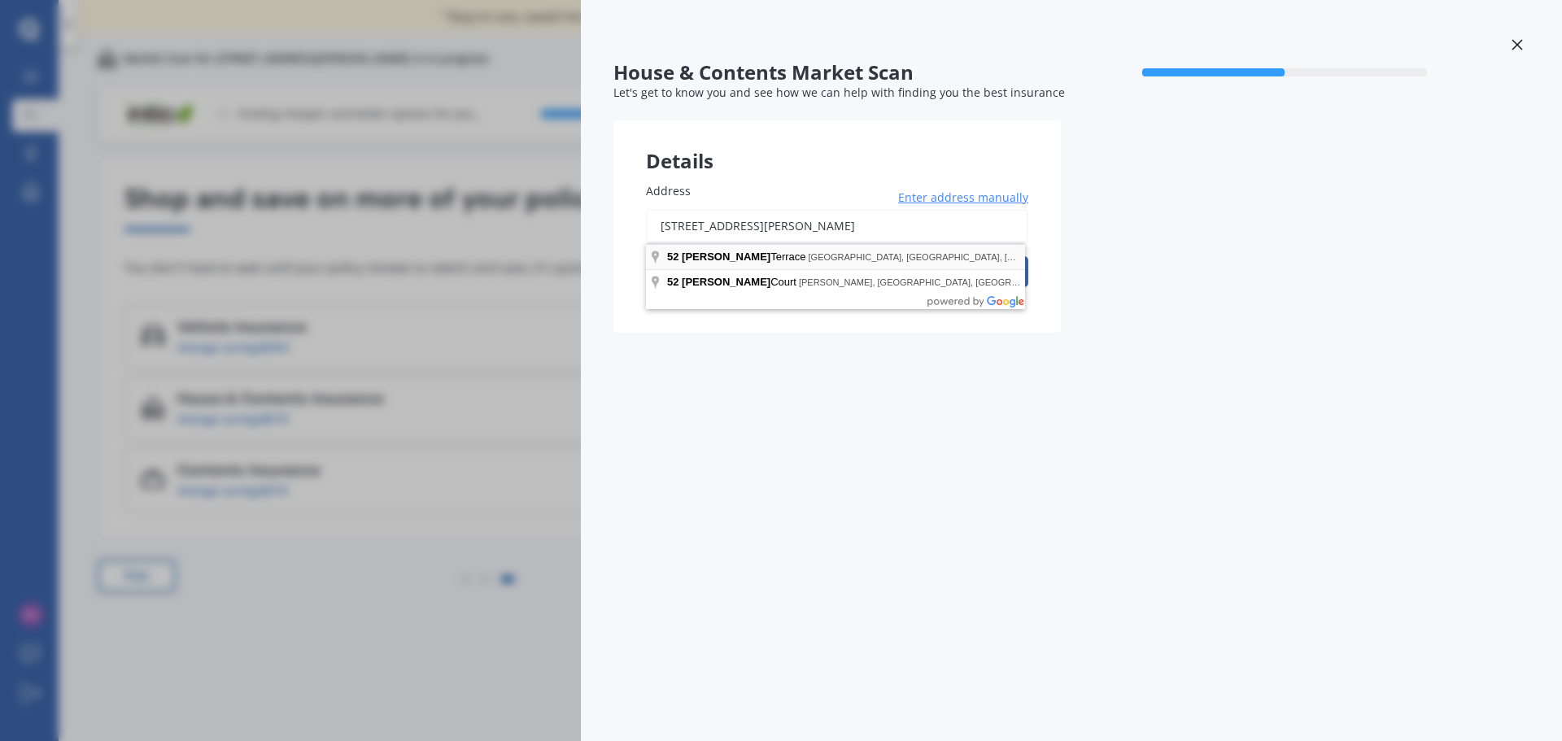
type input "52 Jarrett Terrace, Leamington, Cambridge 3432"
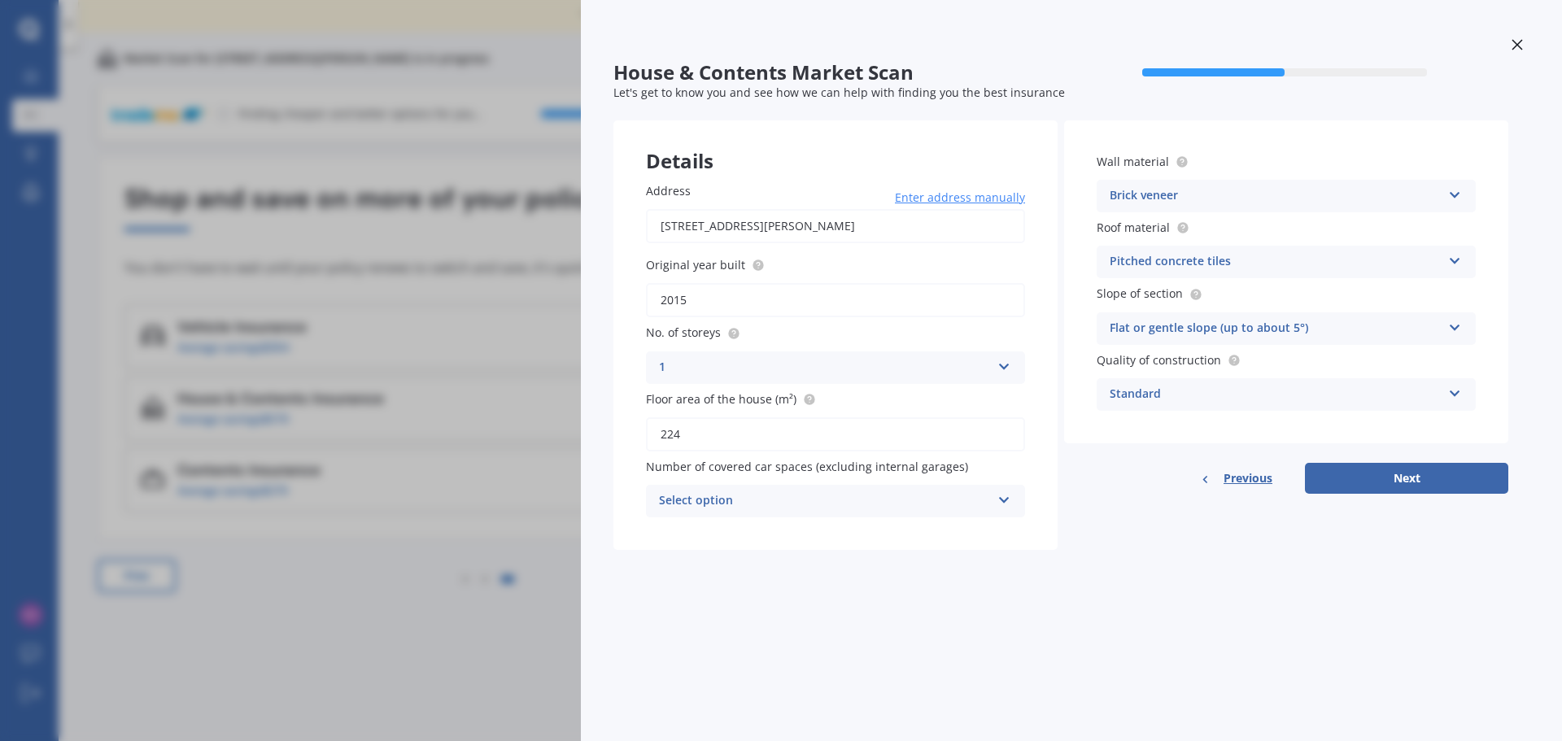
click at [887, 506] on div "Select option" at bounding box center [825, 501] width 332 height 20
click at [802, 534] on div "0" at bounding box center [835, 532] width 377 height 29
click at [1396, 473] on button "Next" at bounding box center [1406, 478] width 203 height 31
select select "14"
select select "02"
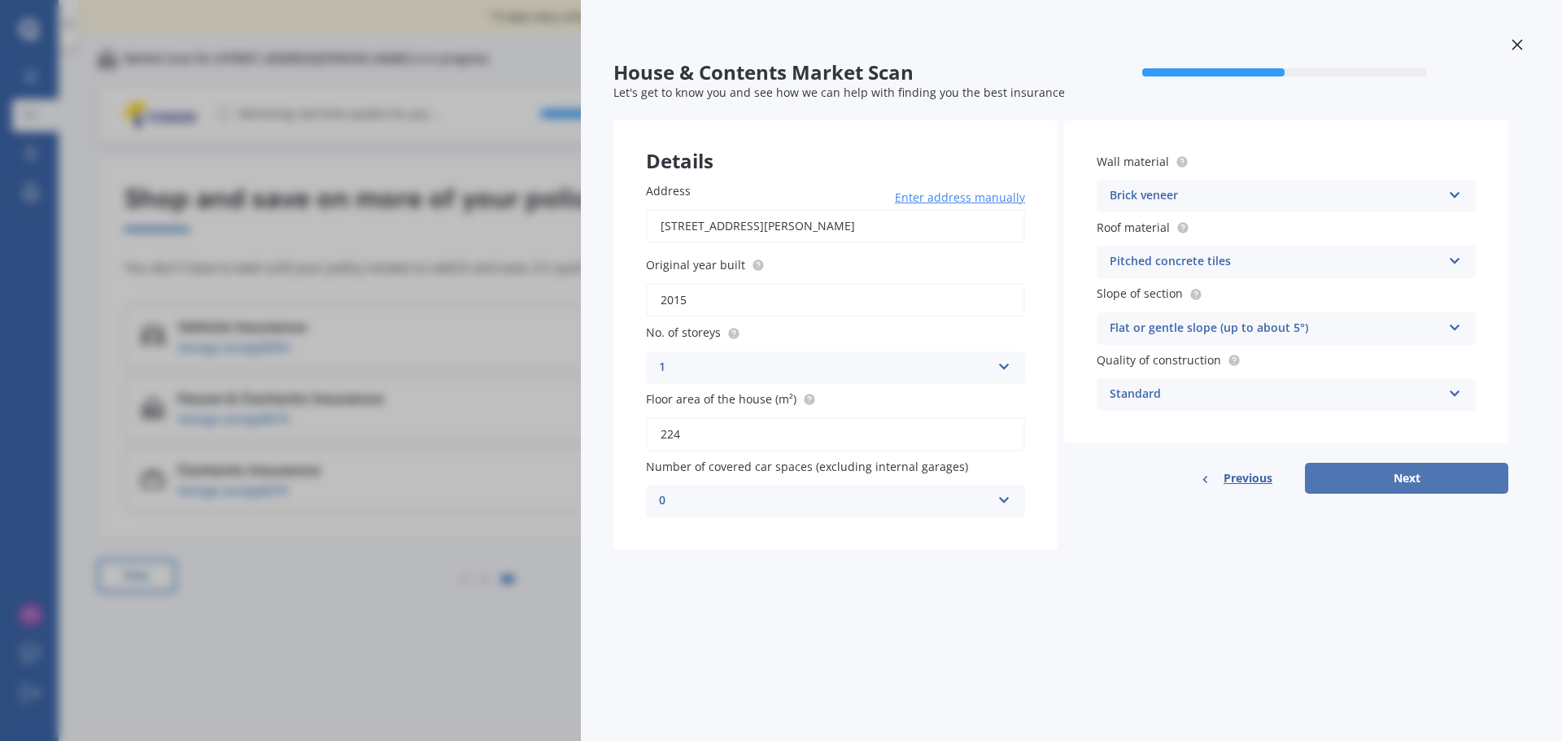
select select "1992"
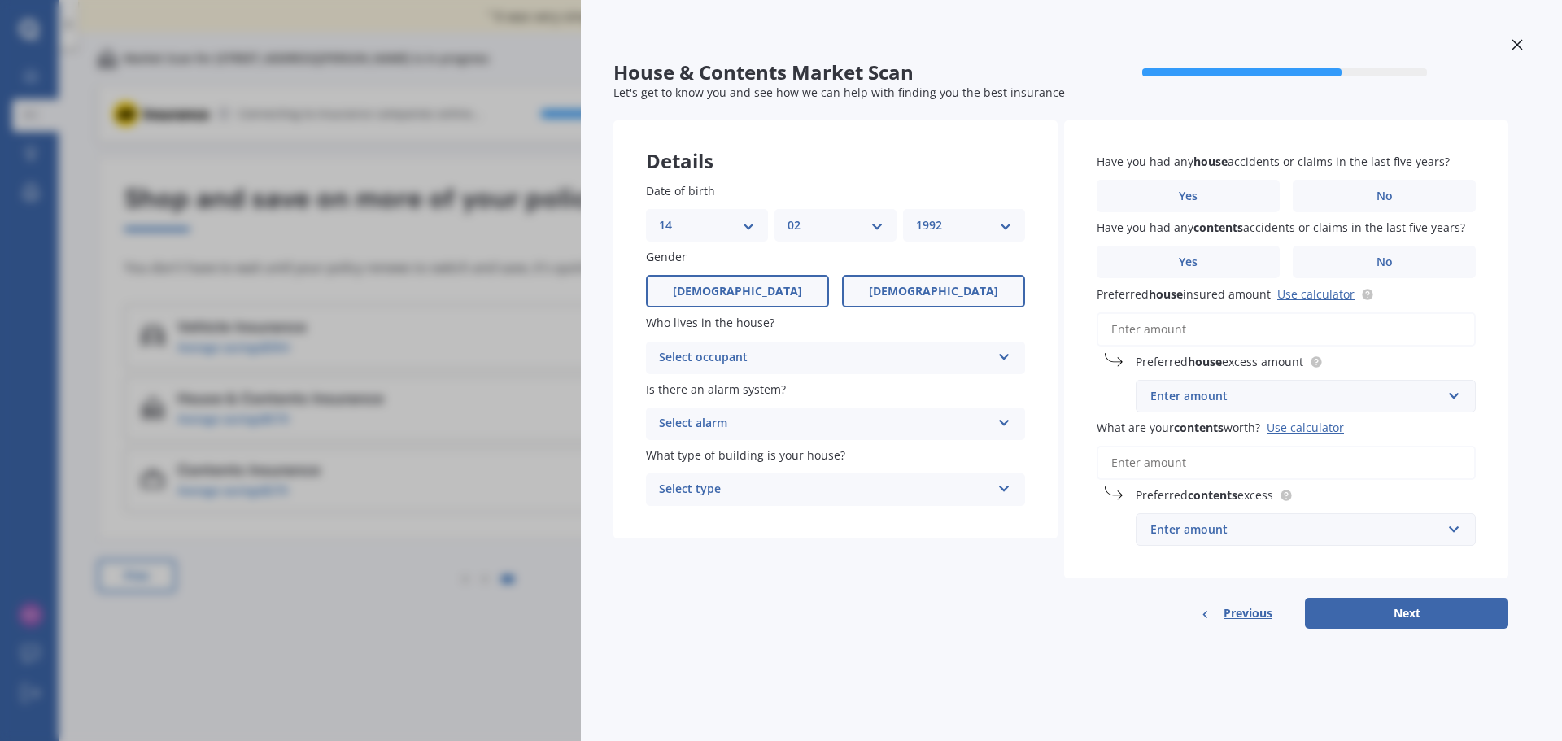
click at [726, 280] on label "Male" at bounding box center [737, 291] width 183 height 33
click at [0, 0] on input "Male" at bounding box center [0, 0] width 0 height 0
click at [790, 368] on div "Select occupant Owner Owner + Boarder" at bounding box center [835, 358] width 379 height 33
click at [725, 399] on div "Owner" at bounding box center [835, 389] width 377 height 29
click at [711, 414] on div "Select alarm" at bounding box center [825, 424] width 332 height 20
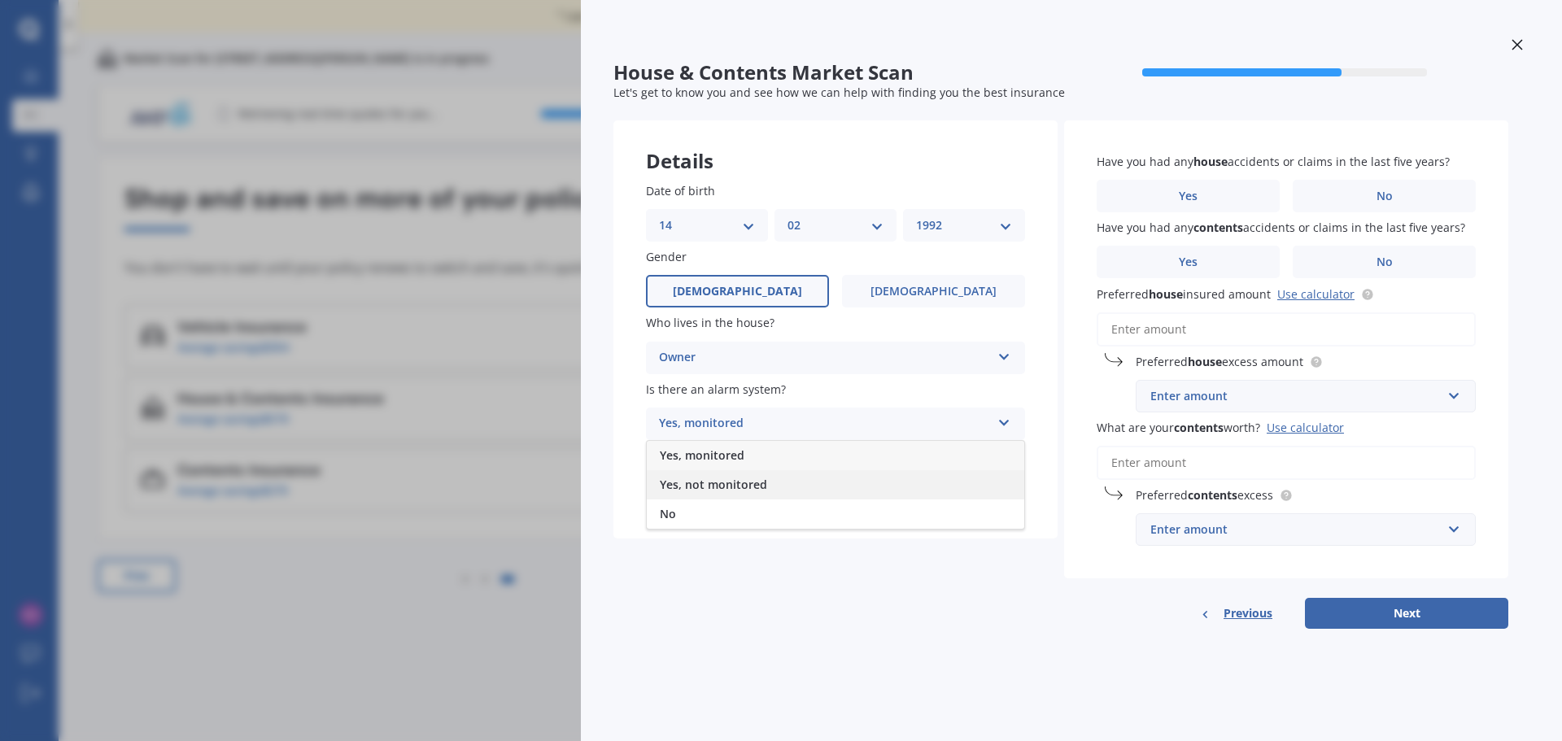
click at [694, 482] on span "Yes, not monitored" at bounding box center [713, 484] width 107 height 15
click at [807, 486] on div "Select type" at bounding box center [825, 490] width 332 height 20
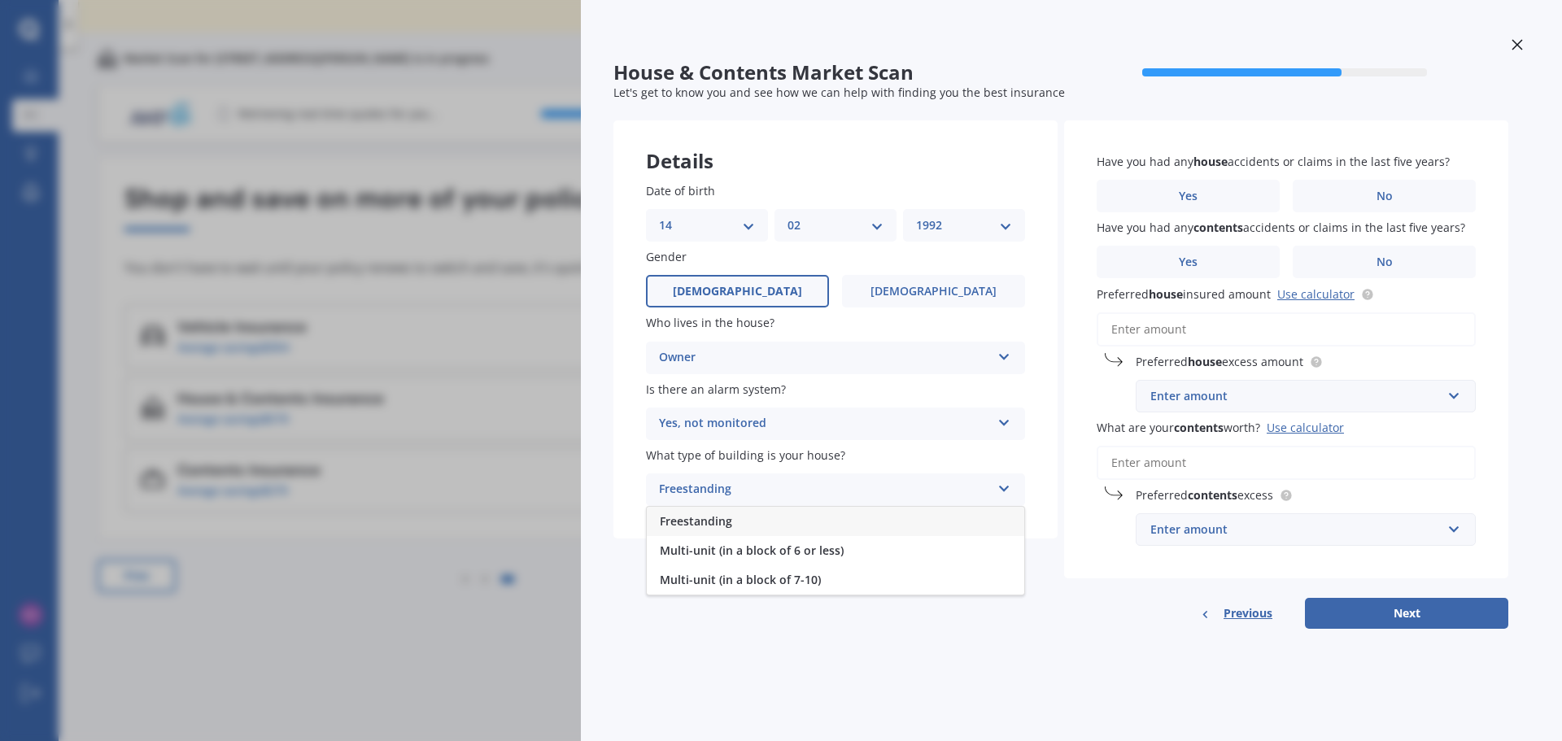
click at [718, 526] on span "Freestanding" at bounding box center [696, 520] width 72 height 15
click at [1164, 178] on div "Have you had any house accidents or claims in the last five years? Yes No" at bounding box center [1286, 182] width 379 height 59
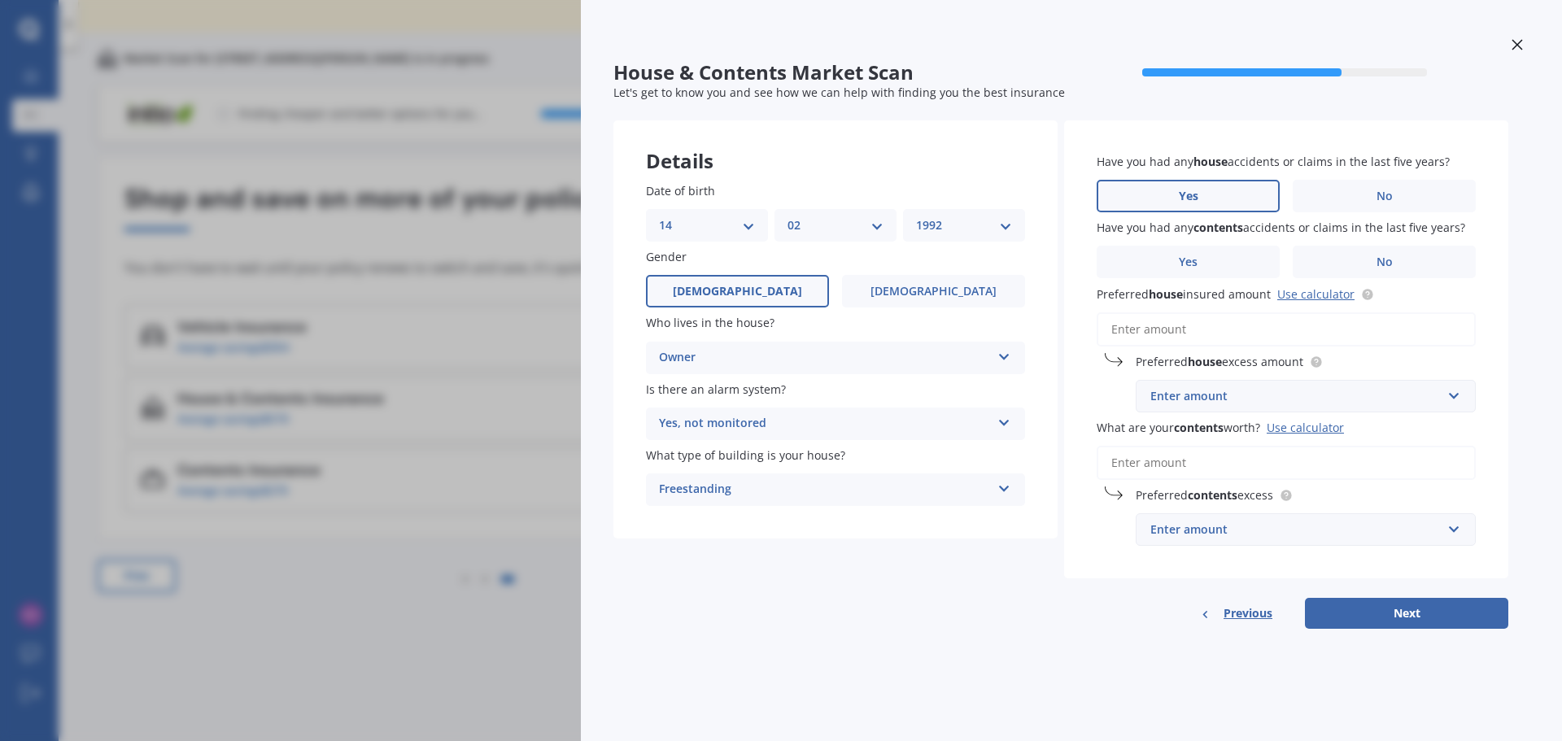
click at [1163, 193] on label "Yes" at bounding box center [1188, 196] width 183 height 33
click at [0, 0] on input "Yes" at bounding box center [0, 0] width 0 height 0
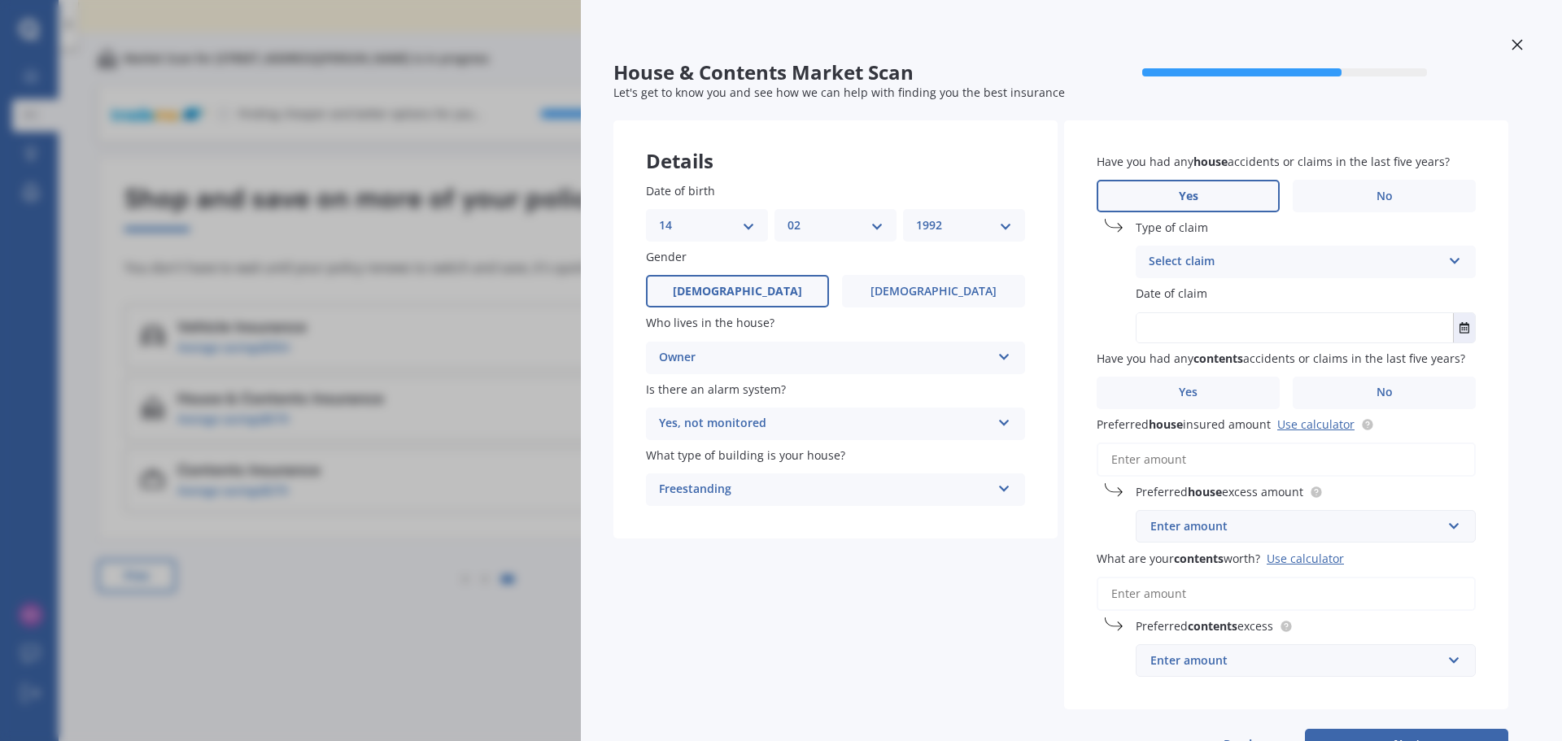
click at [1275, 268] on div "Select claim" at bounding box center [1295, 262] width 293 height 20
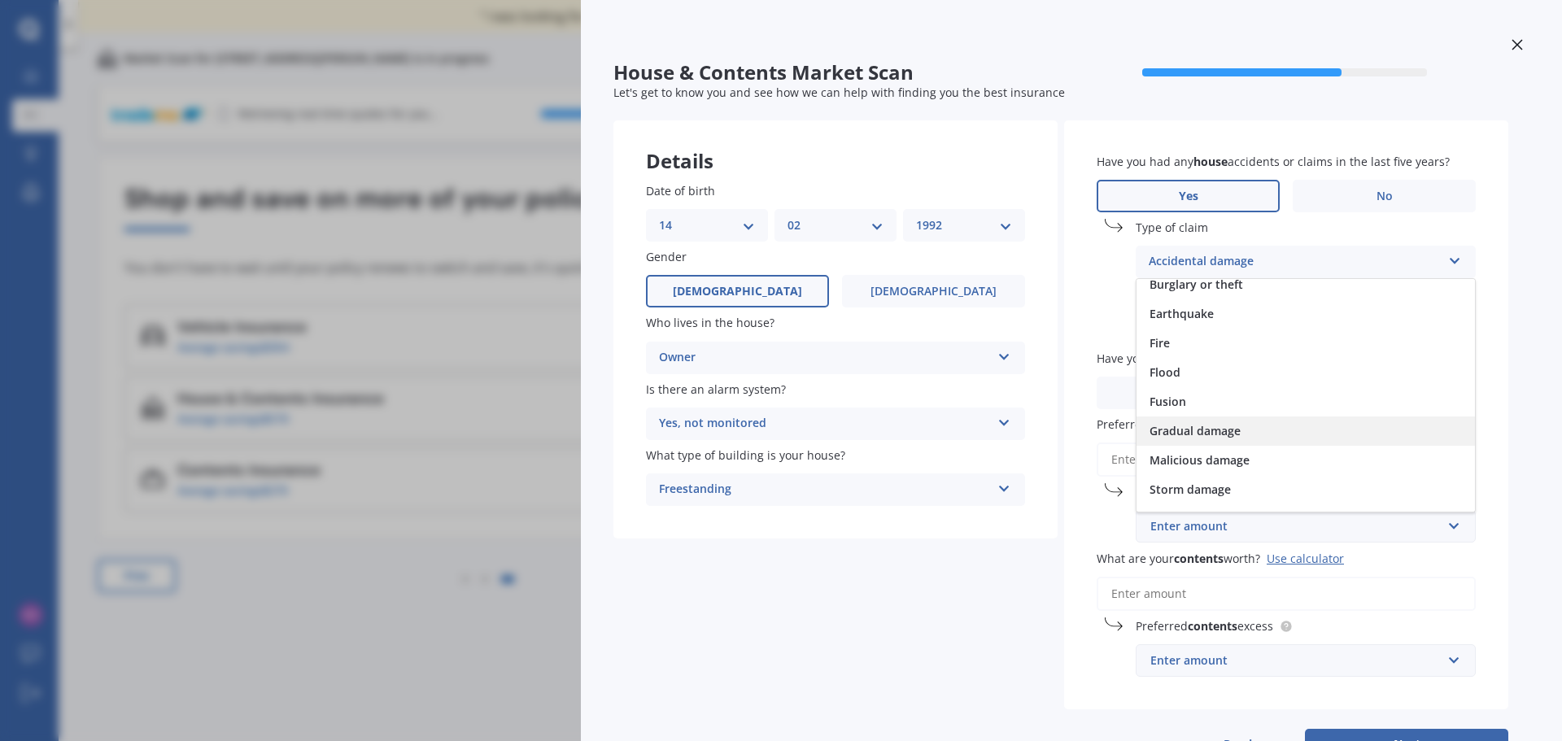
scroll to position [119, 0]
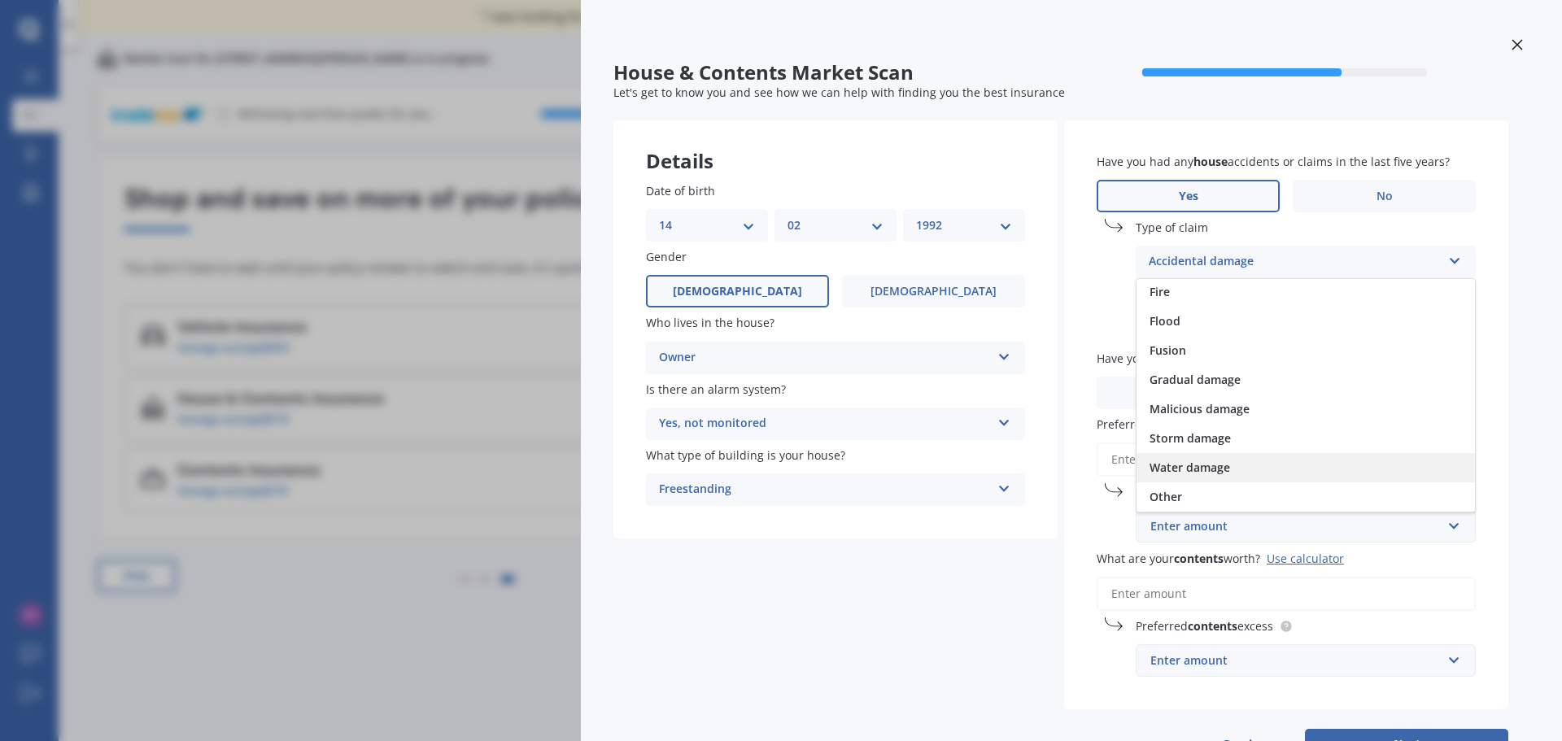
click at [1200, 466] on span "Water damage" at bounding box center [1190, 467] width 81 height 15
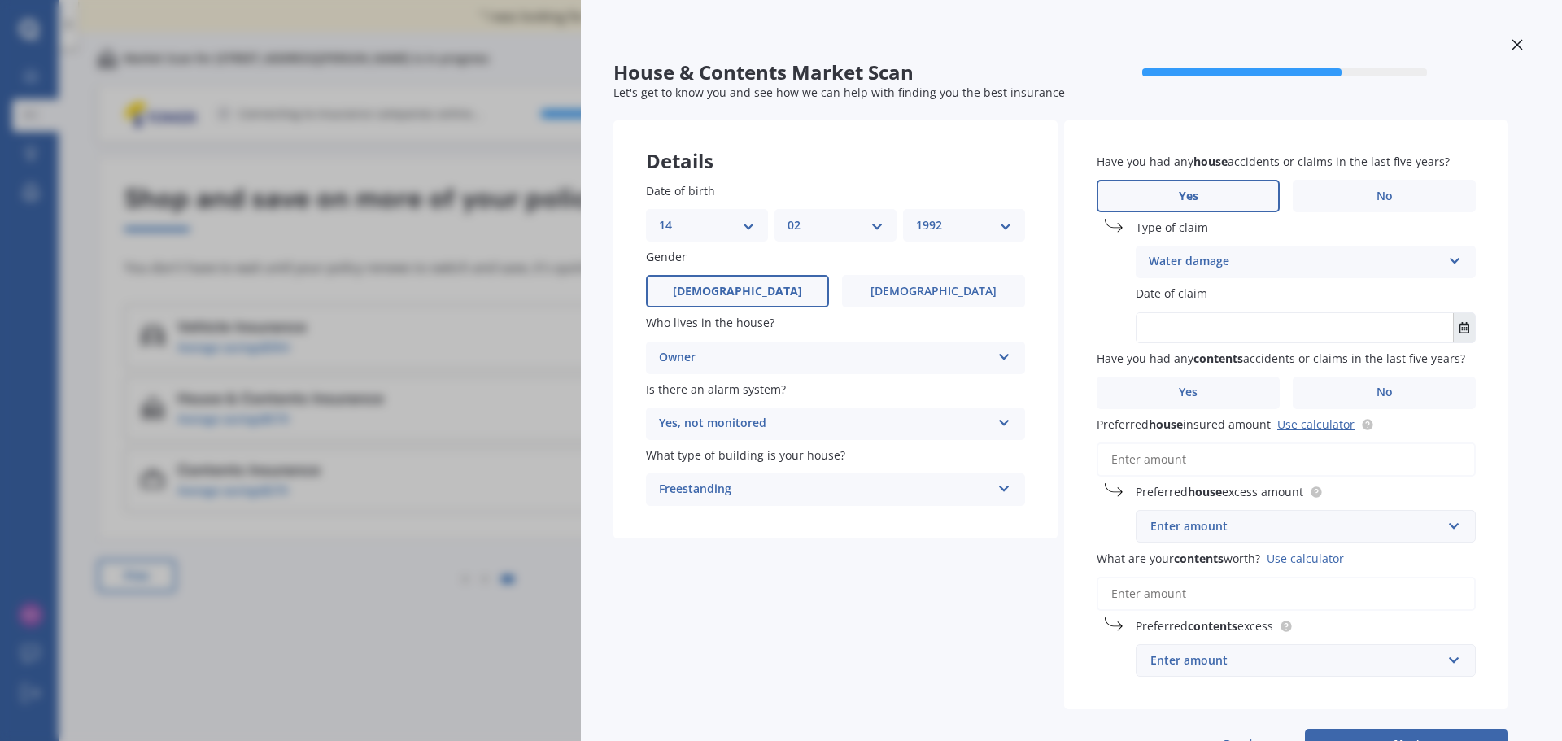
click at [1465, 328] on icon "Select date" at bounding box center [1464, 327] width 10 height 11
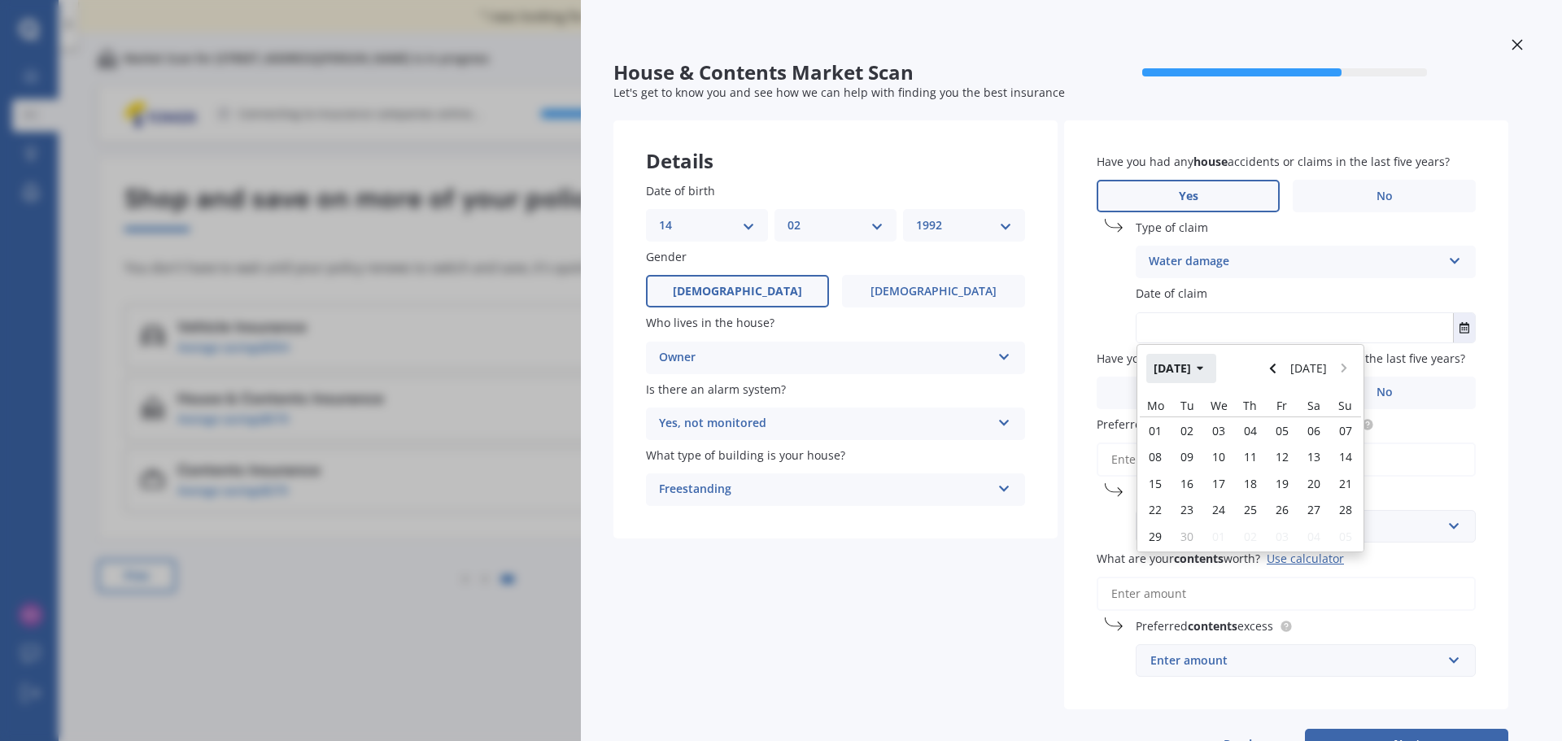
click at [1204, 367] on icon "button" at bounding box center [1200, 368] width 7 height 11
click at [1276, 370] on icon "Navigate back" at bounding box center [1272, 368] width 7 height 11
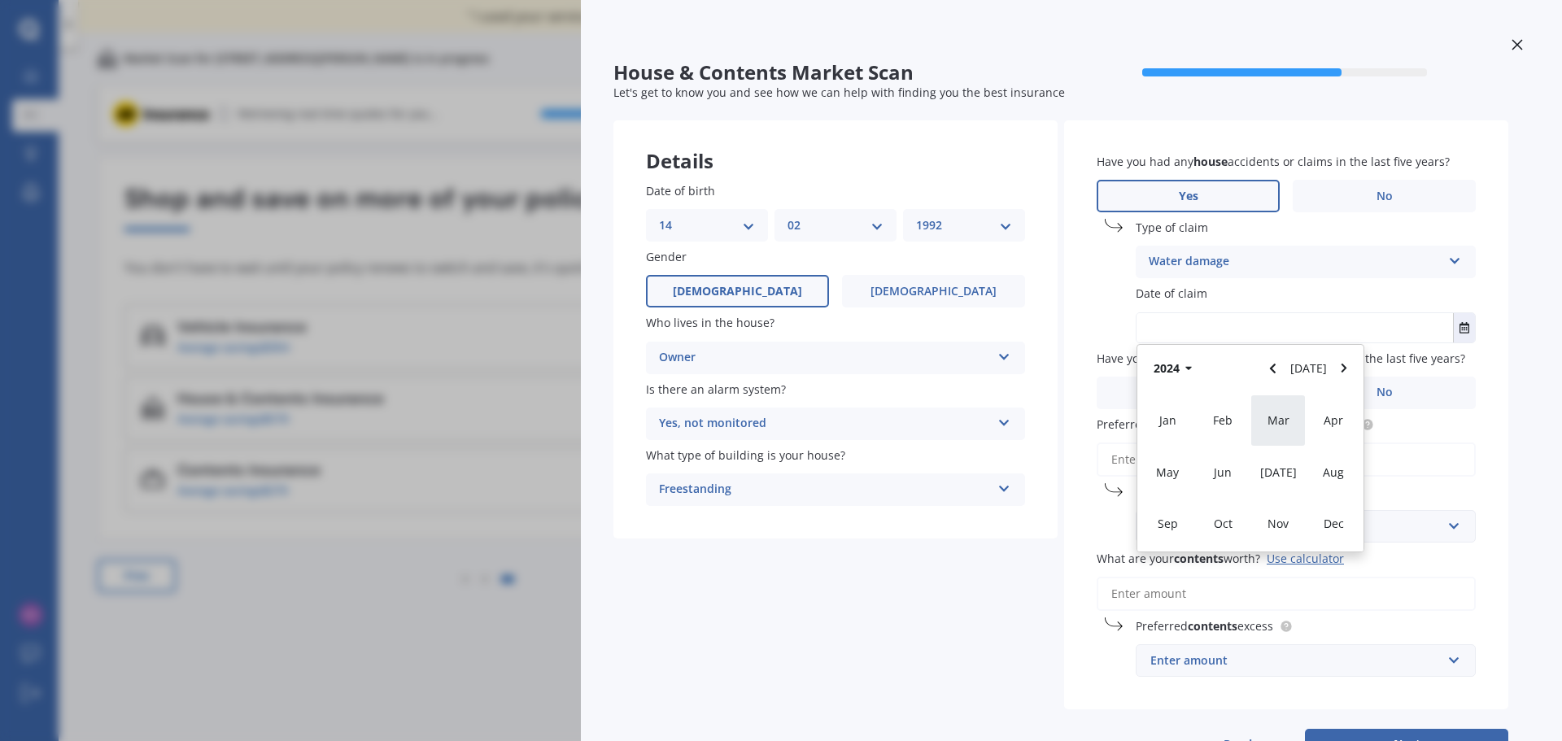
click at [1269, 415] on span "Mar" at bounding box center [1278, 419] width 22 height 15
click at [1315, 483] on span "16" at bounding box center [1313, 483] width 13 height 15
type input "16/03/2024"
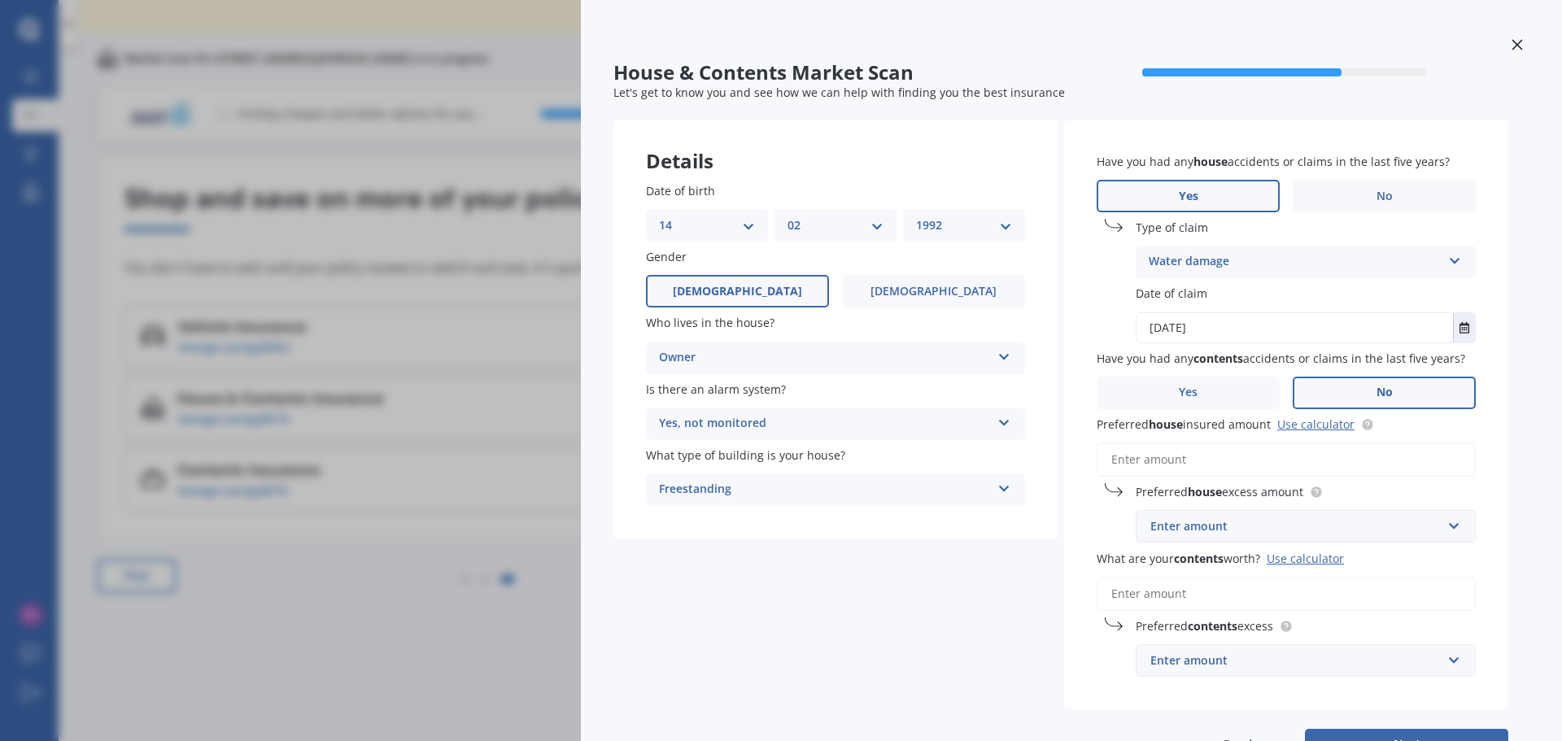
click at [1385, 381] on label "No" at bounding box center [1384, 393] width 183 height 33
click at [0, 0] on input "No" at bounding box center [0, 0] width 0 height 0
click at [1198, 464] on input "Preferred house insured amount Use calculator" at bounding box center [1286, 460] width 379 height 34
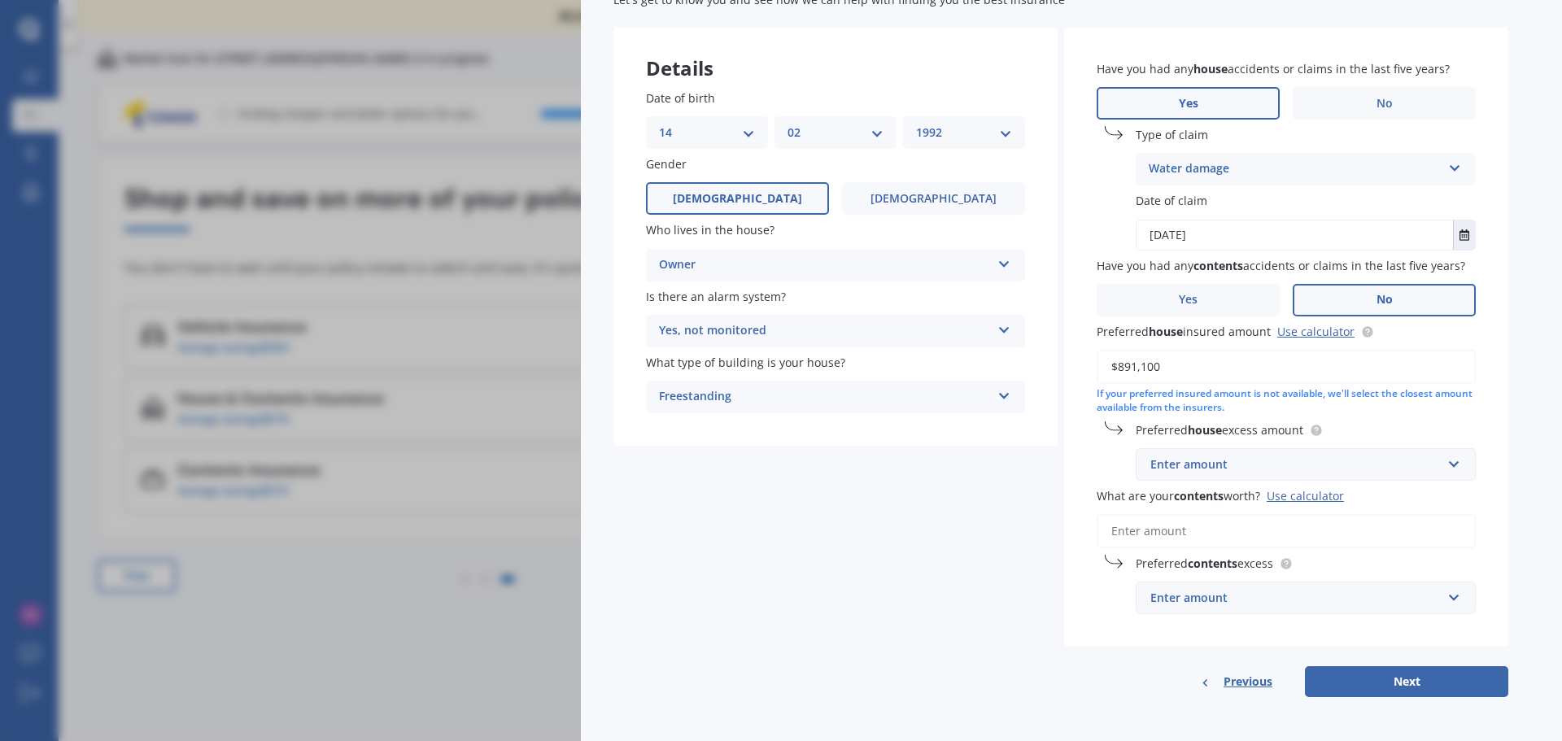
scroll to position [94, 0]
type input "$891,100"
click at [1270, 466] on div "Enter amount" at bounding box center [1295, 463] width 291 height 18
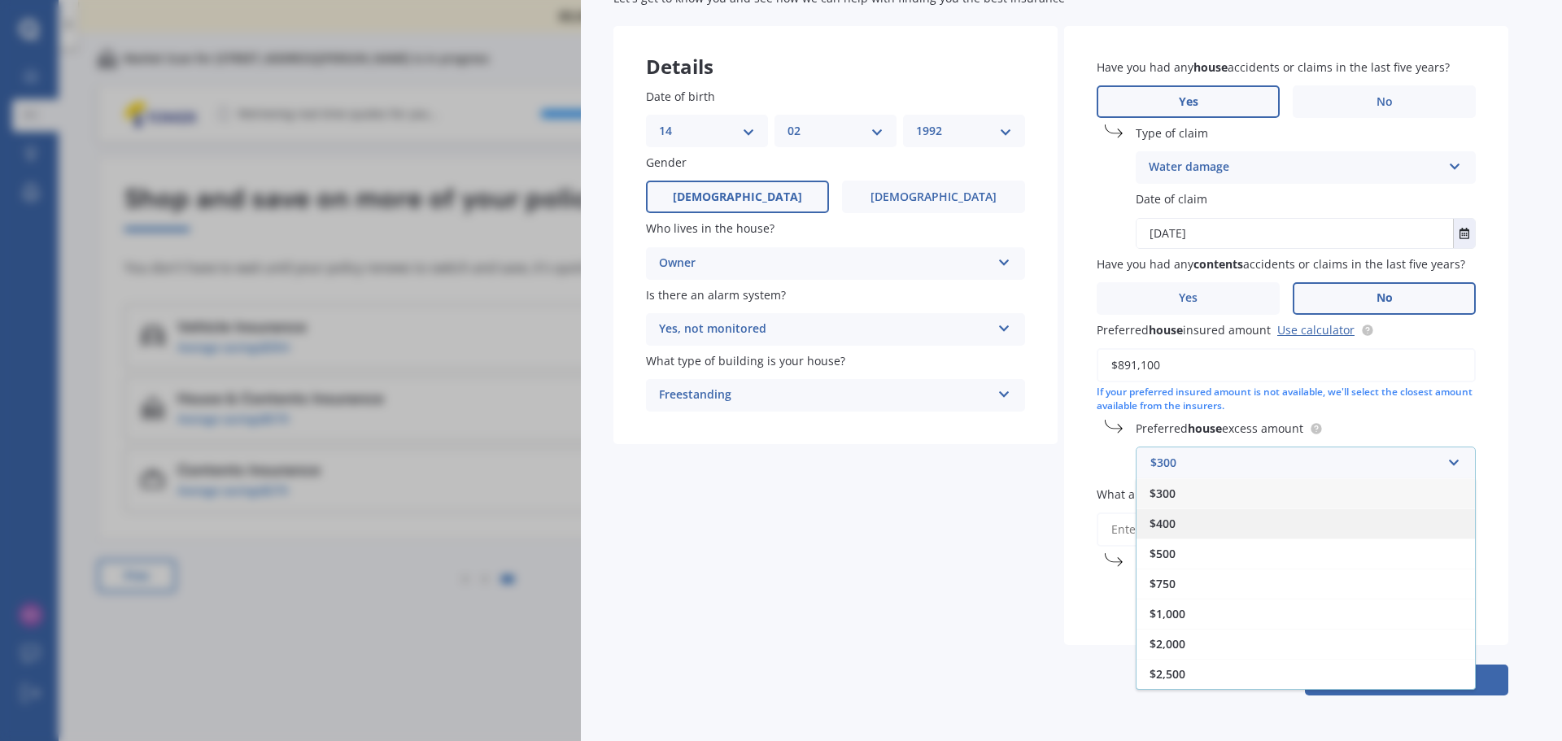
click at [1171, 523] on span "$400" at bounding box center [1163, 523] width 26 height 15
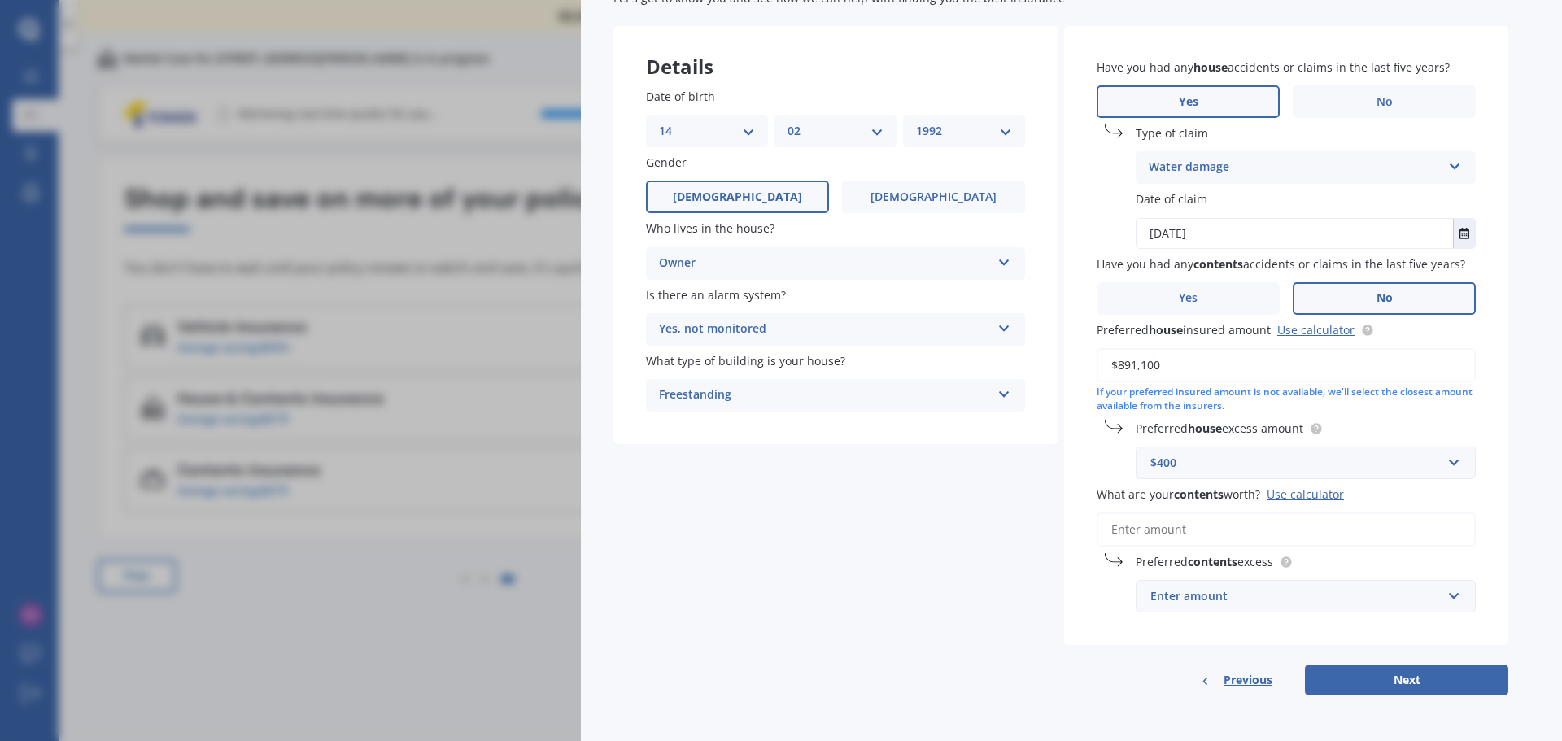
click at [1156, 536] on input "What are your contents worth? Use calculator" at bounding box center [1286, 530] width 379 height 34
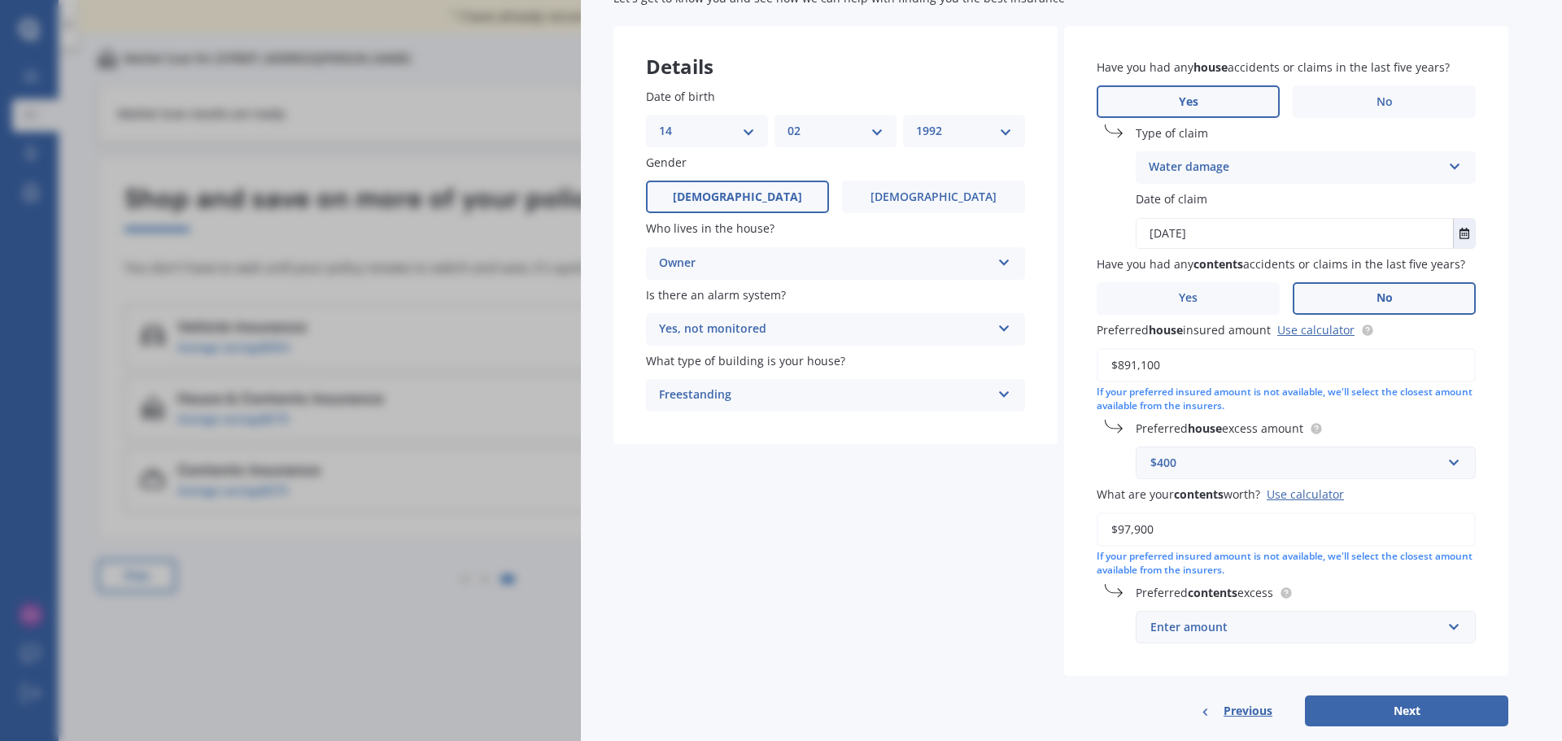
type input "$97,900"
click at [1249, 634] on div "Enter amount" at bounding box center [1295, 627] width 291 height 18
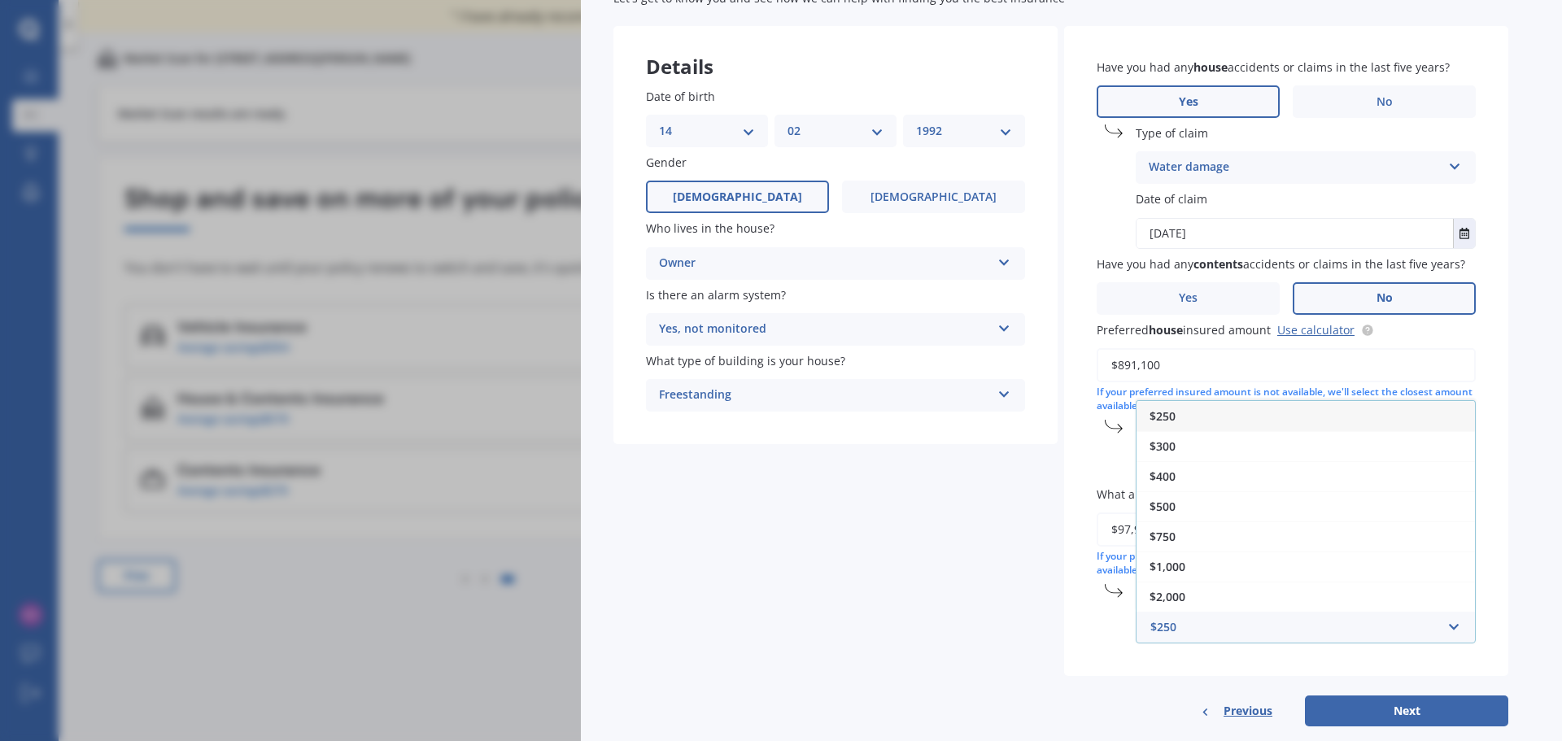
click at [1188, 417] on div "$250" at bounding box center [1305, 416] width 338 height 30
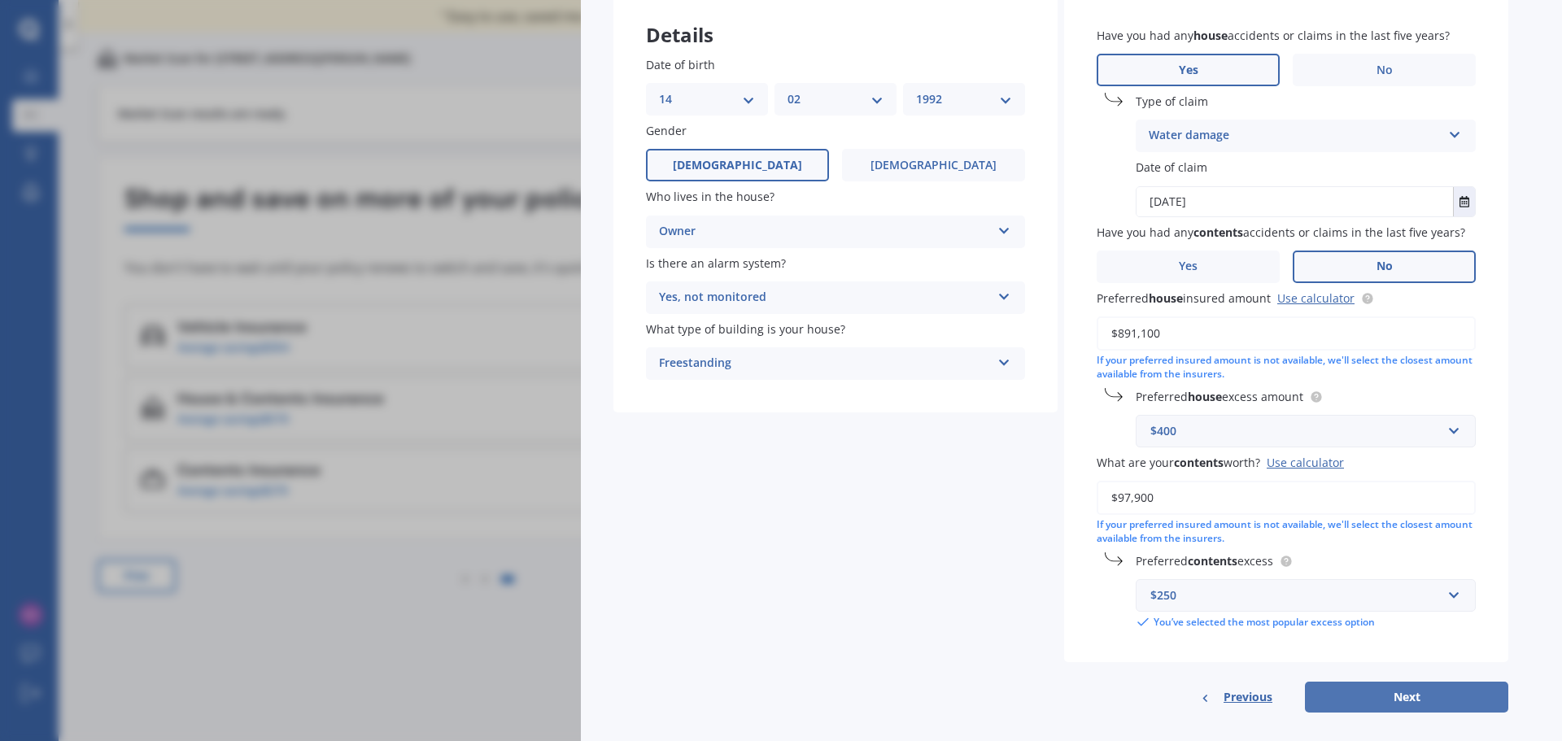
scroll to position [143, 0]
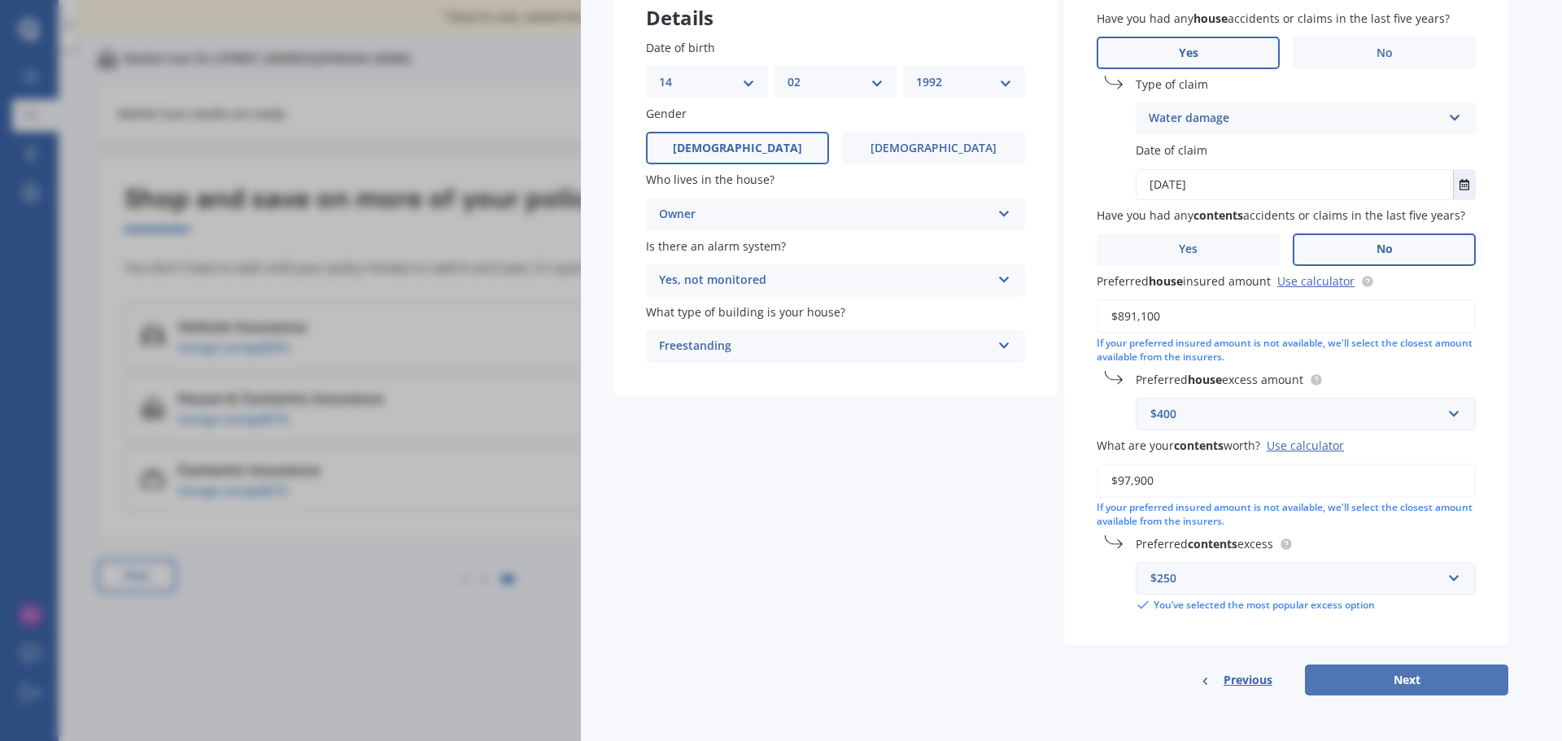
click at [1401, 671] on button "Next" at bounding box center [1406, 680] width 203 height 31
select select "14"
select select "02"
select select "1992"
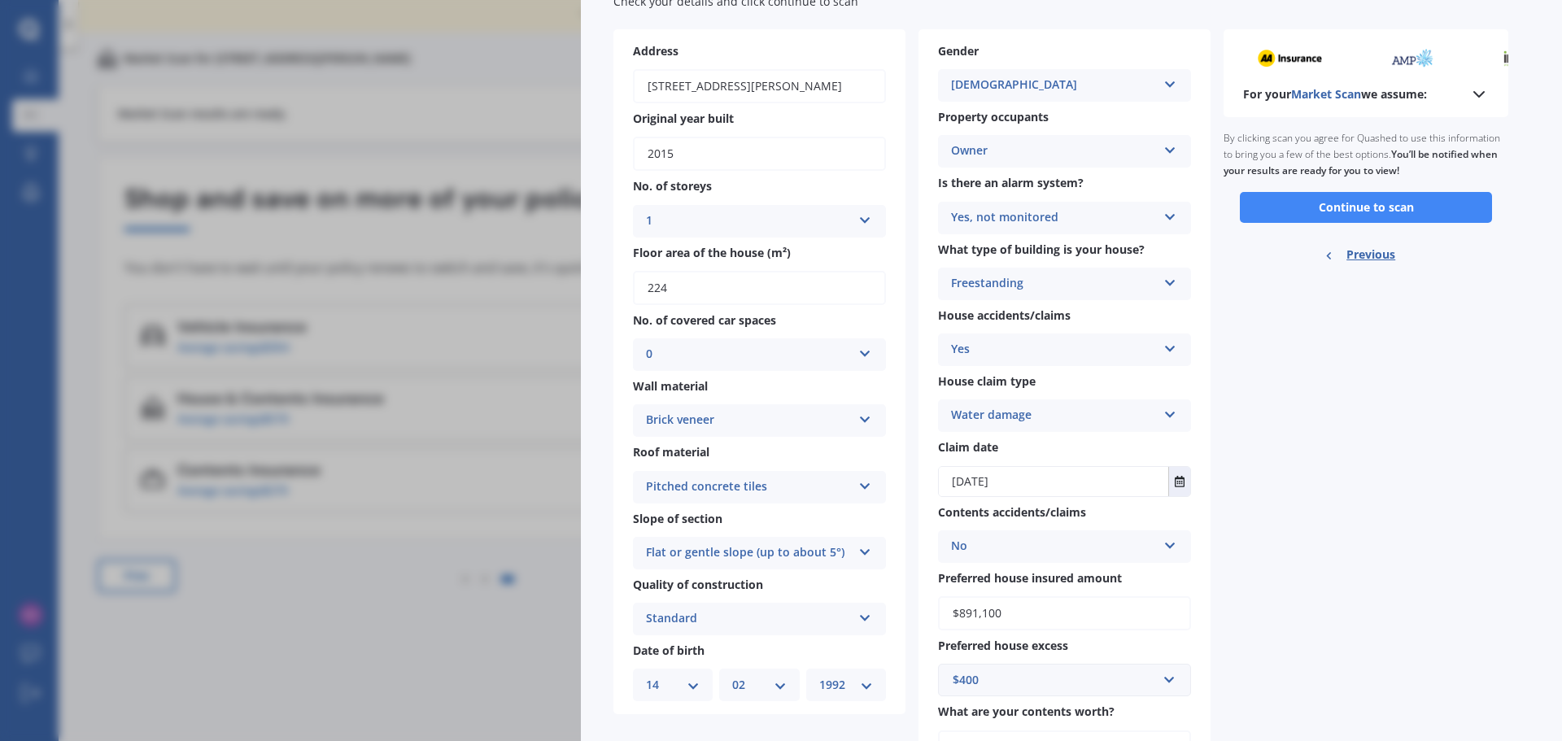
scroll to position [62, 0]
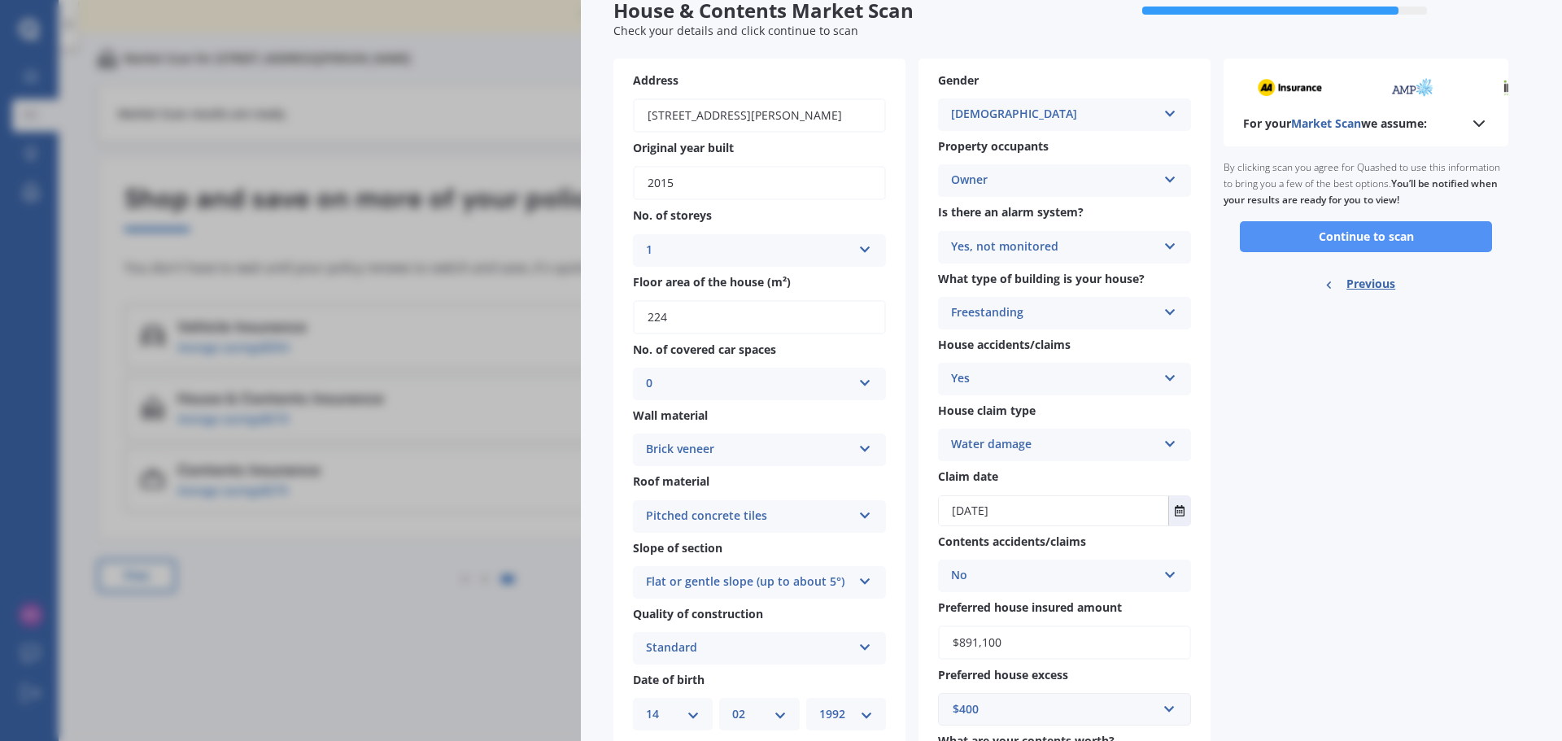
click at [1385, 233] on button "Continue to scan" at bounding box center [1366, 236] width 252 height 31
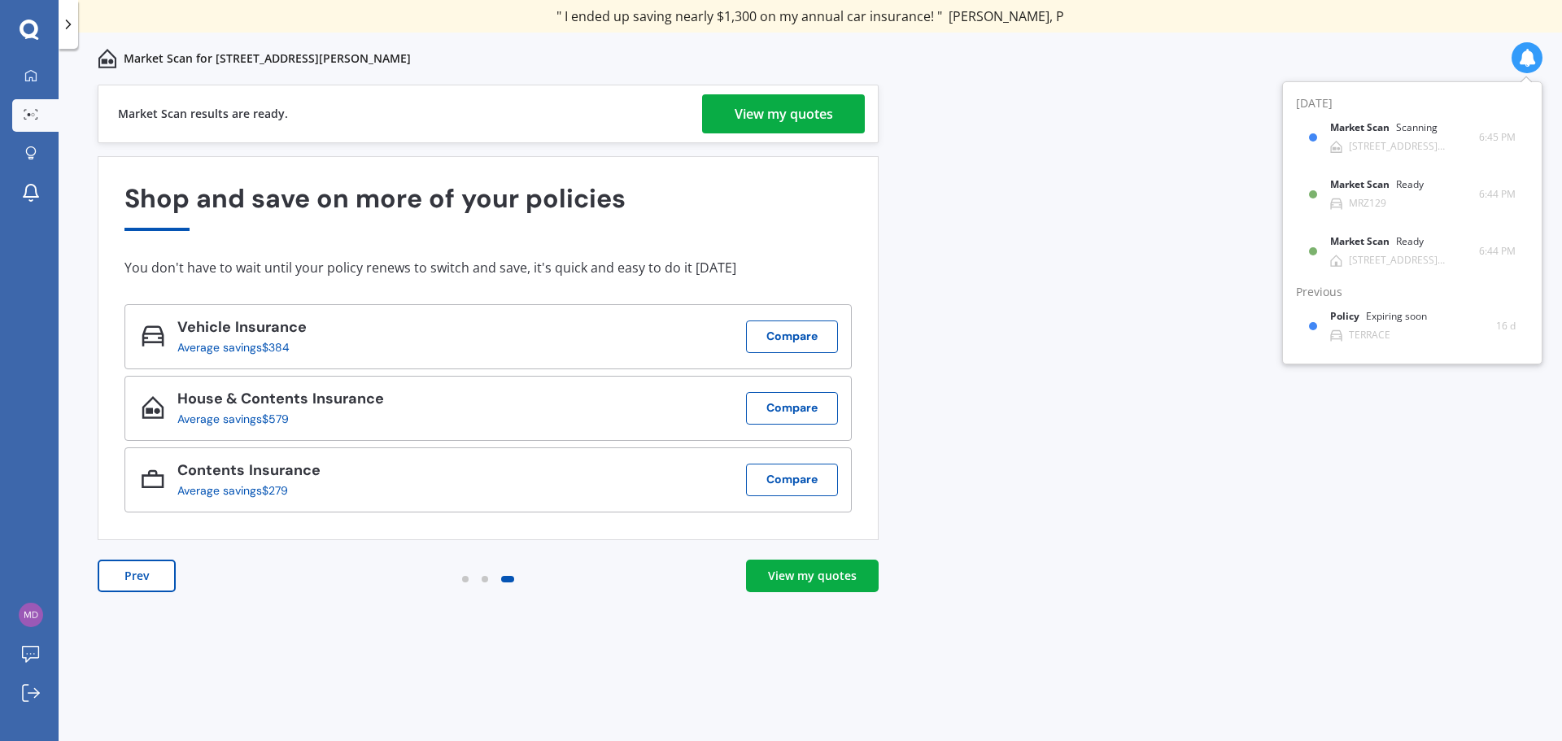
click at [776, 111] on div "View my quotes" at bounding box center [784, 113] width 98 height 39
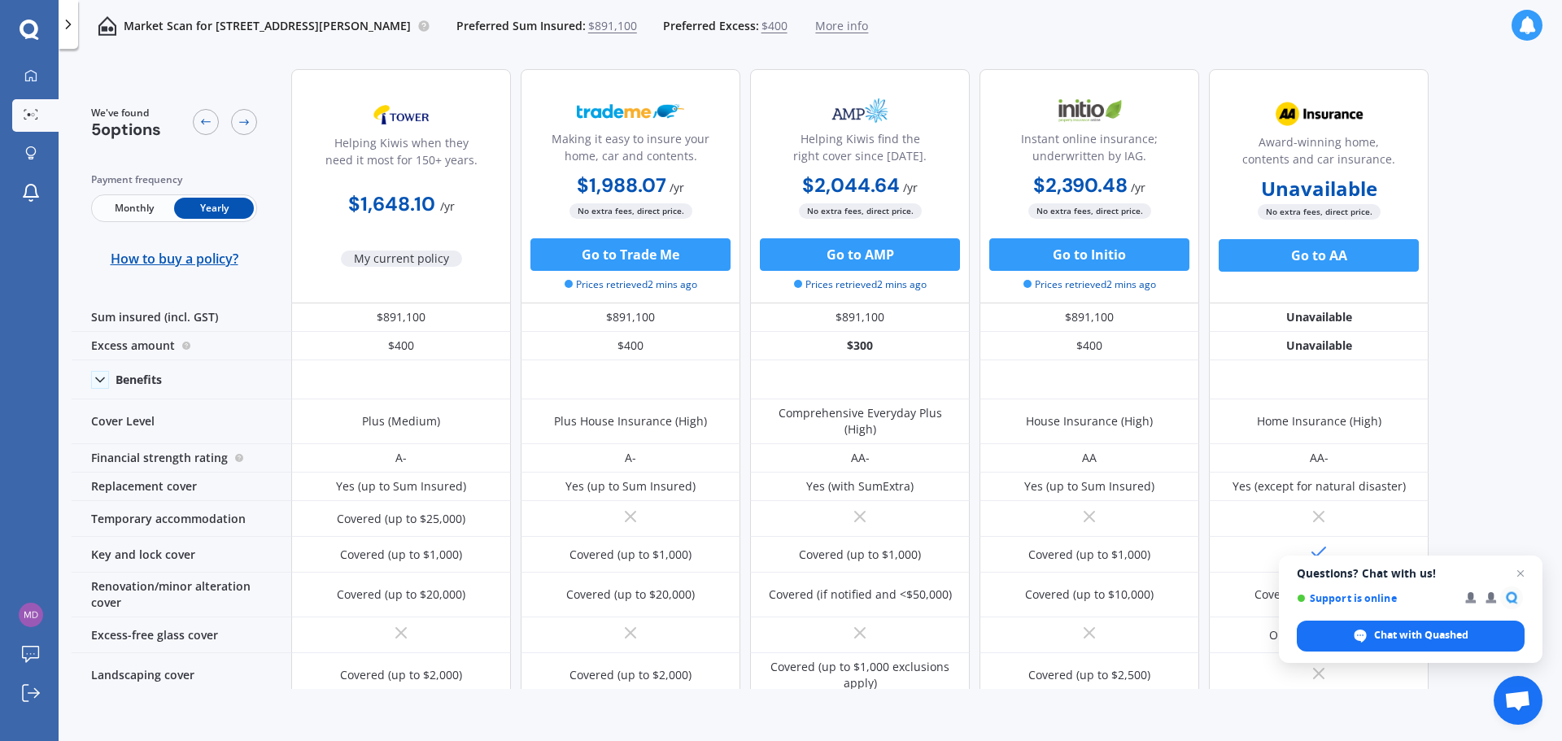
click at [67, 29] on icon at bounding box center [68, 24] width 16 height 16
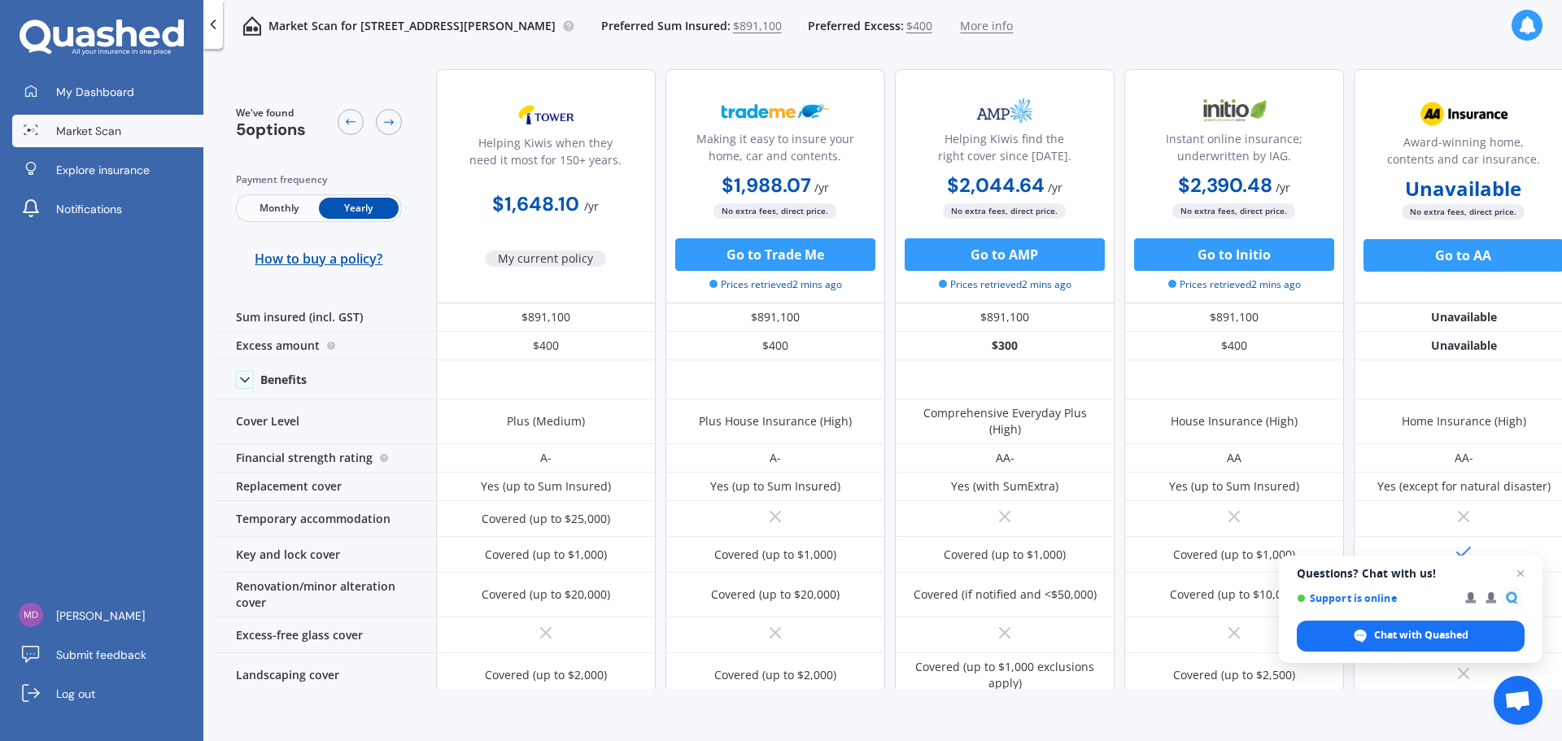
click at [214, 24] on icon at bounding box center [213, 24] width 16 height 16
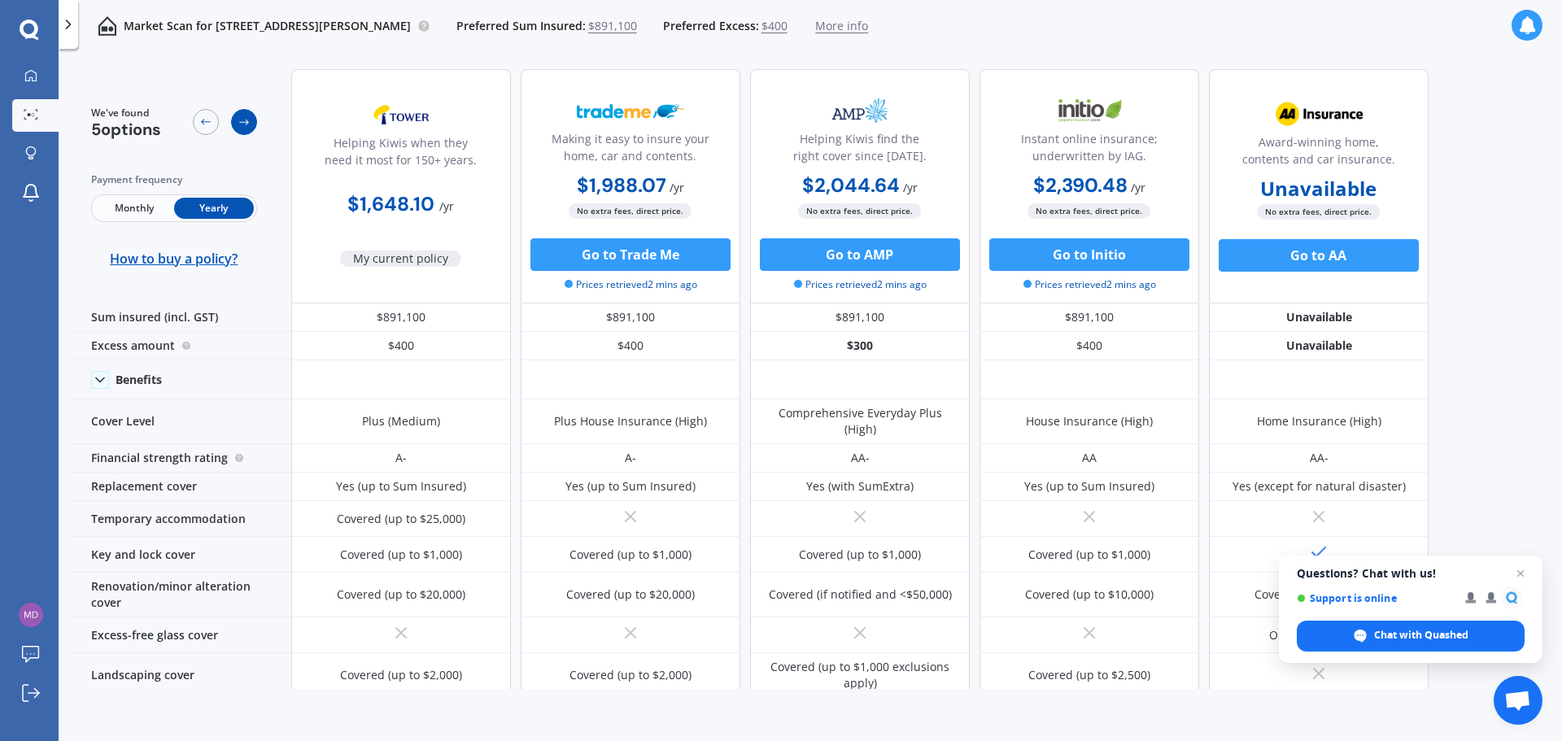
click at [237, 121] on div at bounding box center [244, 122] width 26 height 26
click at [245, 123] on icon at bounding box center [244, 123] width 10 height 6
click at [1522, 572] on span "Close chat" at bounding box center [1521, 574] width 20 height 20
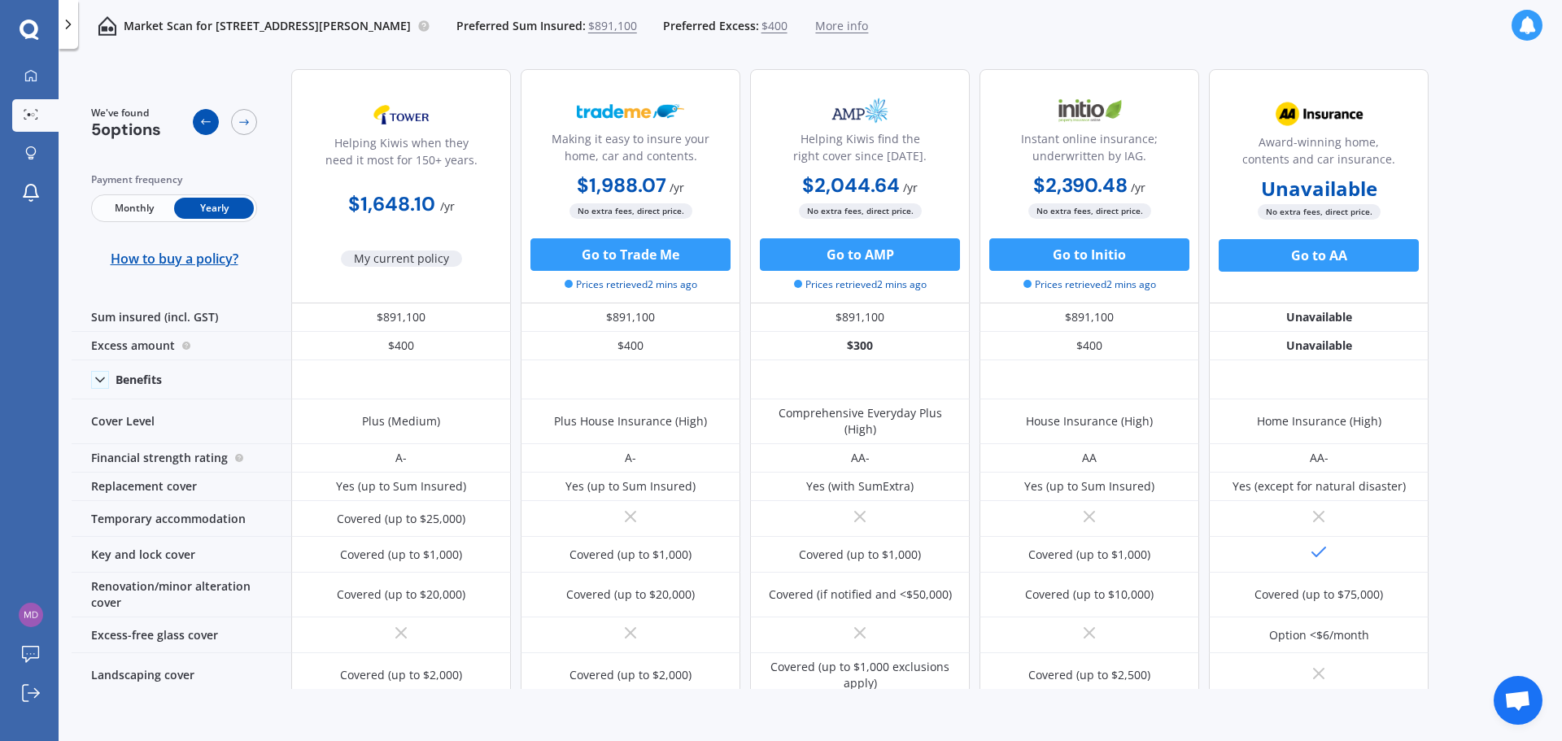
click at [206, 124] on icon at bounding box center [205, 122] width 13 height 13
click at [207, 120] on icon at bounding box center [205, 122] width 13 height 13
click at [32, 111] on icon at bounding box center [31, 114] width 15 height 11
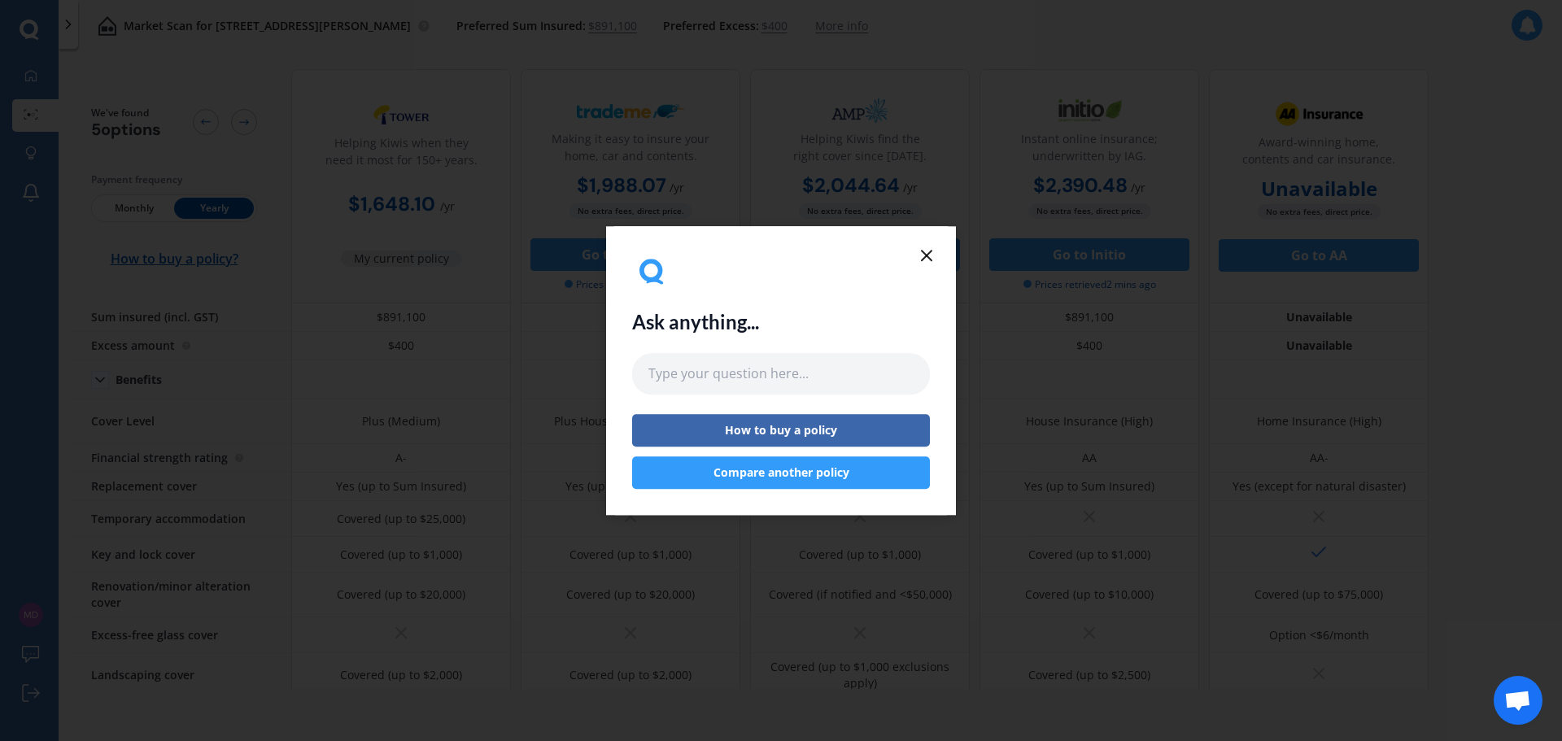
click at [931, 252] on icon at bounding box center [927, 256] width 20 height 20
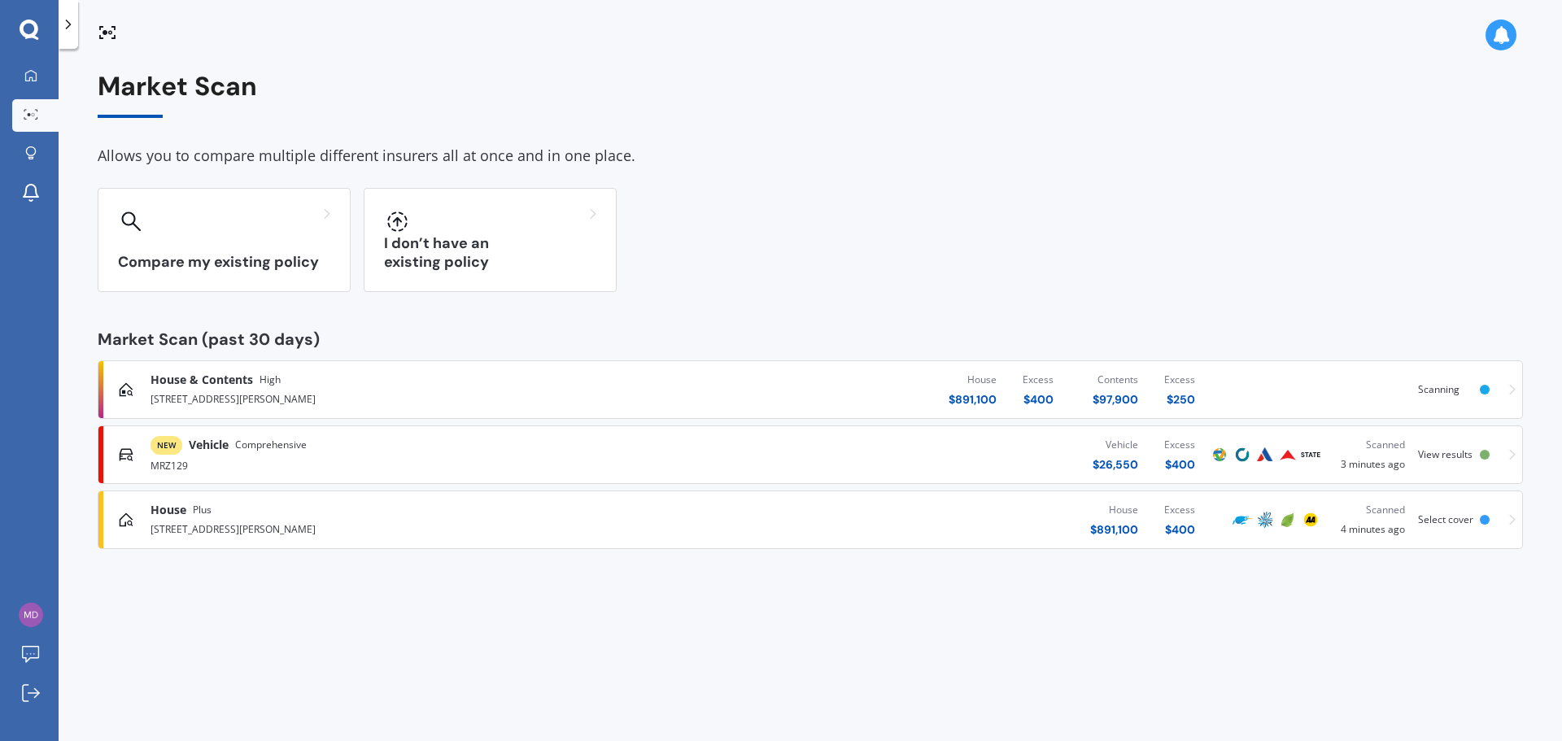
click at [1464, 457] on span "View results" at bounding box center [1445, 454] width 55 height 14
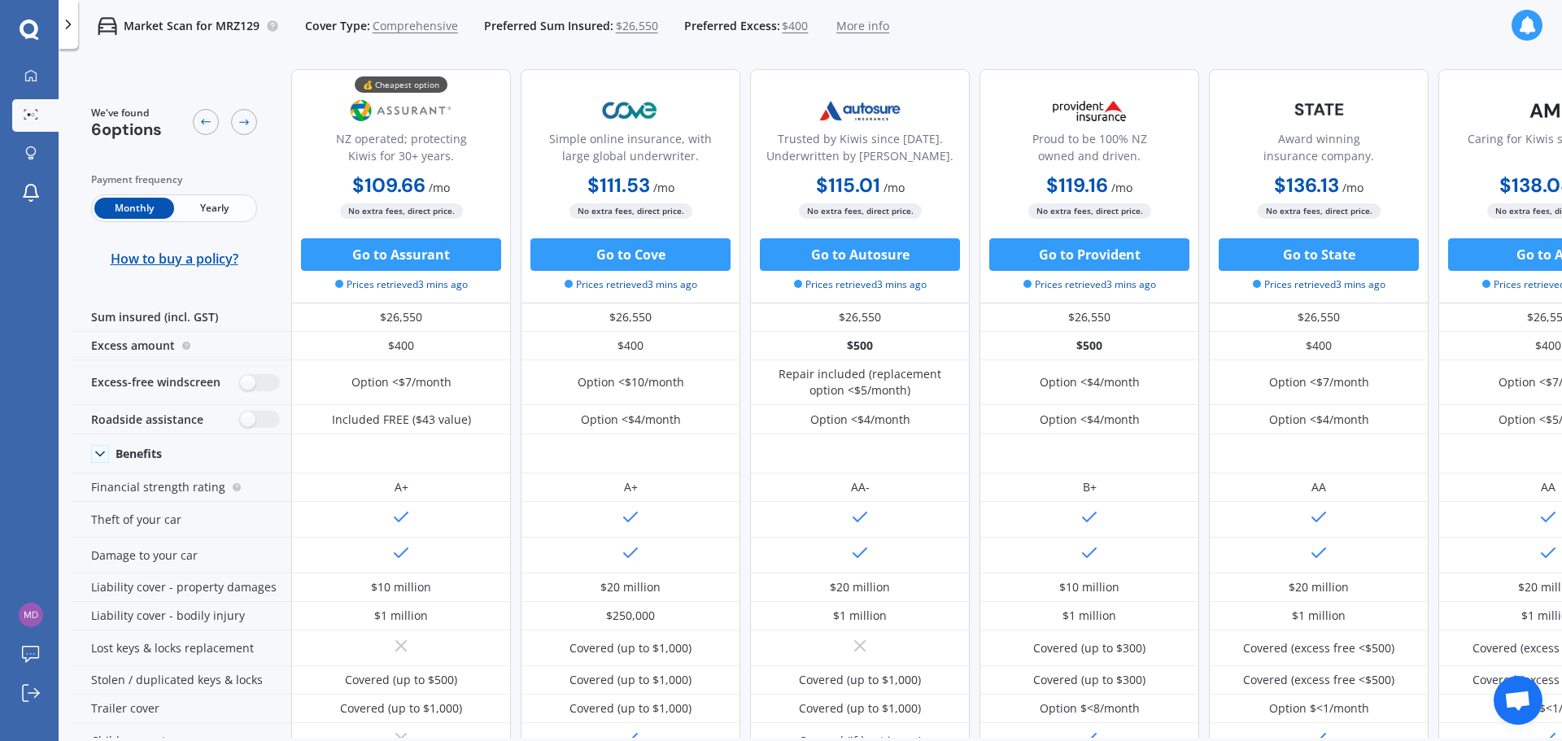
click at [215, 207] on span "Yearly" at bounding box center [214, 208] width 80 height 21
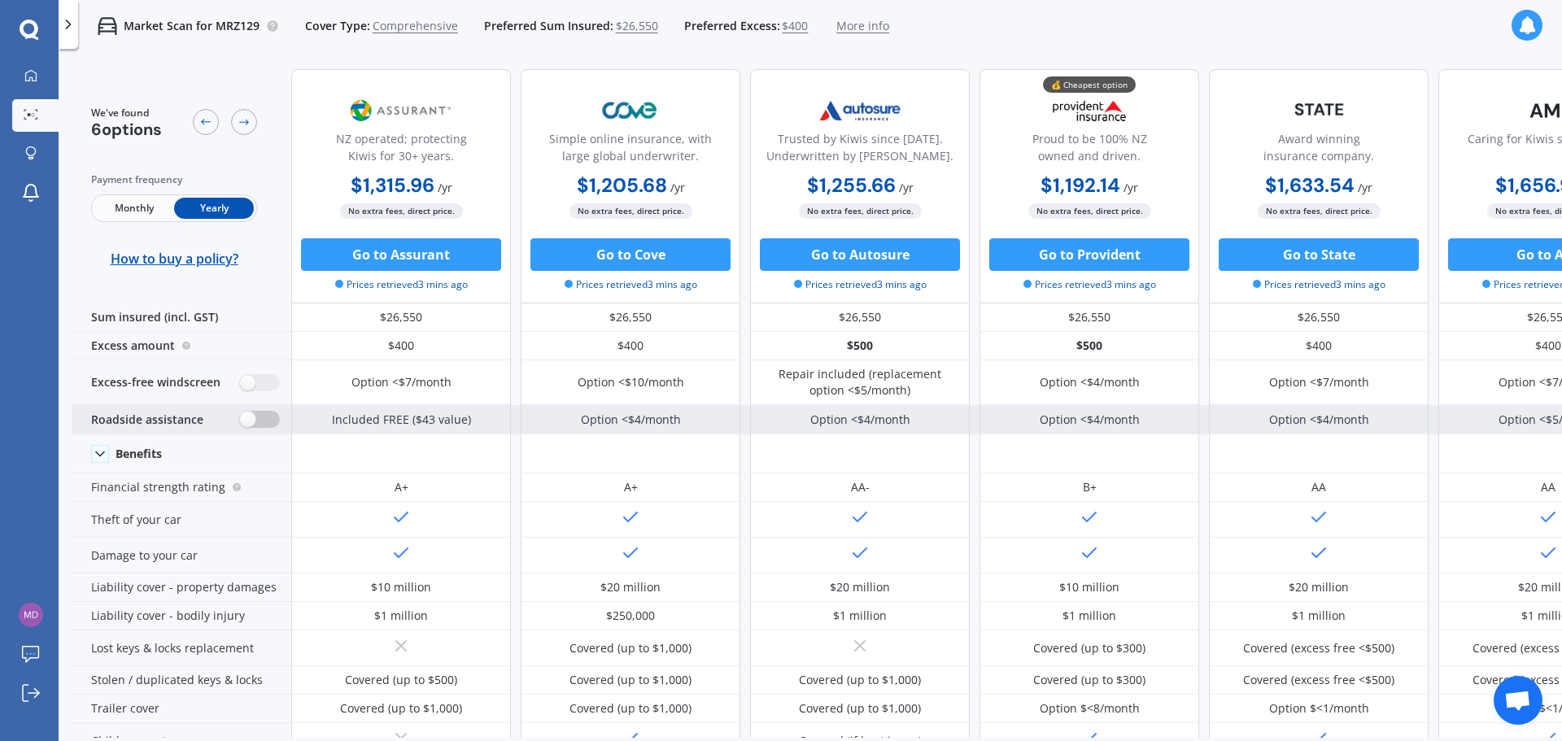
click at [247, 418] on label at bounding box center [260, 419] width 40 height 17
radio input "true"
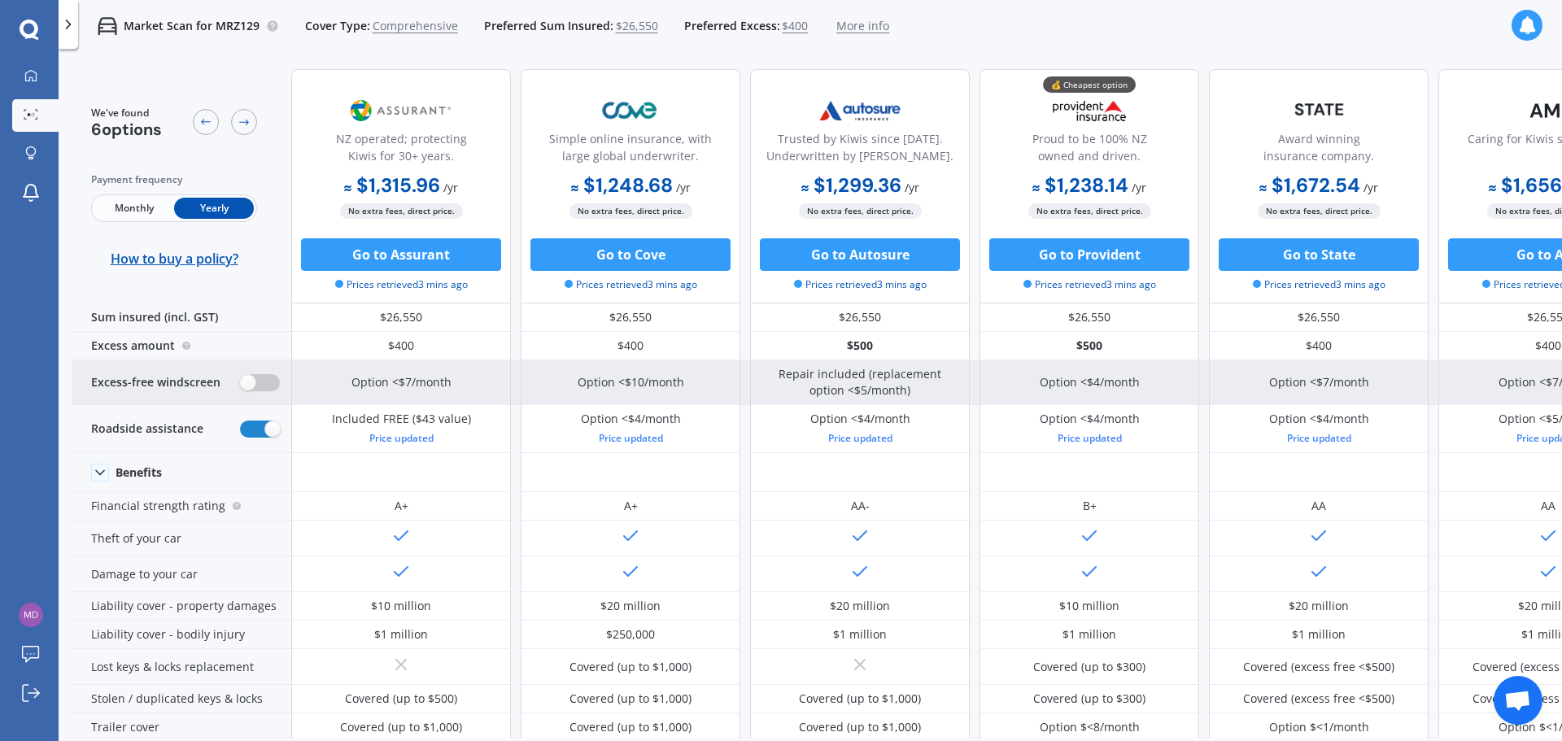
click at [248, 382] on label at bounding box center [260, 382] width 40 height 17
radio input "true"
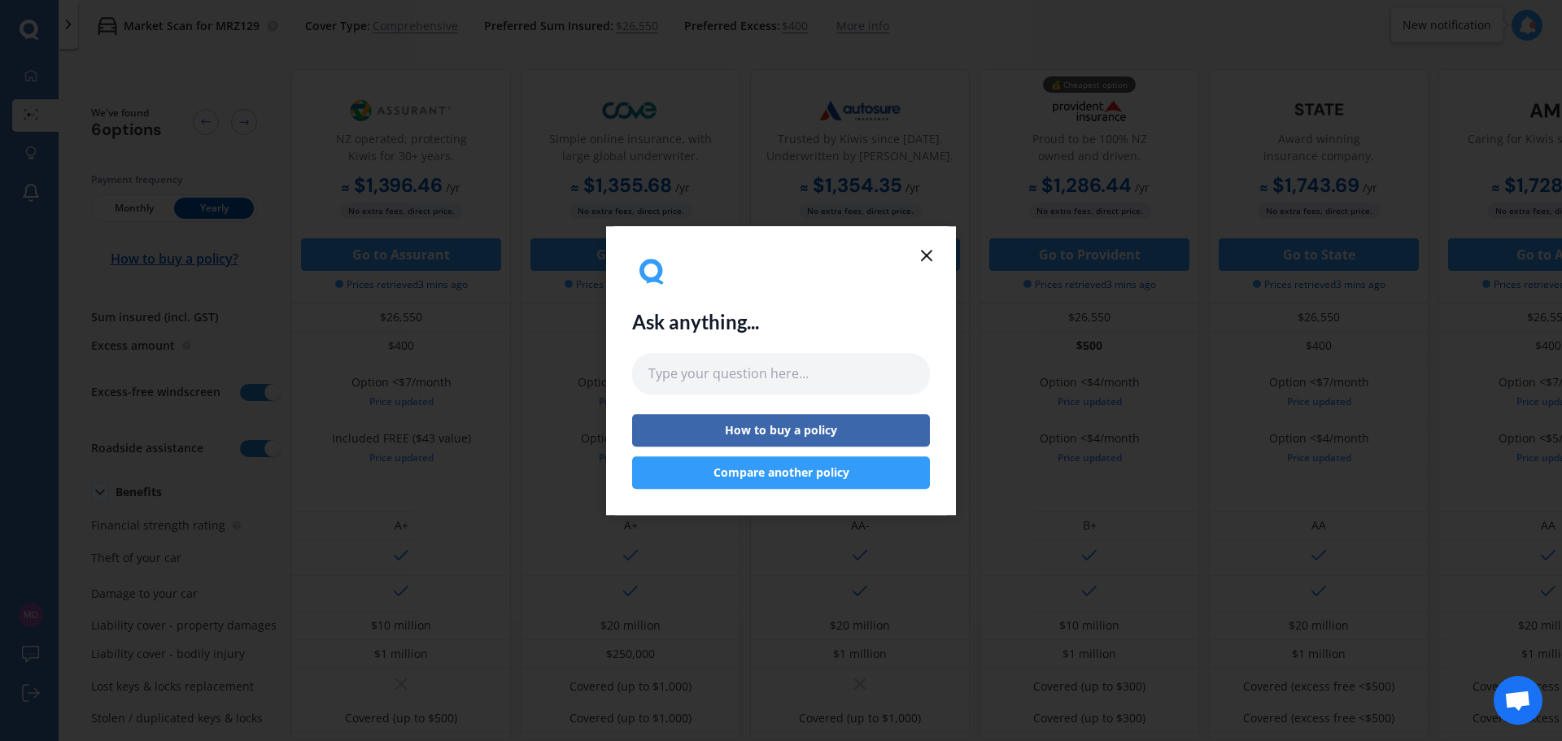
click at [931, 256] on icon at bounding box center [927, 256] width 20 height 20
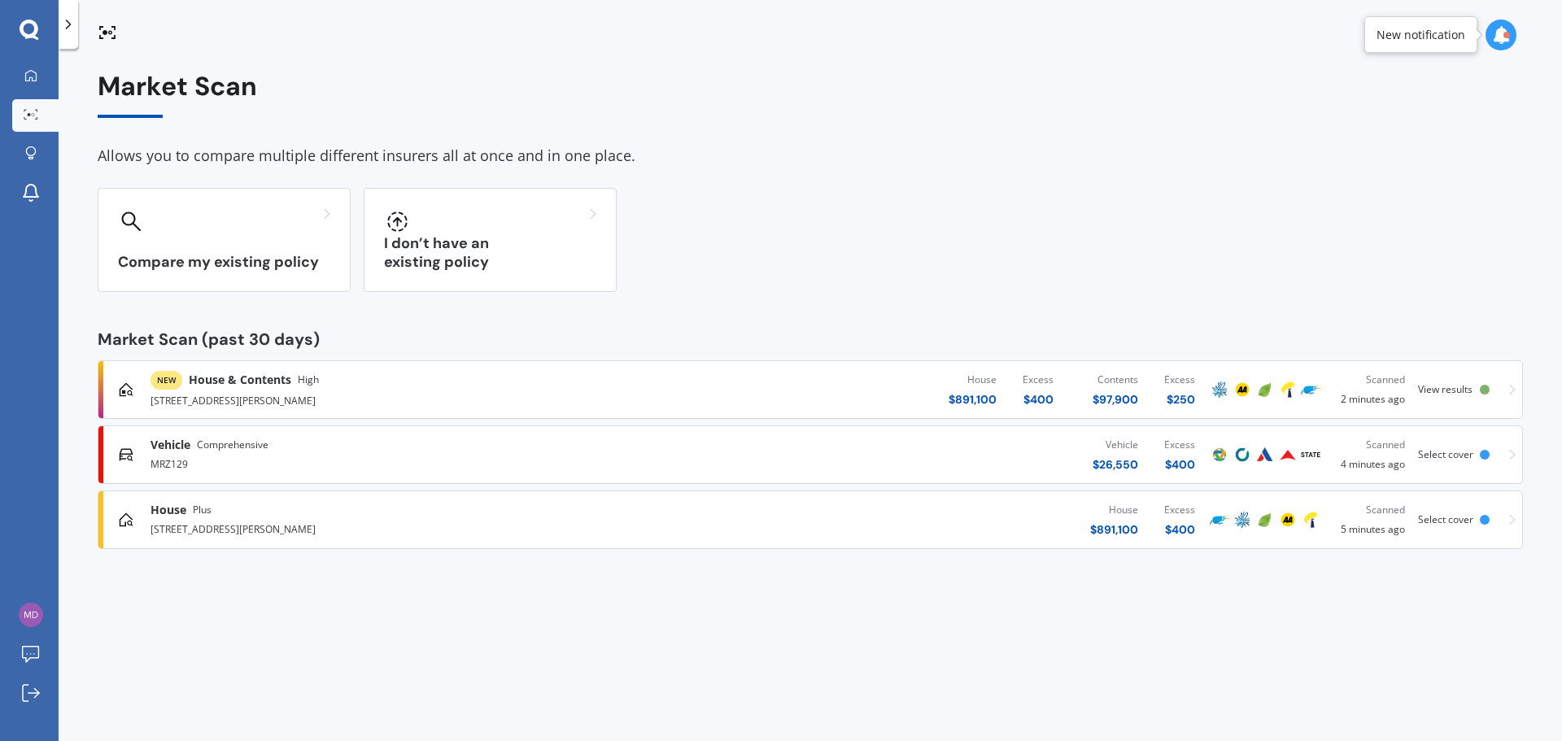
click at [1481, 387] on div at bounding box center [1485, 390] width 10 height 10
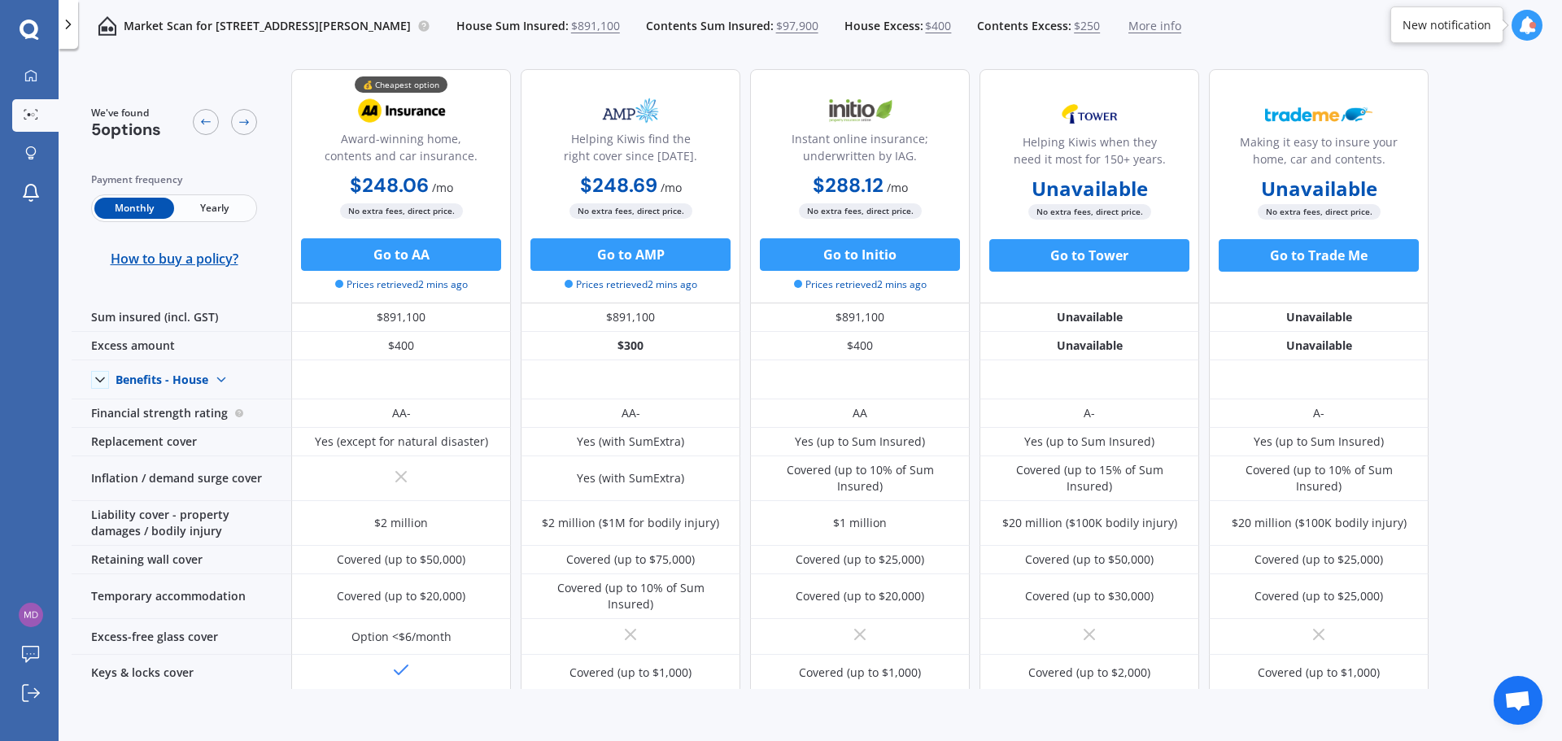
click at [213, 203] on span "Yearly" at bounding box center [214, 208] width 80 height 21
